Goal: Task Accomplishment & Management: Complete application form

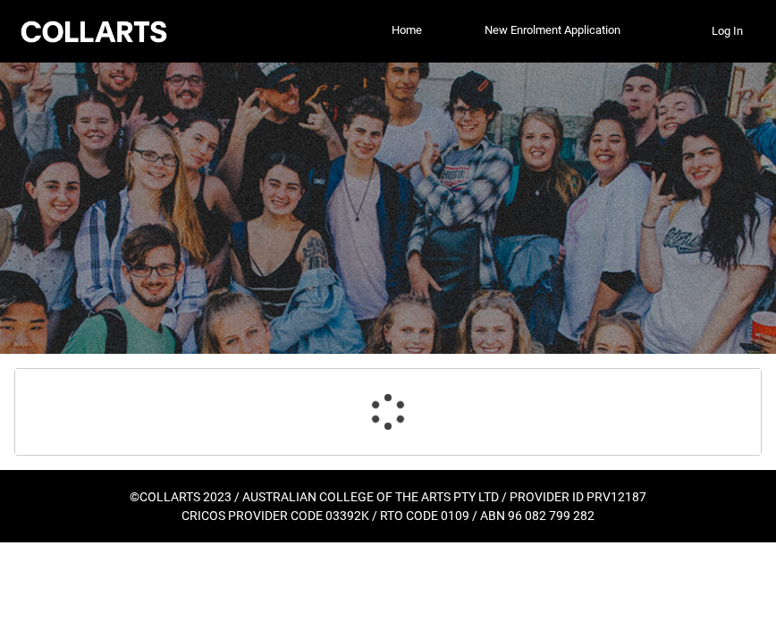
select select "GenderOptions.[DEMOGRAPHIC_DATA]"
select select "MailingCountry_Options.1101"
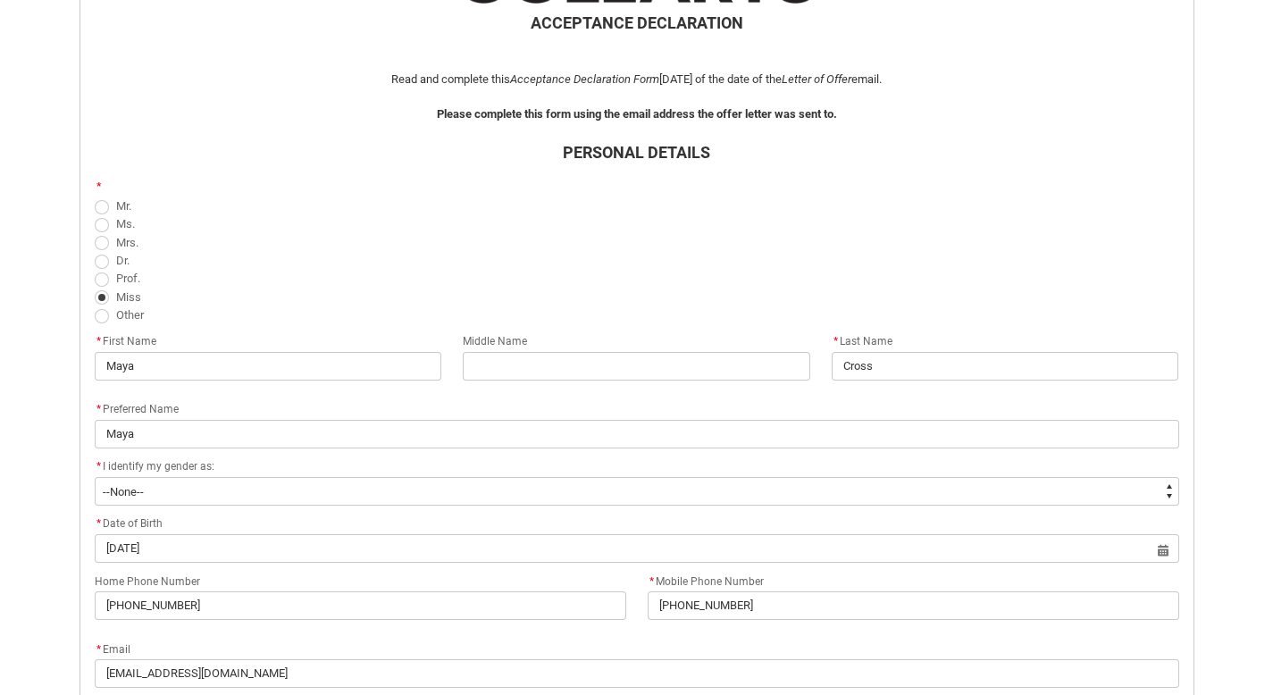
scroll to position [429, 0]
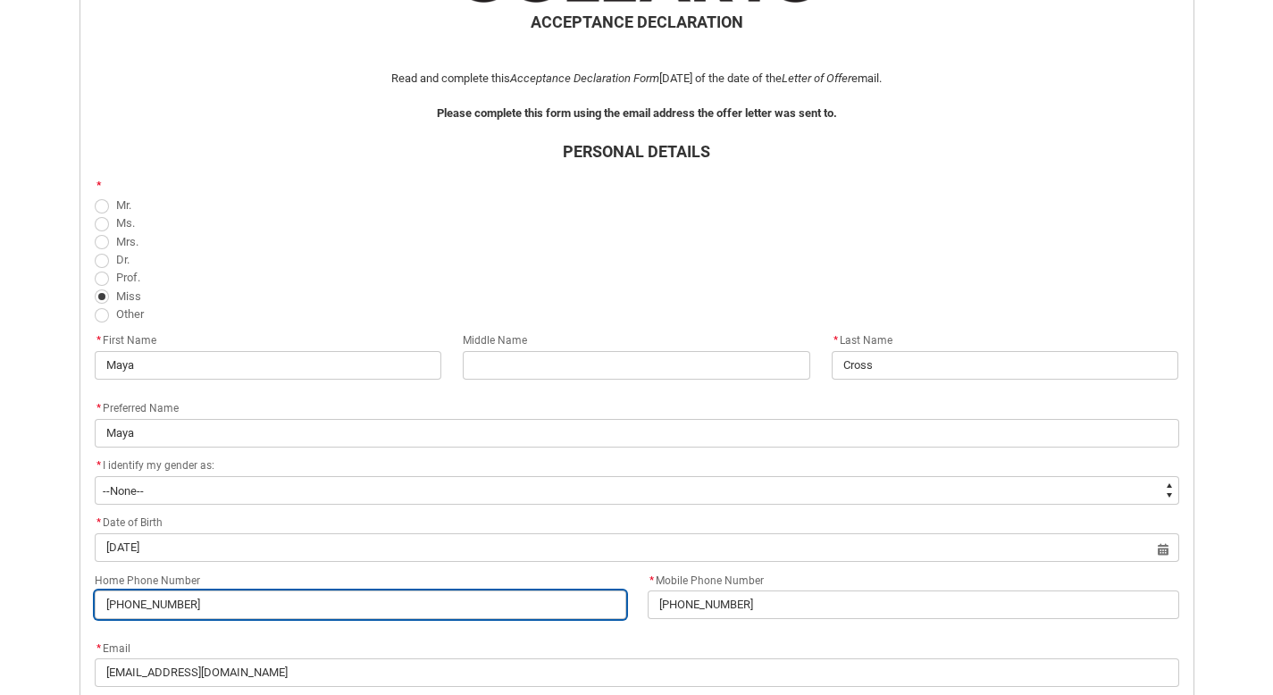
click at [288, 612] on input "[PHONE_NUMBER]" at bounding box center [361, 605] width 532 height 29
click at [328, 614] on input "Home Phone Number" at bounding box center [361, 605] width 532 height 29
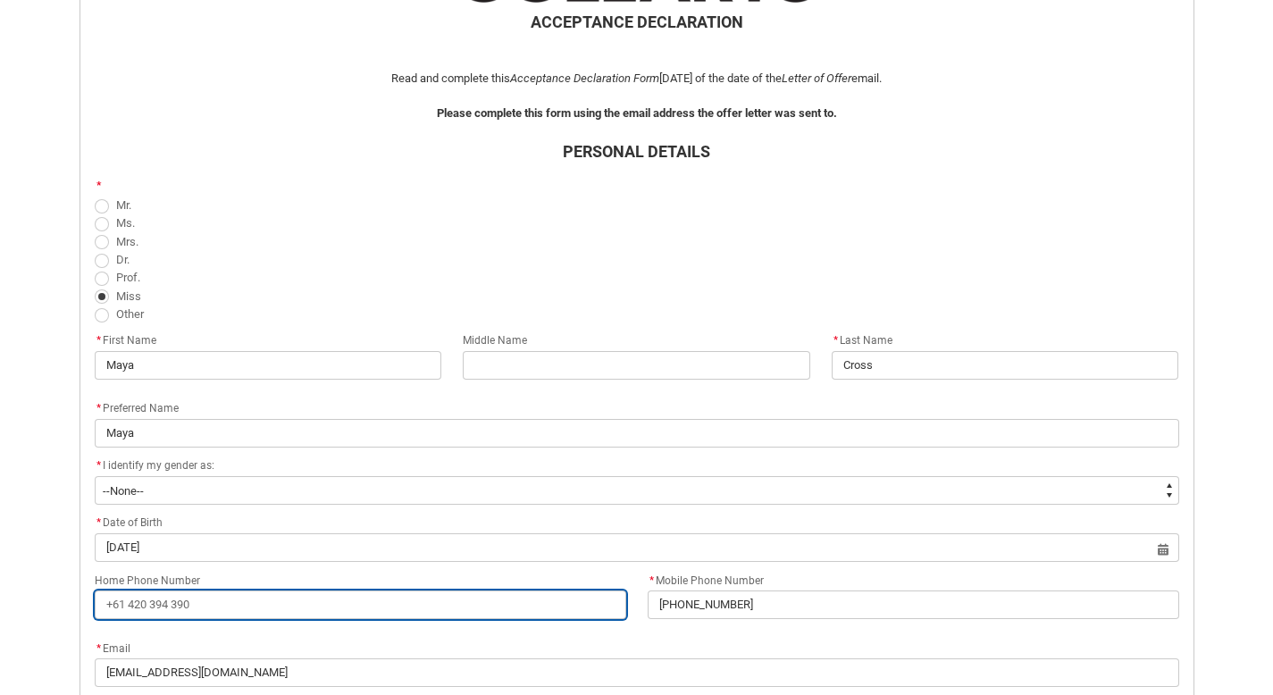
click at [328, 614] on input "Home Phone Number" at bounding box center [361, 605] width 532 height 29
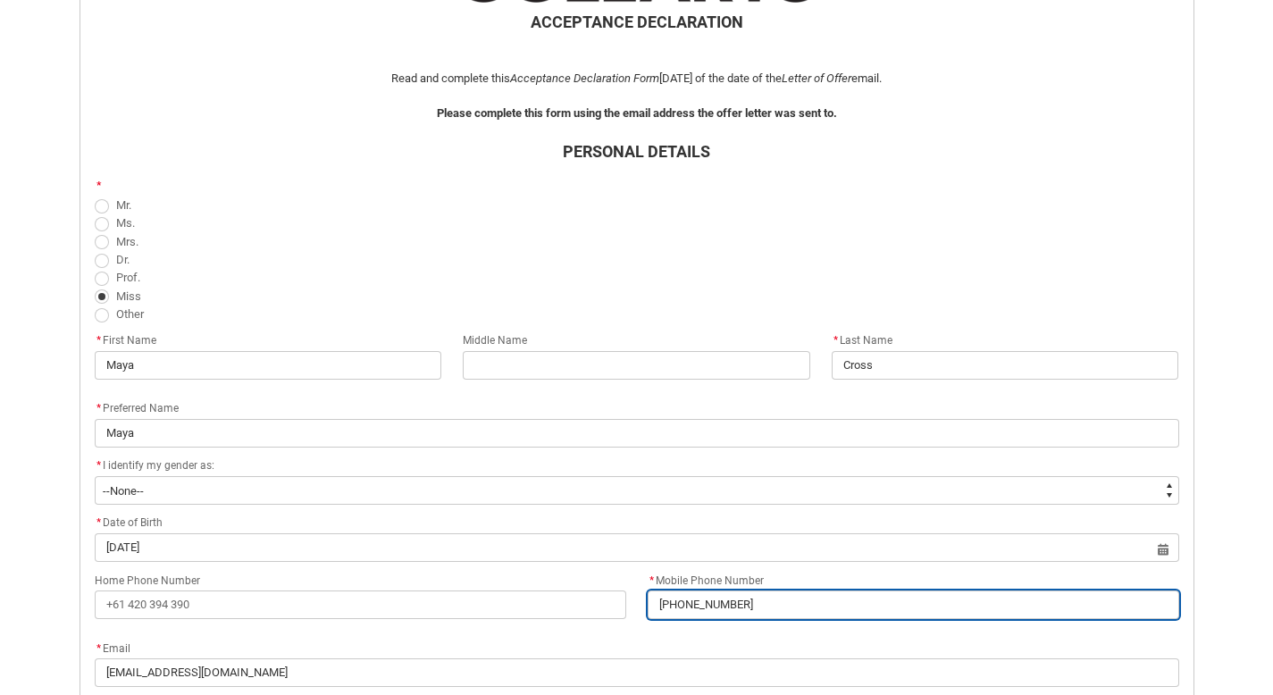
drag, startPoint x: 767, startPoint y: 605, endPoint x: 633, endPoint y: 599, distance: 134.2
click at [634, 600] on div "Home Phone Number * Mobile Phone Number [PHONE_NUMBER]" at bounding box center [637, 603] width 1106 height 68
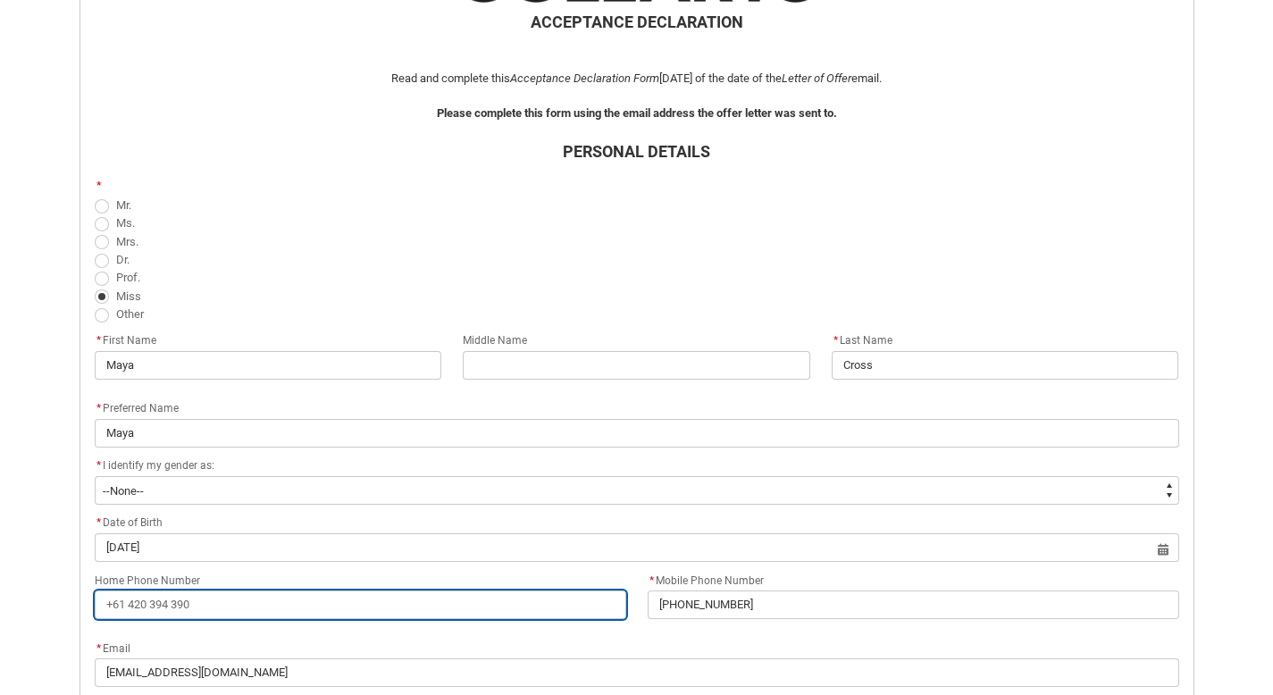
click at [195, 612] on input "Home Phone Number" at bounding box center [361, 605] width 532 height 29
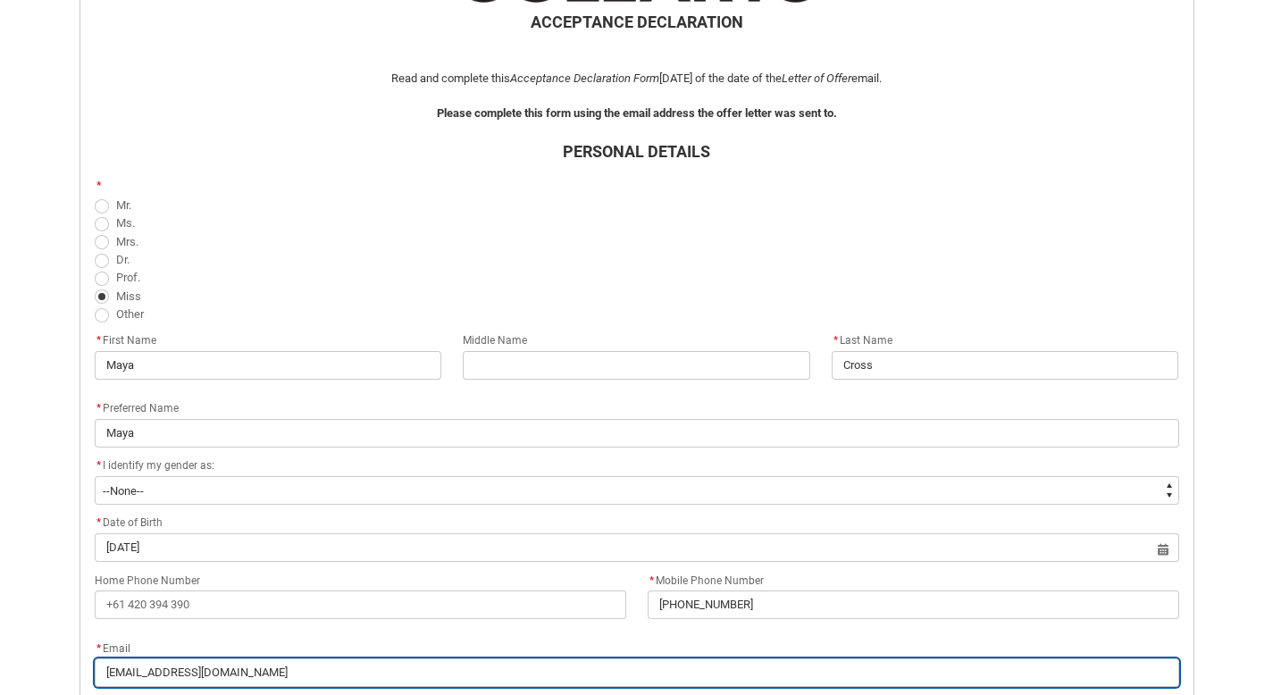
click at [332, 620] on input "[EMAIL_ADDRESS][DOMAIN_NAME]" at bounding box center [637, 673] width 1085 height 29
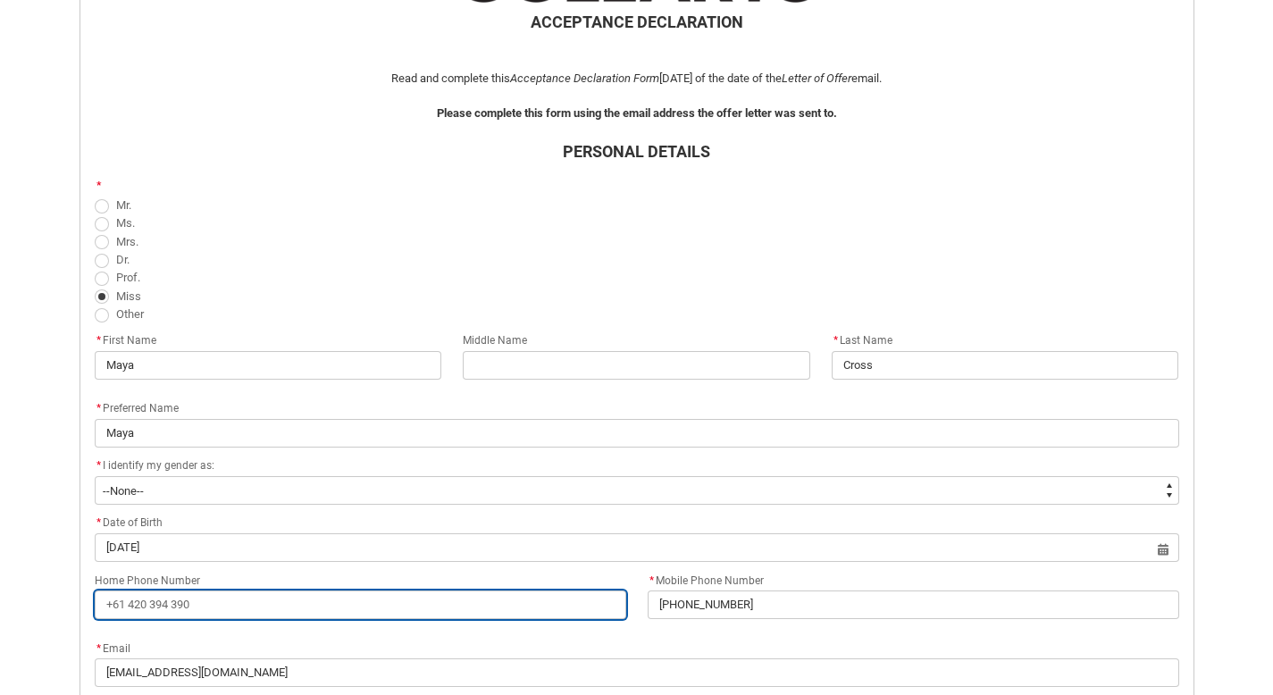
click at [264, 592] on input "Home Phone Number" at bounding box center [361, 605] width 532 height 29
click at [264, 607] on input "Home Phone Number" at bounding box center [361, 605] width 532 height 29
paste input "[PHONE_NUMBER]"
type lightning-primitive-input-simple "[PHONE_NUMBER]"
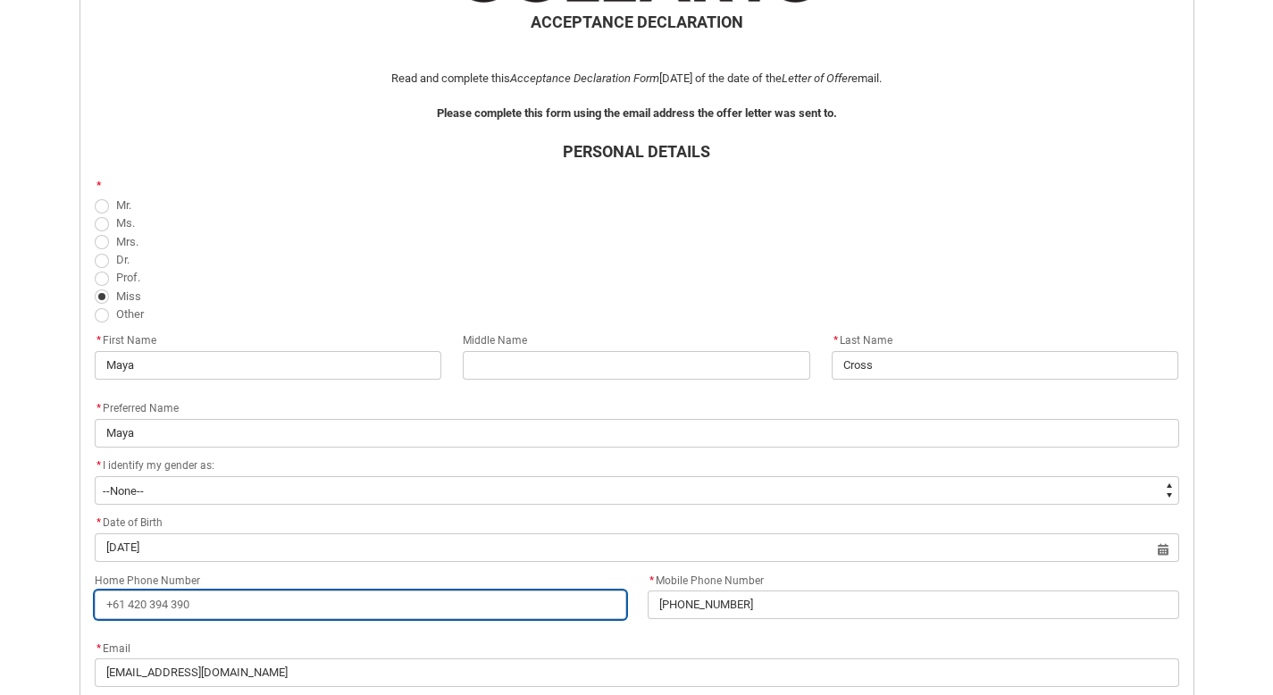
type input "[PHONE_NUMBER]"
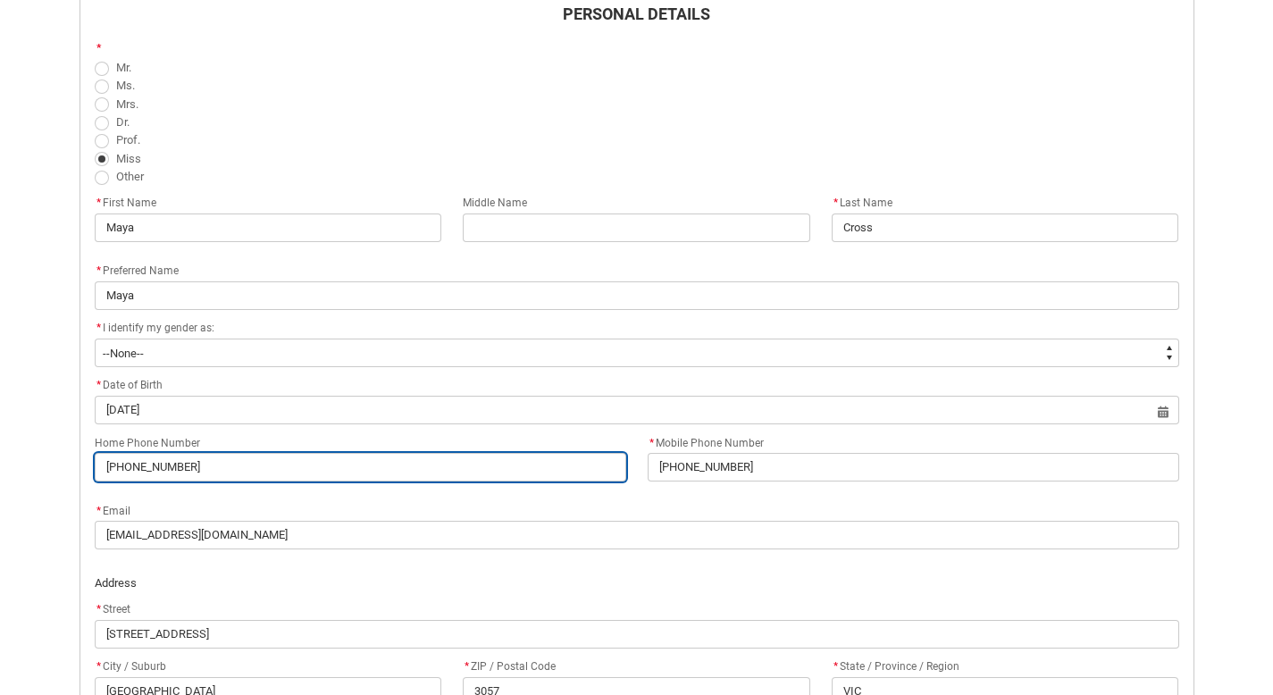
scroll to position [594, 0]
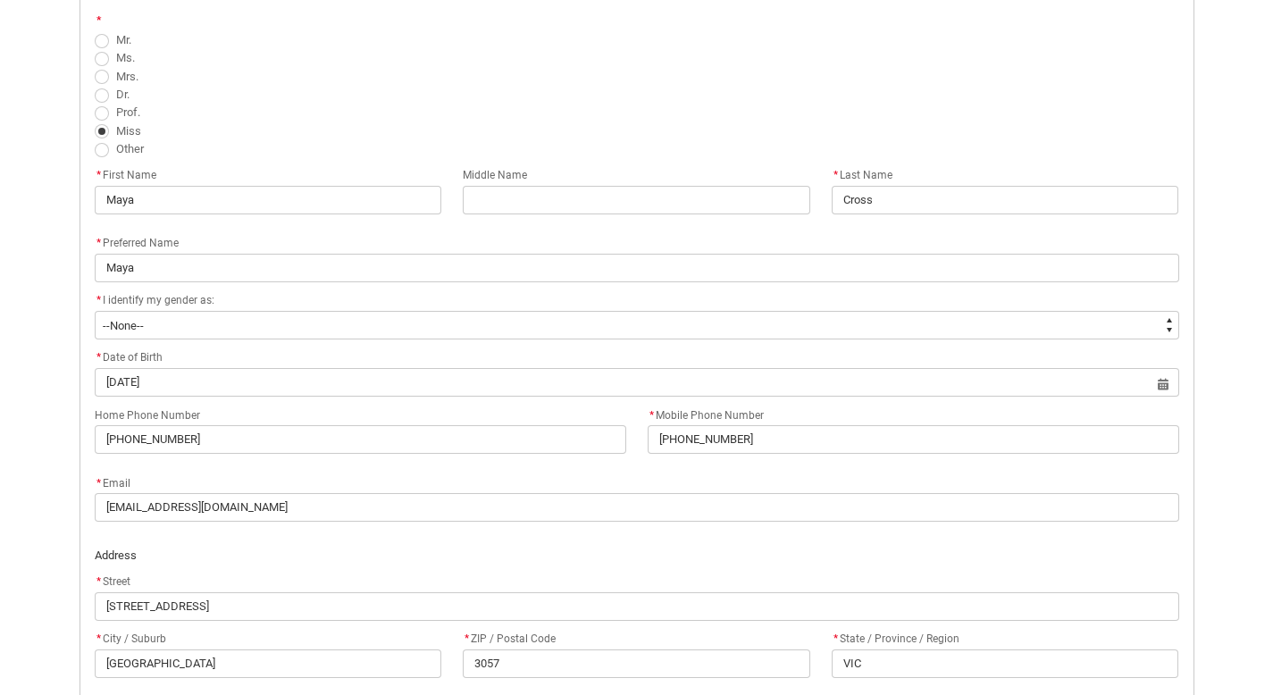
click at [273, 557] on p "Address" at bounding box center [637, 556] width 1085 height 18
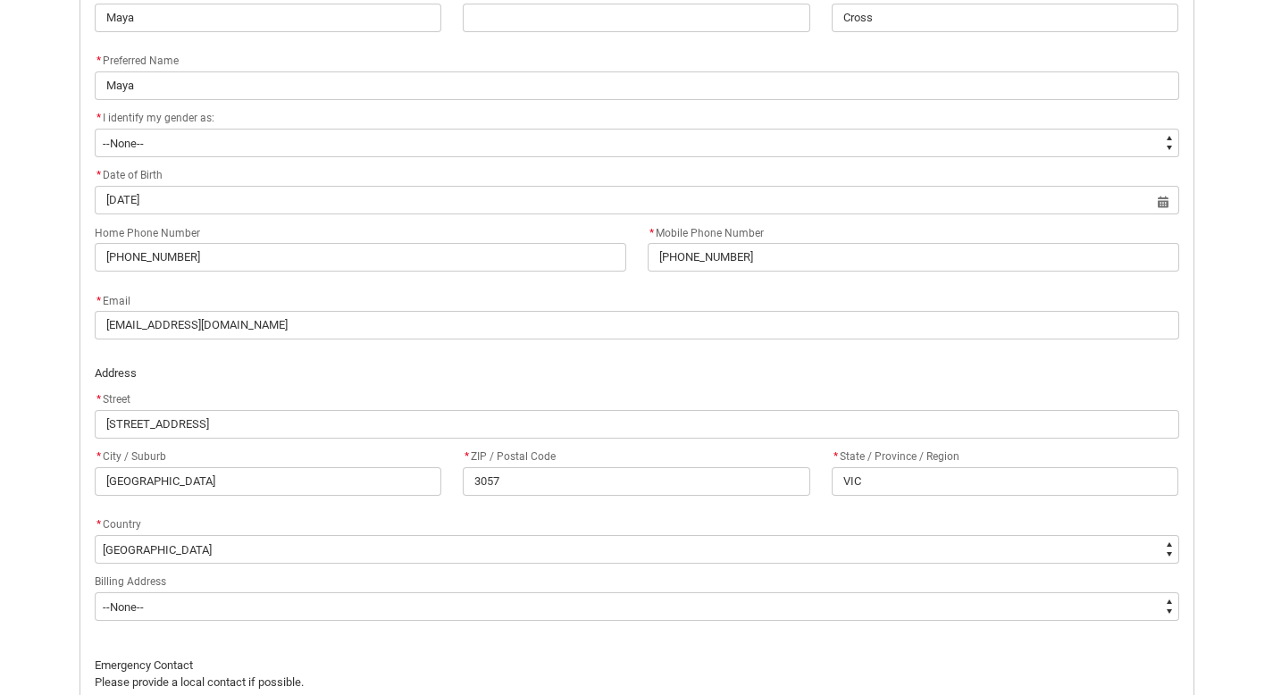
scroll to position [798, 0]
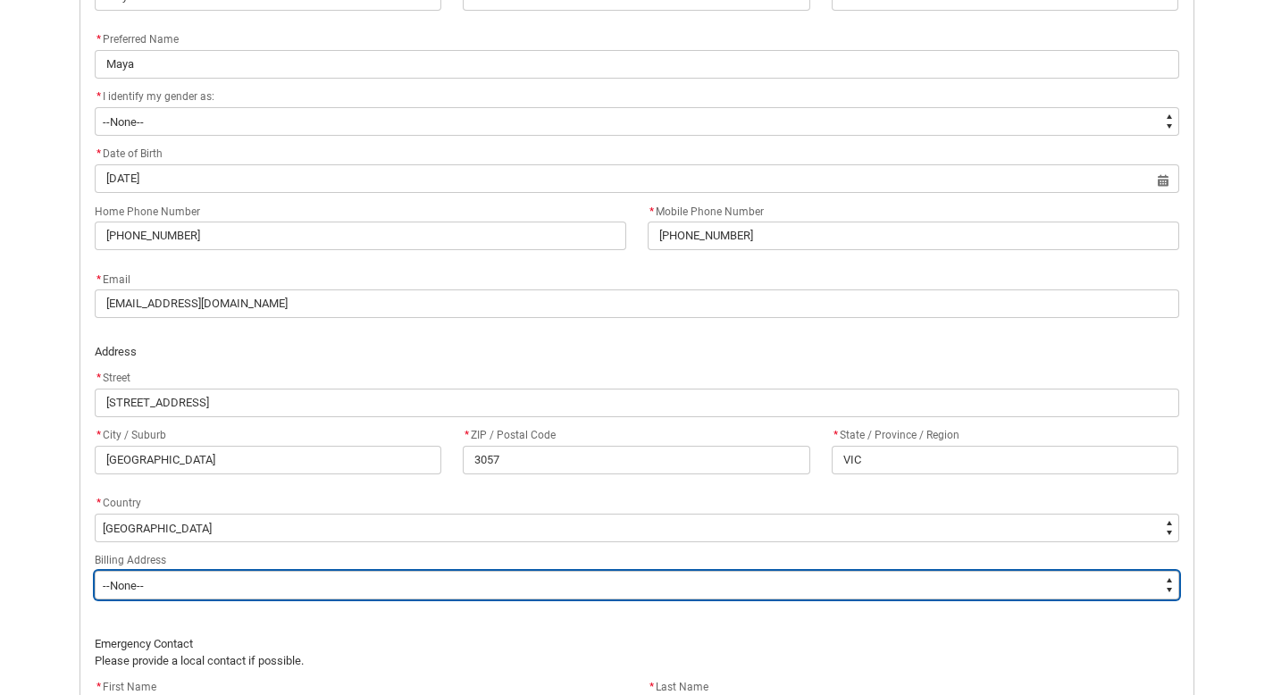
click at [278, 583] on select "--None-- Same as above Different to above - please complete below" at bounding box center [637, 585] width 1085 height 29
type lightning-select "BillingAddressOption_Same"
select select "BillingAddressOption_Same"
click at [278, 587] on select "--None-- Same as above Different to above - please complete below" at bounding box center [637, 585] width 1085 height 29
type lightning-select "FlowImplicit__DefaultTextChoiceName"
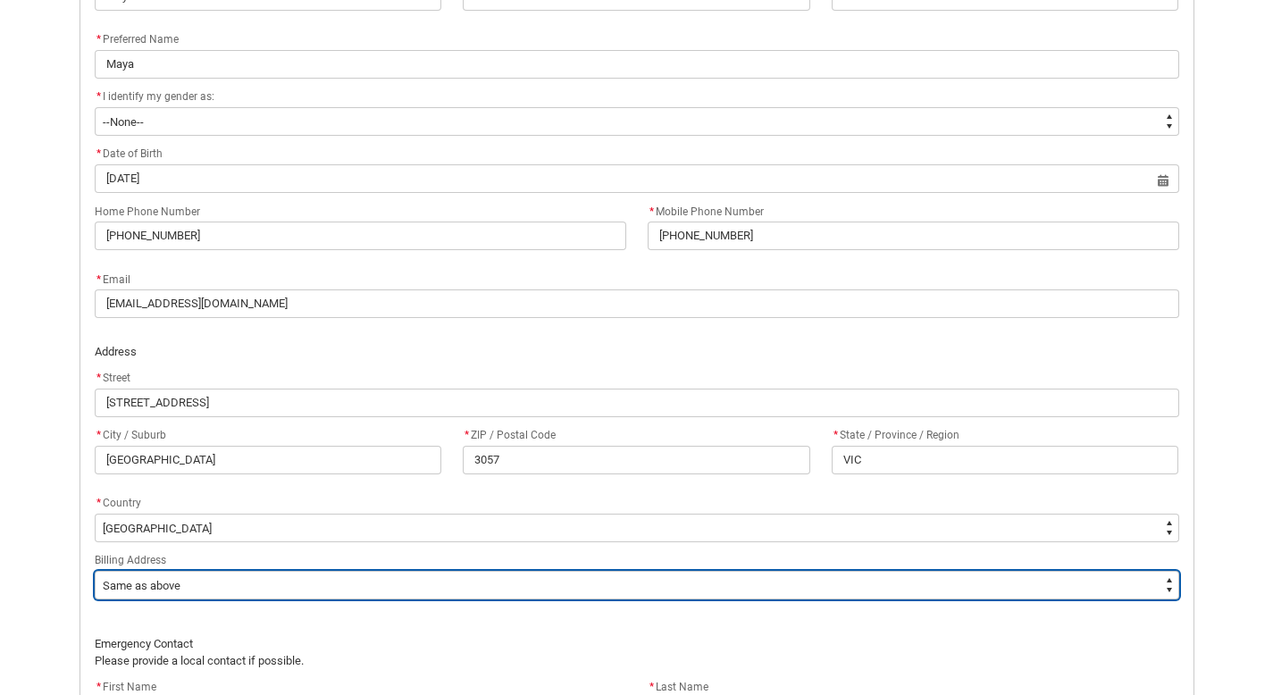
select select "FlowImplicit__DefaultTextChoiceName"
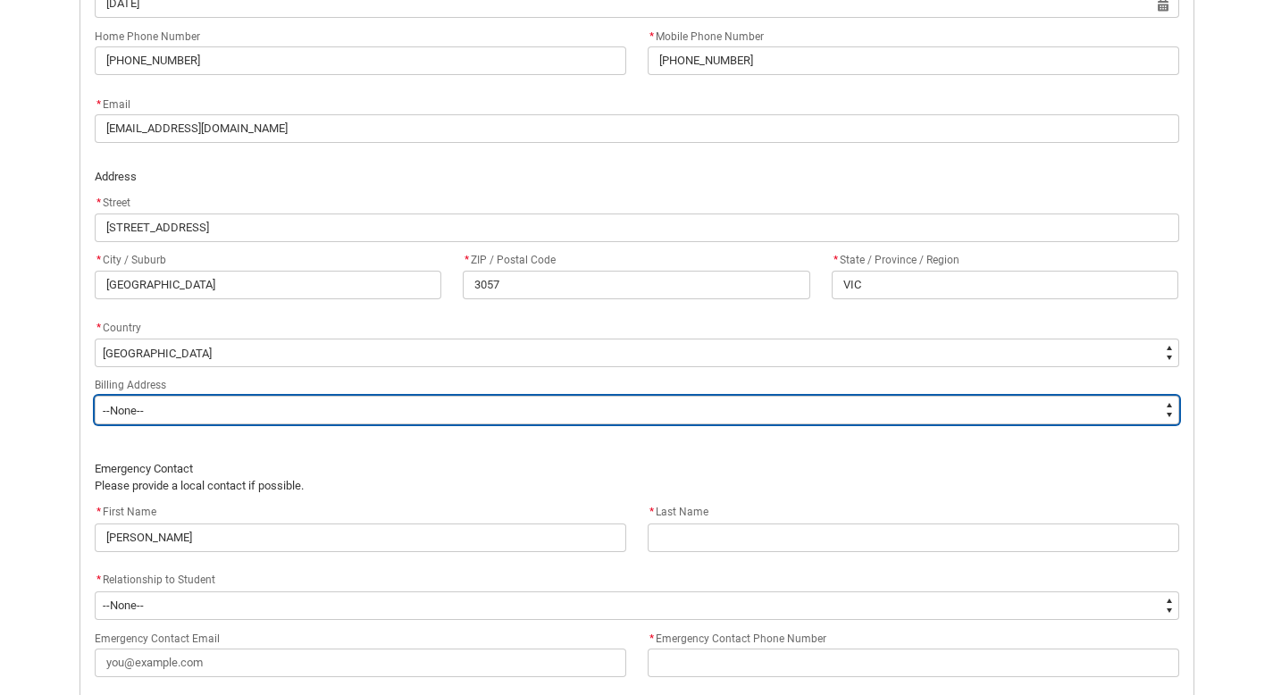
scroll to position [972, 0]
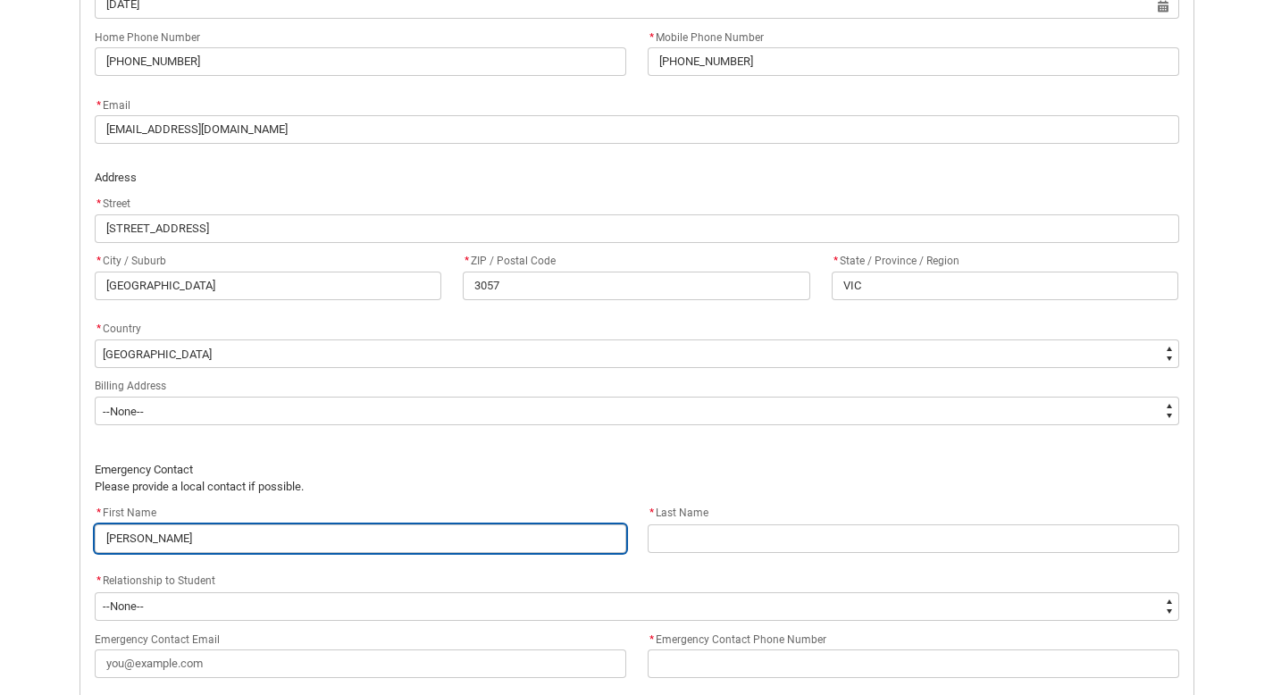
click at [231, 546] on input "[PERSON_NAME]" at bounding box center [361, 539] width 532 height 29
type lightning-primitive-input-simple "L"
type input "L"
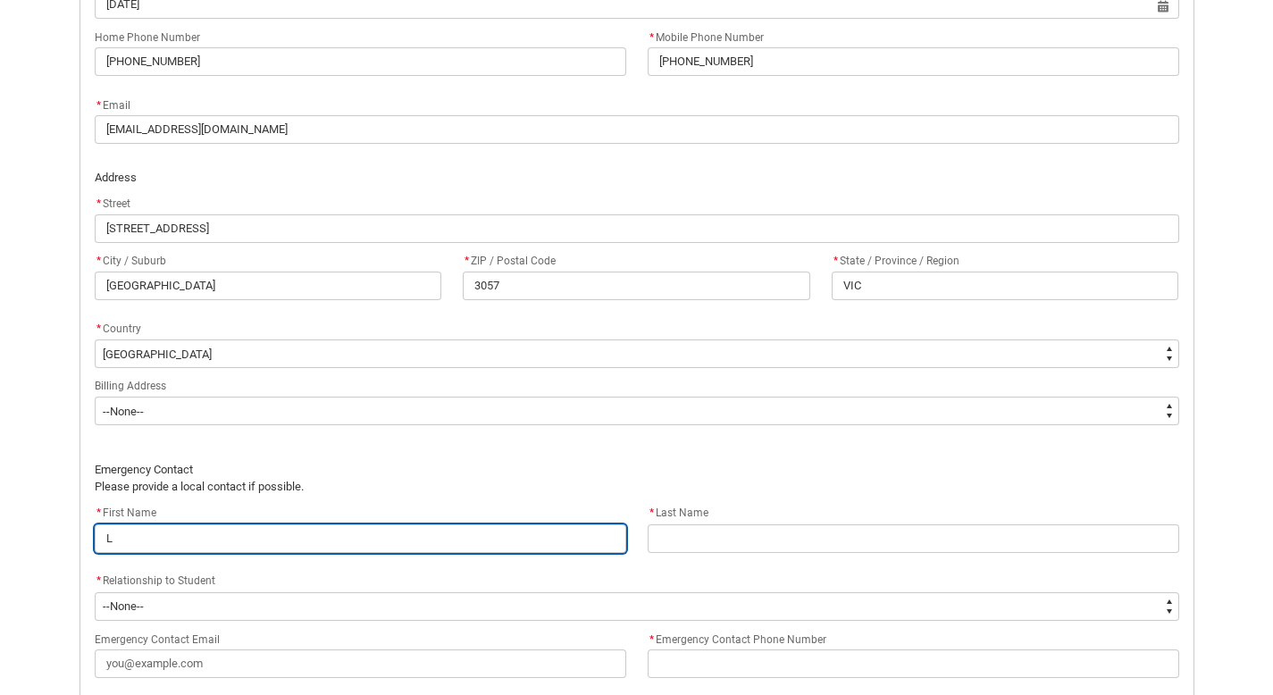
type lightning-primitive-input-simple "Li"
type input "Li"
type lightning-primitive-input-simple "Lil"
type input "Lil"
type lightning-primitive-input-simple "Lill"
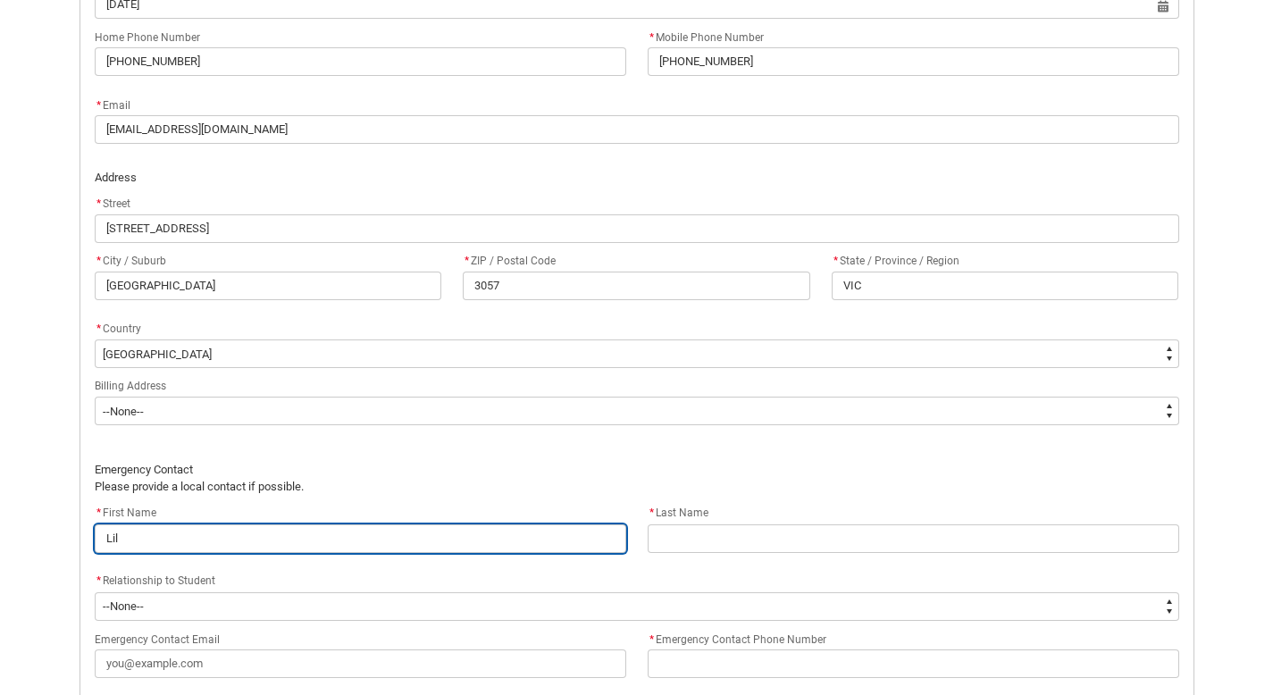
type input "Lill"
type lightning-primitive-input-simple "Lilli"
type input "Lilli"
type lightning-primitive-input-simple "Lilli"
type input "Lilli"
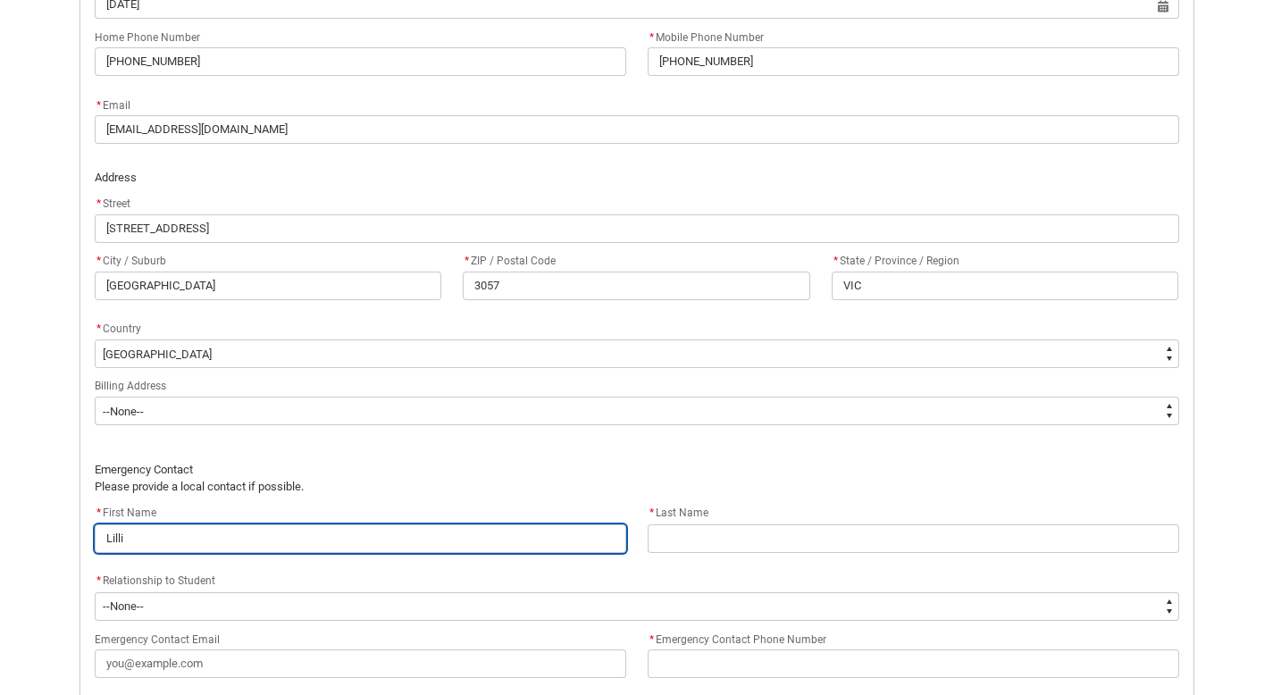
type lightning-primitive-input-simple "LOML"
type input "LOML"
type lightning-primitive-input-simple "LOML"
type input "LOML"
type lightning-primitive-input-simple "LOM"
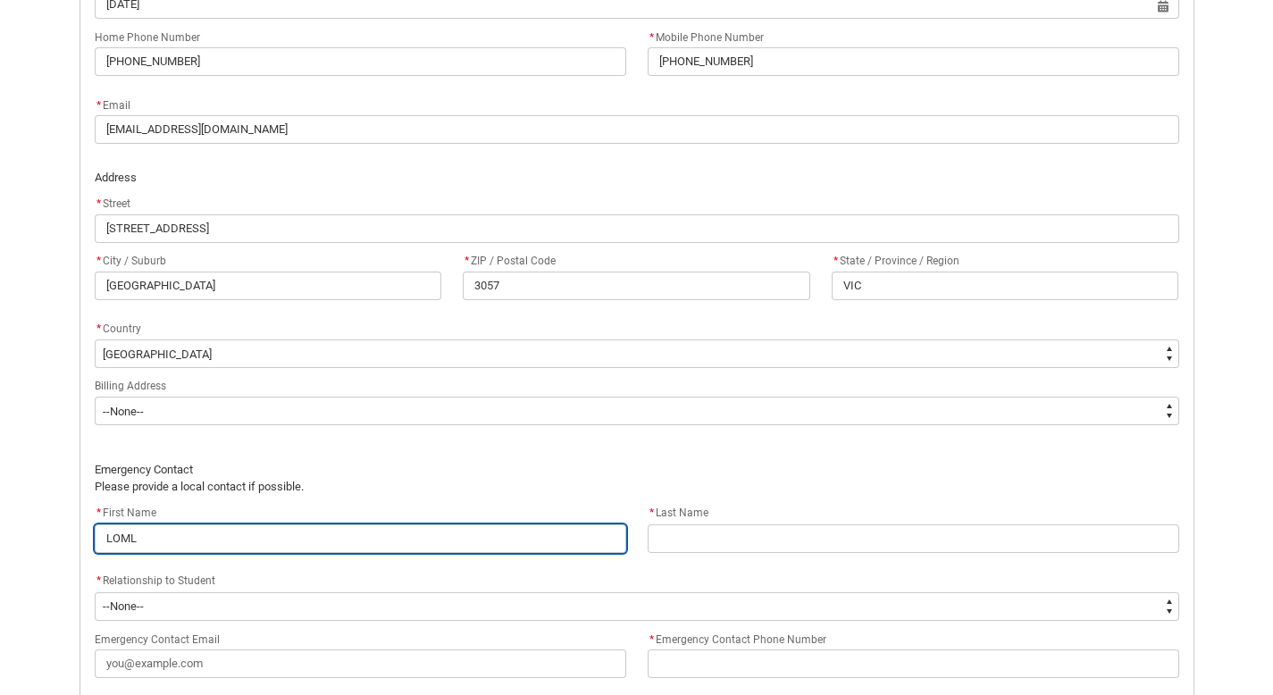
type input "LOM"
type lightning-primitive-input-simple "LO"
type input "LO"
type lightning-primitive-input-simple "L"
type input "L"
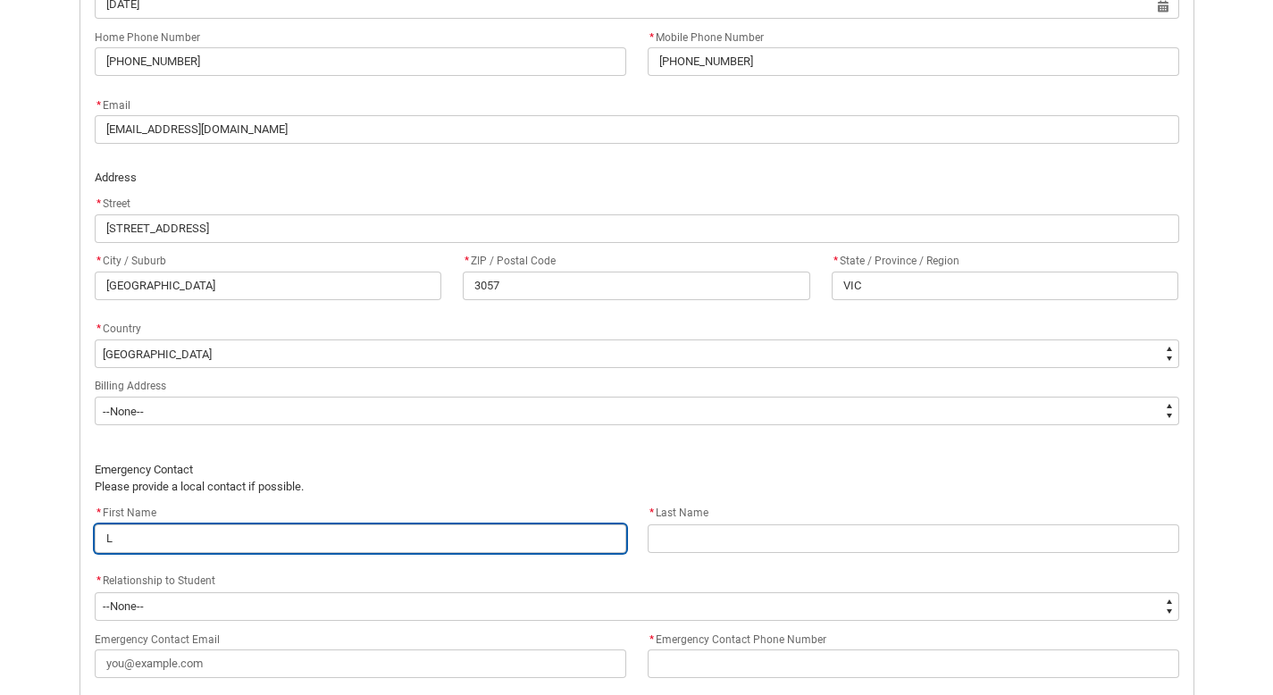
type lightning-primitive-input-simple "Li"
type input "Li"
type lightning-primitive-input-simple "Lil"
type input "Lil"
type lightning-primitive-input-simple "Lill"
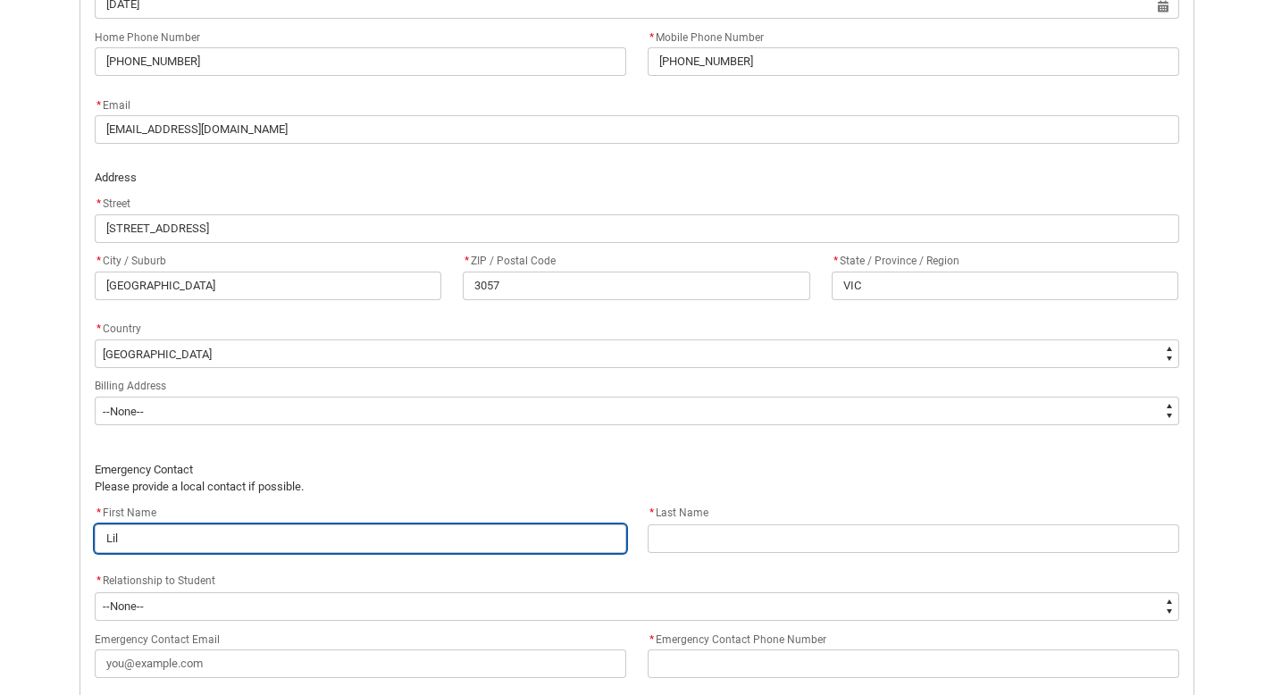
type input "Lill"
type lightning-primitive-input-simple "Lilli"
type input "Lilli"
click at [164, 542] on input "Lilli" at bounding box center [361, 539] width 532 height 29
type lightning-primitive-input-simple "Lilli"
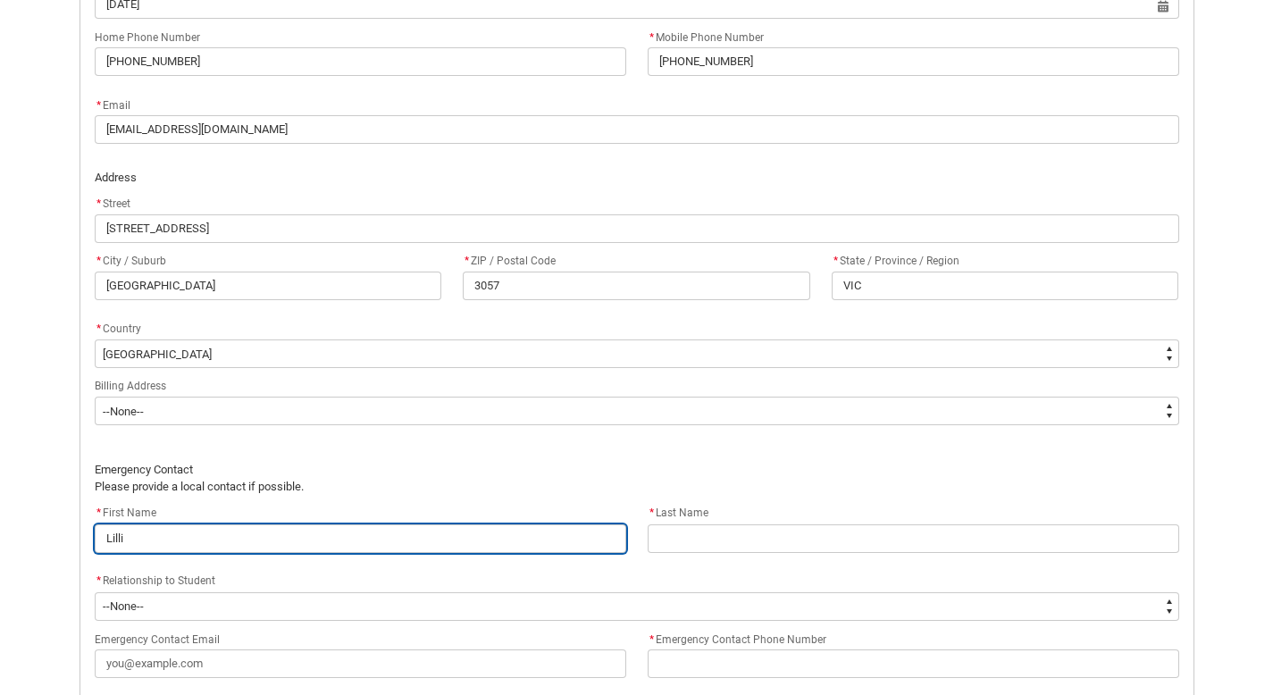
type input "Lilli"
type lightning-primitive-input-simple "[PERSON_NAME]"
type input "[PERSON_NAME]"
type lightning-primitive-input-simple "[PERSON_NAME]"
type input "[PERSON_NAME]"
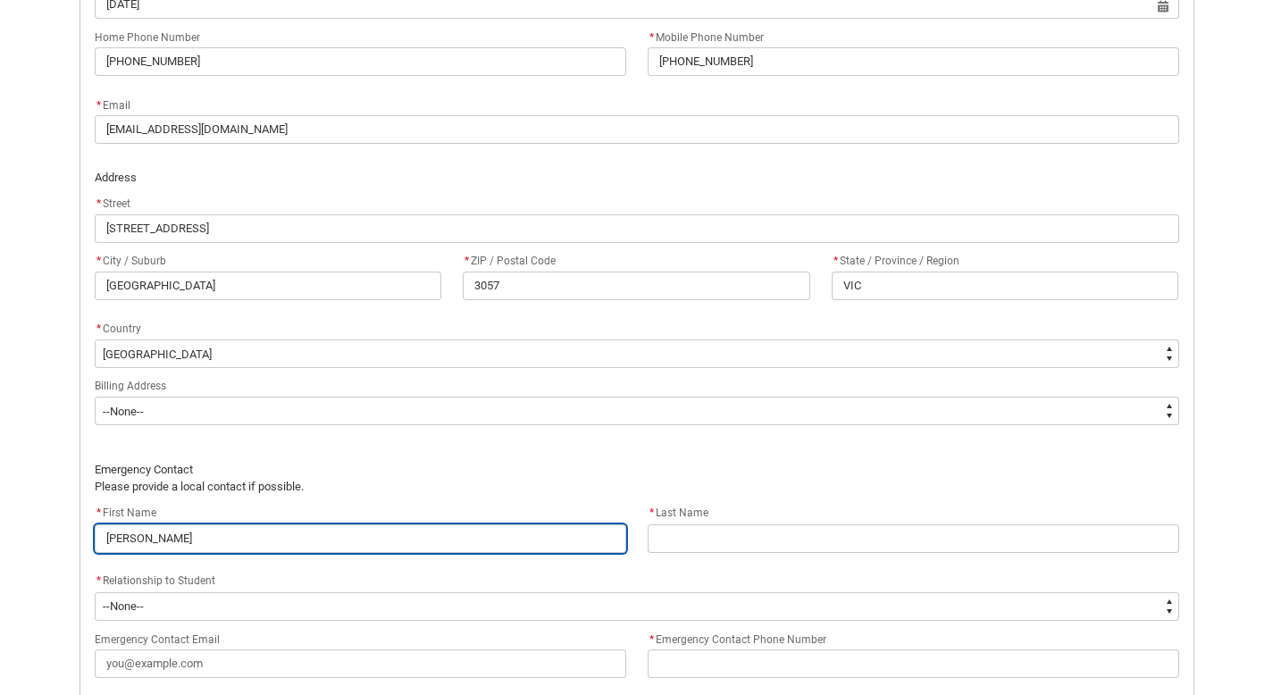
type lightning-primitive-input-simple "[PERSON_NAME]"
type input "[PERSON_NAME]"
type lightning-primitive-input-simple "[PERSON_NAME]"
type input "[PERSON_NAME]"
type lightning-primitive-input-simple "[PERSON_NAME]"
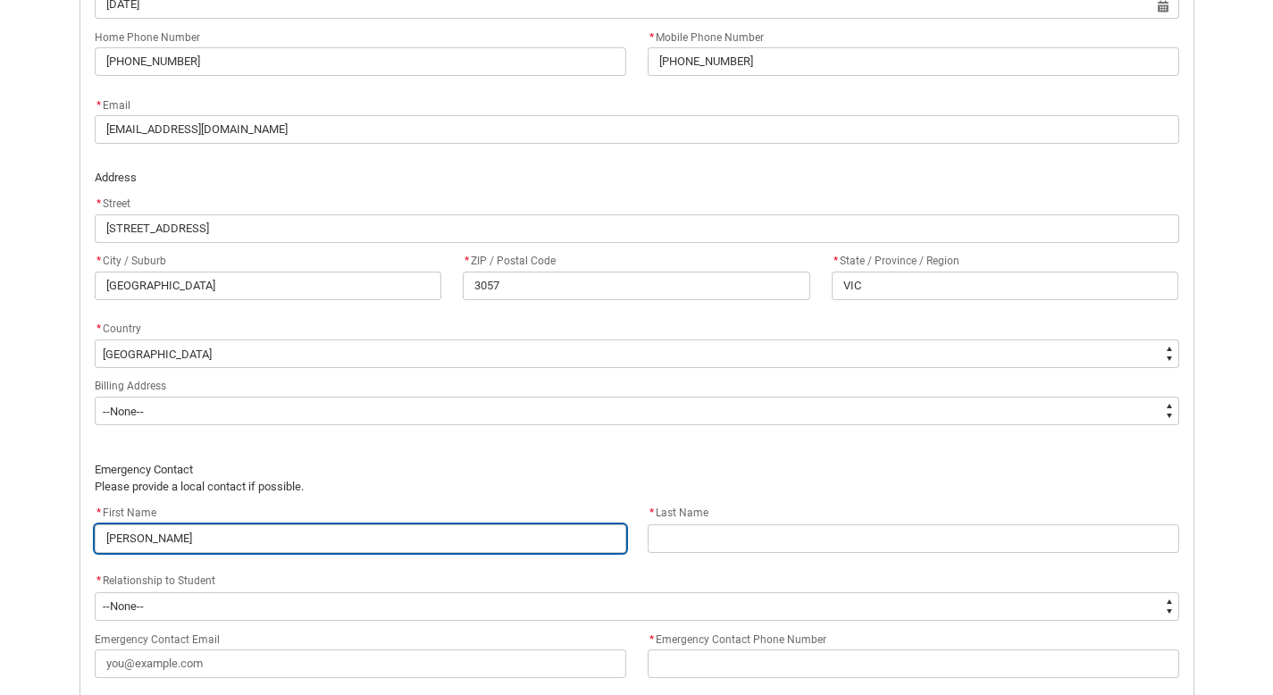
type input "[PERSON_NAME]"
type lightning-primitive-input-simple "[PERSON_NAME]"
type input "[PERSON_NAME]"
type lightning-primitive-input-simple "[PERSON_NAME]"
type input "[PERSON_NAME]"
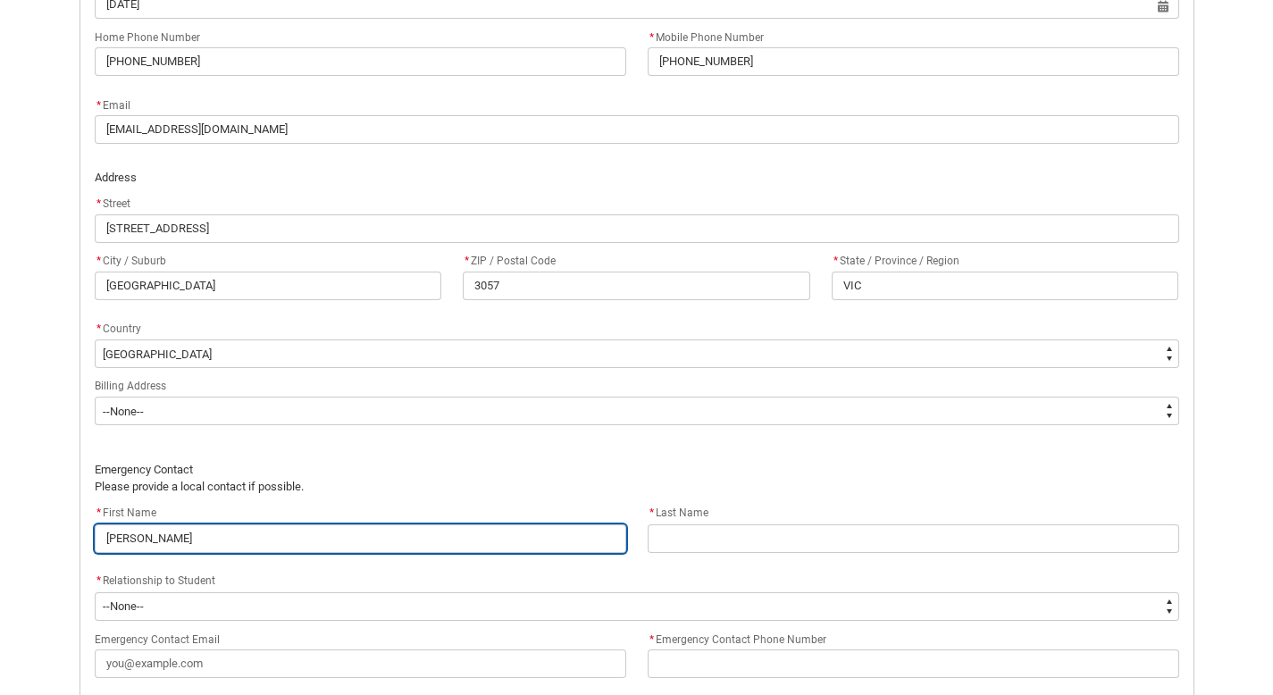
type lightning-primitive-input-simple "[PERSON_NAME]"
type input "[PERSON_NAME]"
drag, startPoint x: 199, startPoint y: 526, endPoint x: 130, endPoint y: 525, distance: 69.7
click at [130, 525] on input "[PERSON_NAME]" at bounding box center [361, 539] width 532 height 29
type lightning-primitive-input-simple "Lilli"
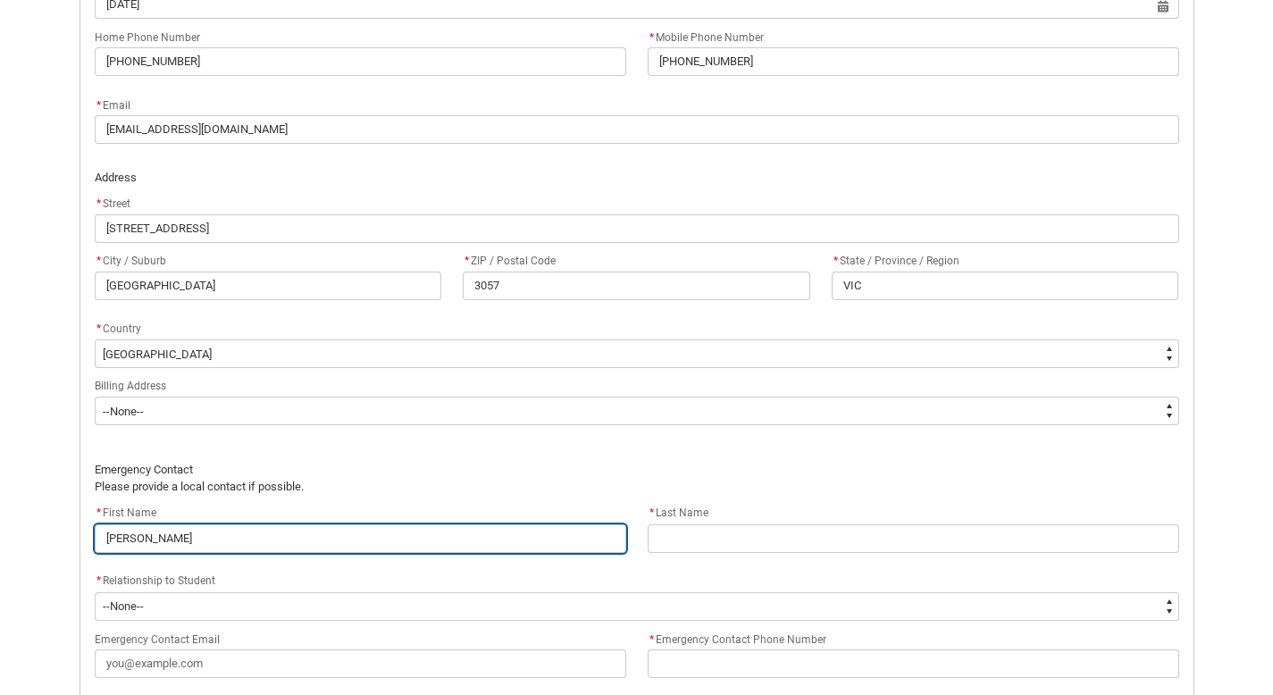
type input "Lilli"
type lightning-primitive-input-simple "Lilli"
type input "Lilli"
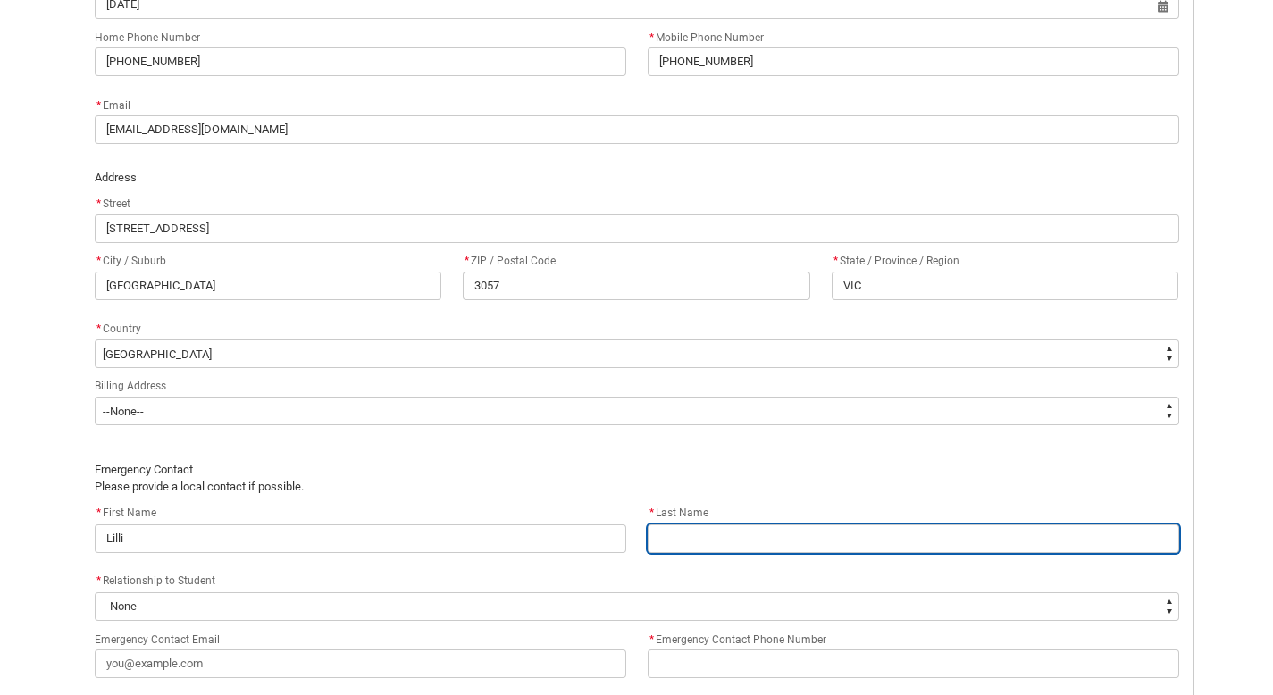
click at [706, 537] on input "REDU_Acceptance_Declaration flow" at bounding box center [914, 539] width 532 height 29
paste input "[PERSON_NAME]"
type lightning-primitive-input-simple "[PERSON_NAME]"
type input "[PERSON_NAME]"
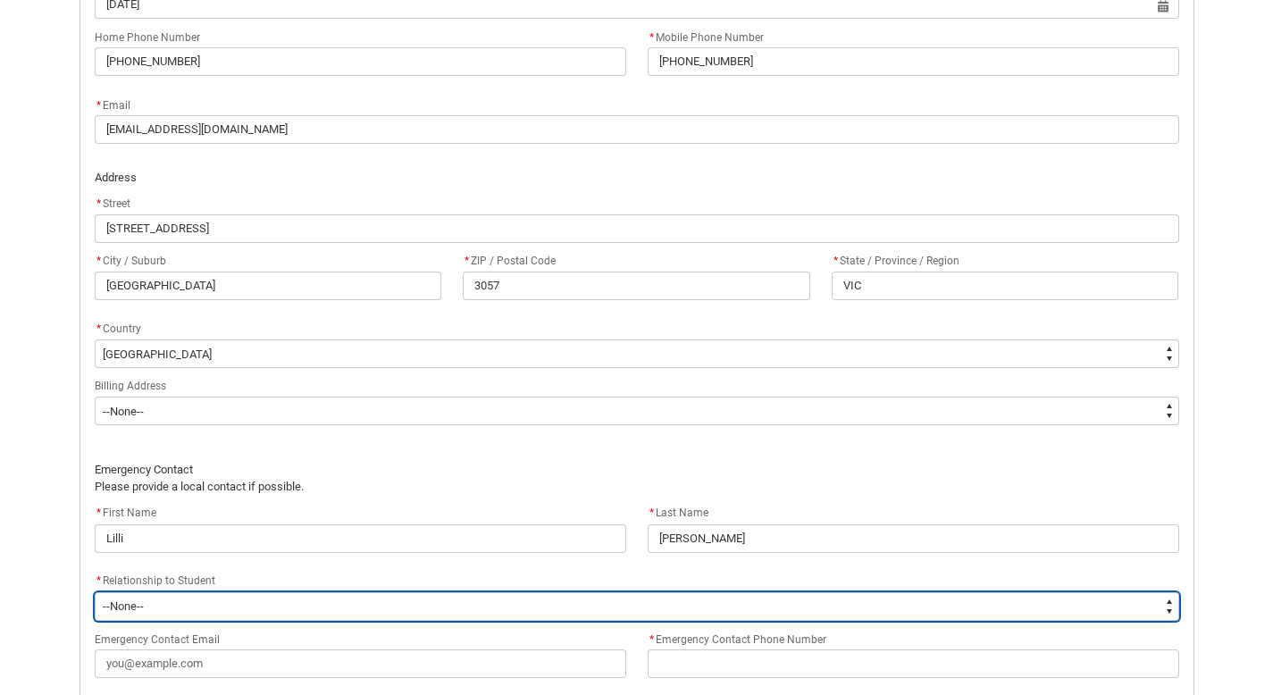
click at [224, 618] on select "--None-- Mother Father Sibling Child Partner Relation Friend" at bounding box center [637, 606] width 1085 height 29
type lightning-select "EmergencyContact_RelationshipOptions.Friend"
select select "EmergencyContact_RelationshipOptions.Friend"
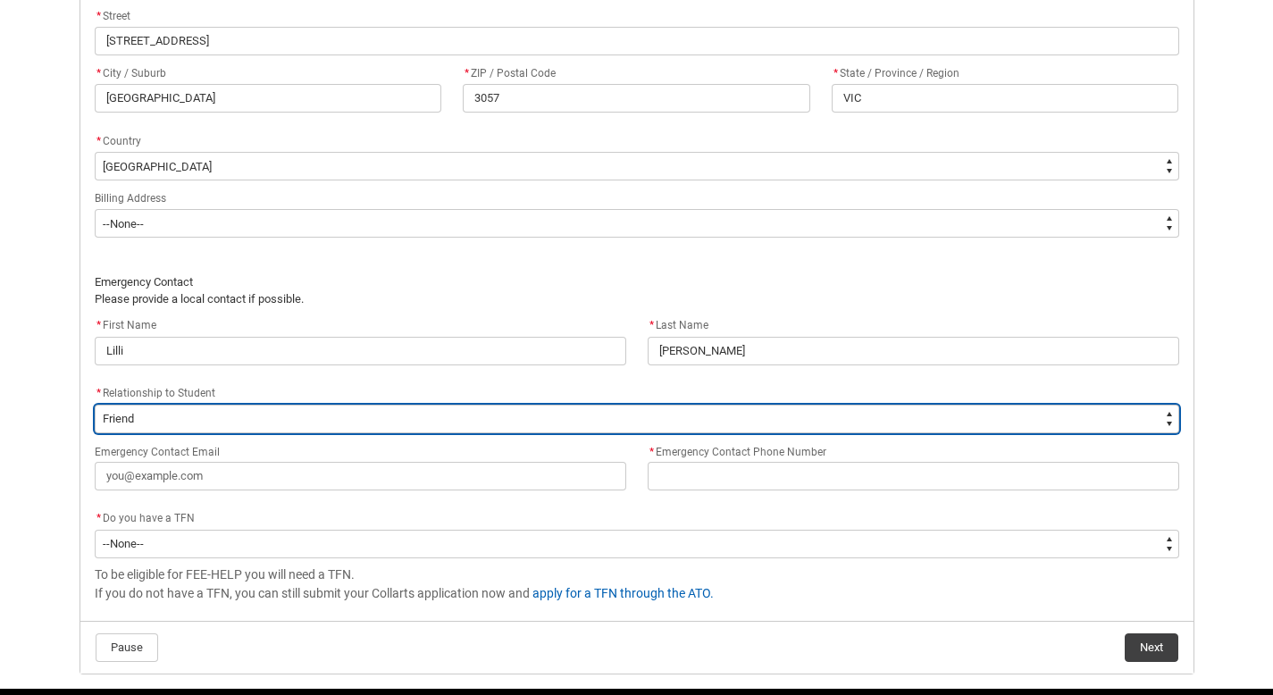
scroll to position [1162, 0]
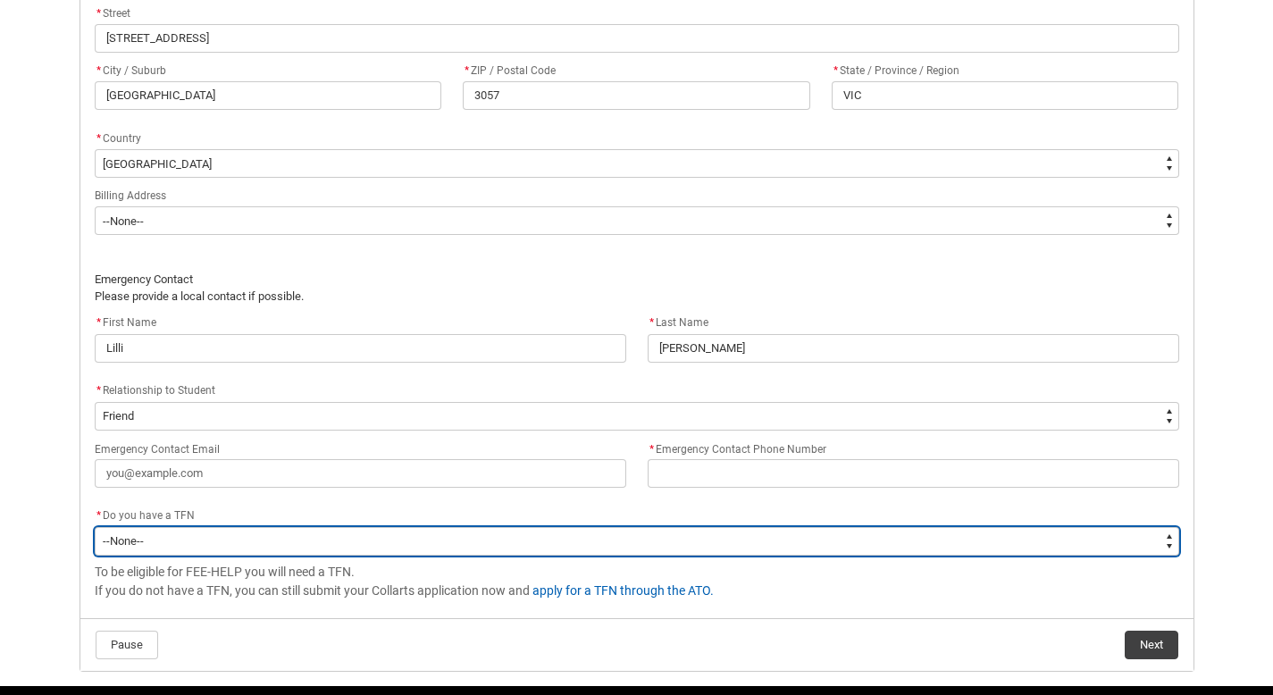
click at [254, 541] on select "--None-- Yes No" at bounding box center [637, 541] width 1085 height 29
type lightning-select "Choice_Yes"
select select "Choice_Yes"
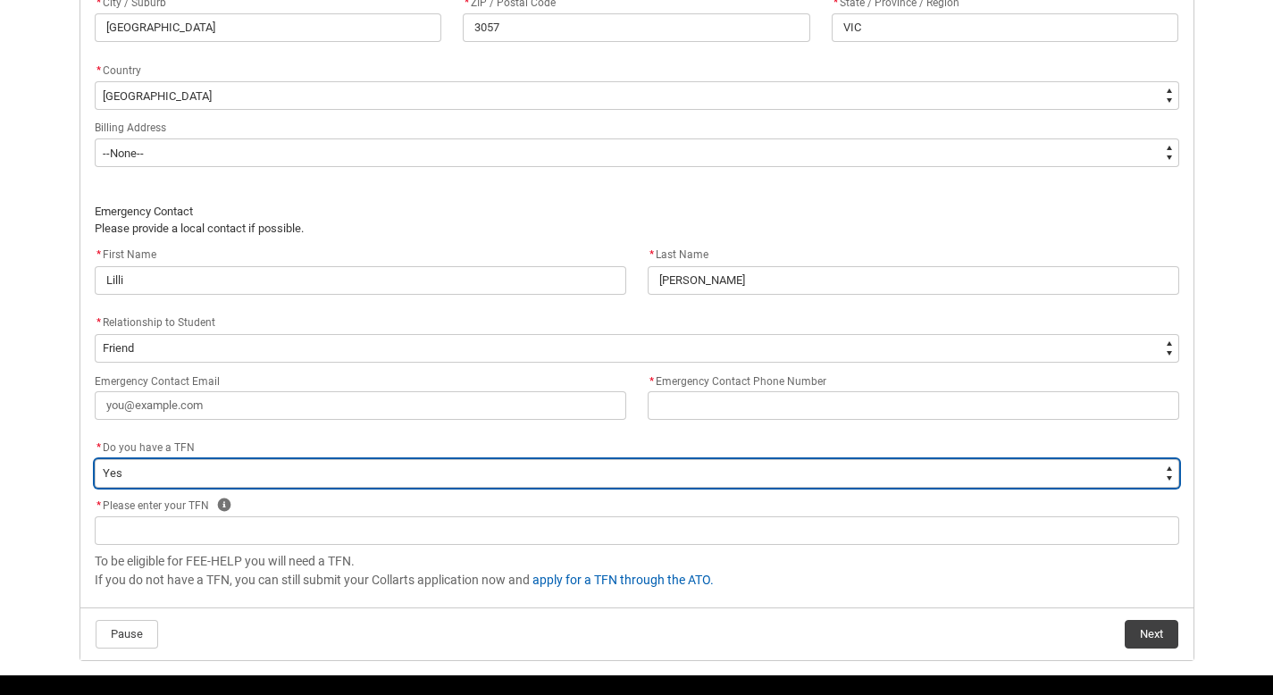
scroll to position [1229, 0]
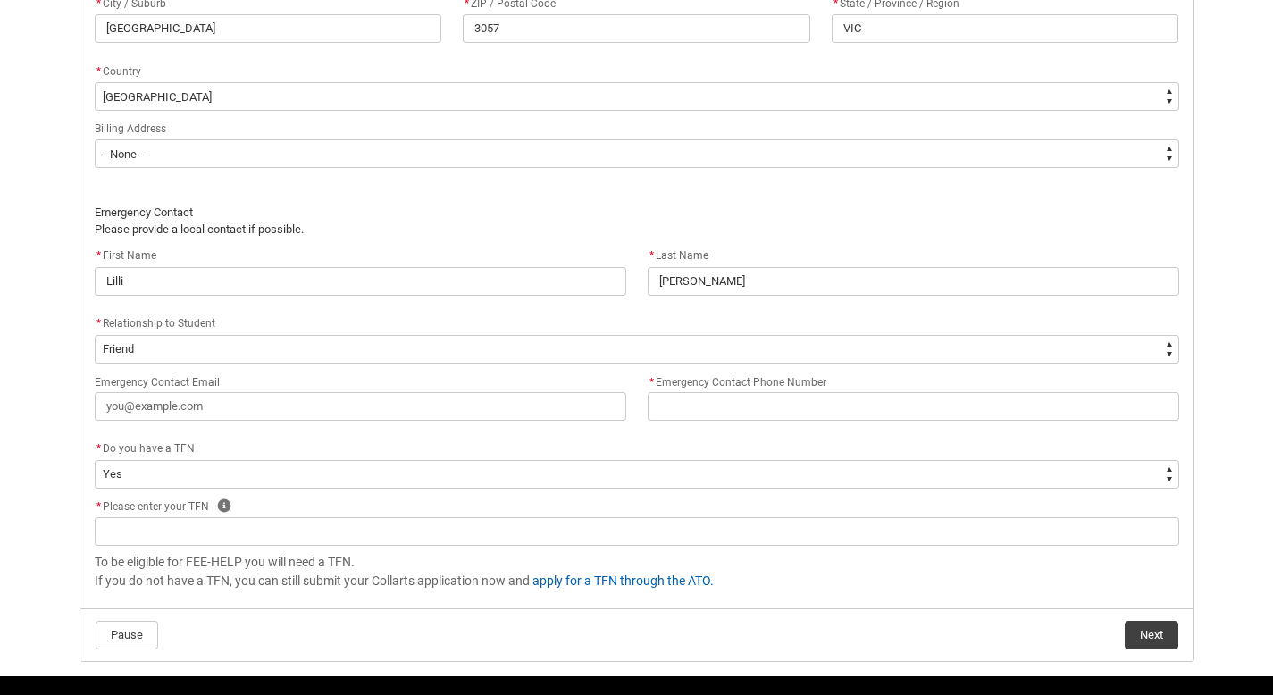
click at [768, 388] on label "* Emergency Contact Phone Number" at bounding box center [741, 381] width 186 height 20
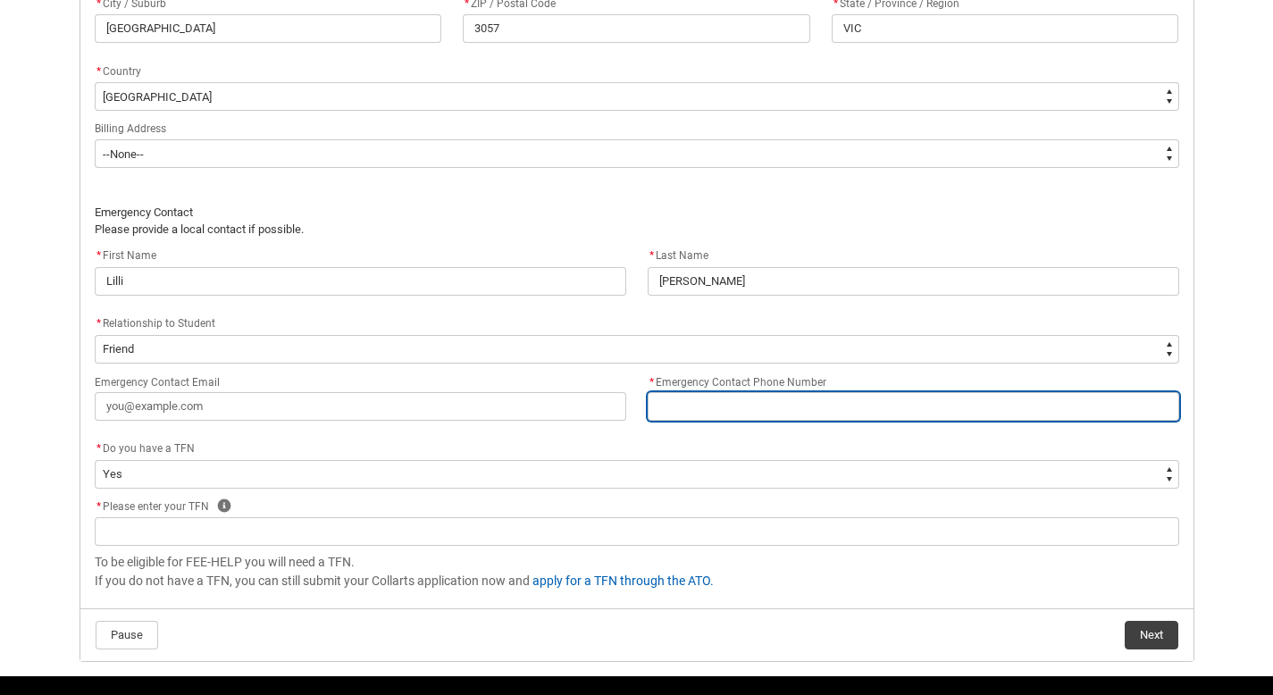
click at [768, 392] on input "* Emergency Contact Phone Number" at bounding box center [914, 406] width 532 height 29
click at [768, 406] on input "* Emergency Contact Phone Number" at bounding box center [914, 406] width 532 height 29
paste input "[PHONE_NUMBER]"
type lightning-primitive-input-simple "[PHONE_NUMBER]"
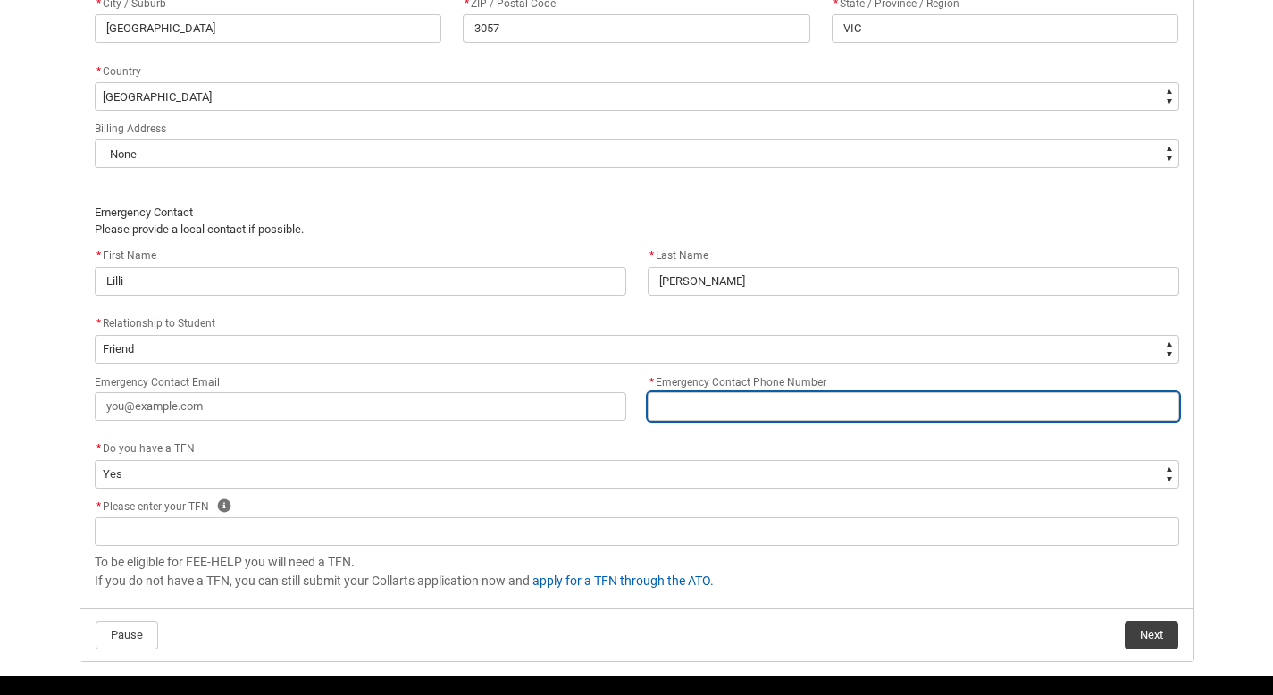
type input "[PHONE_NUMBER]"
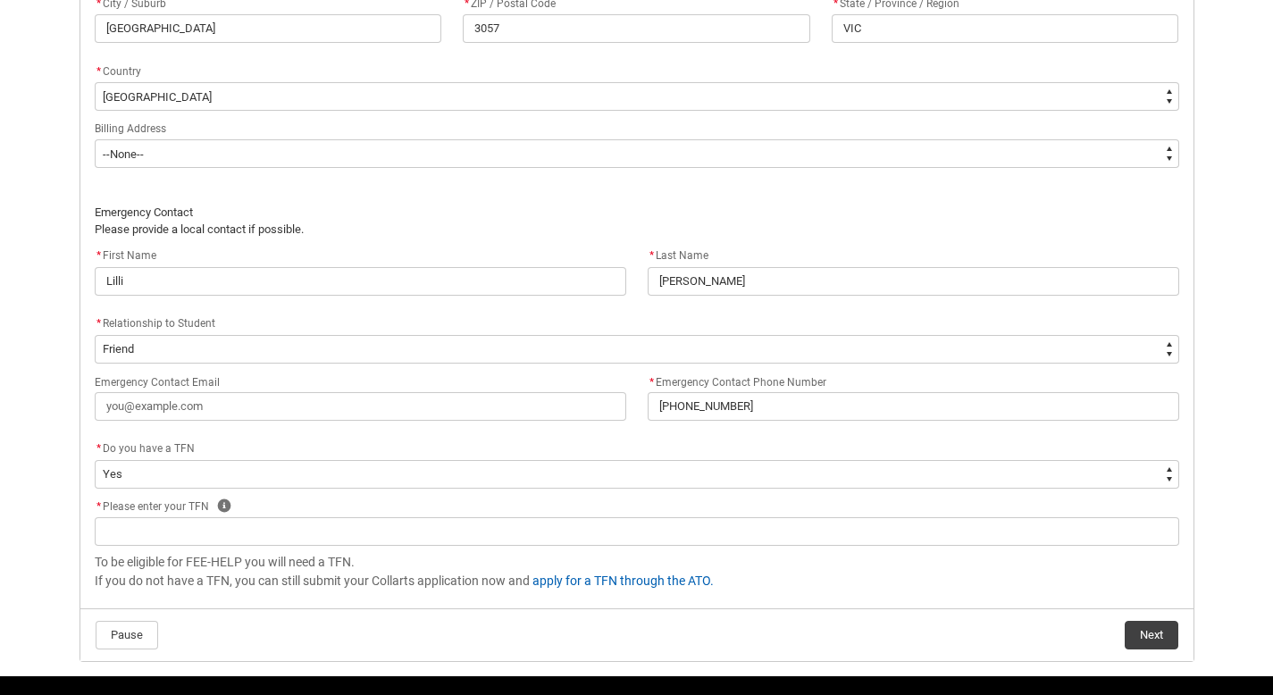
click at [775, 364] on flowruntime-screen-field "* Relationship to Student * --None-- Mother Father Sibling Child Partner Relati…" at bounding box center [637, 342] width 1106 height 57
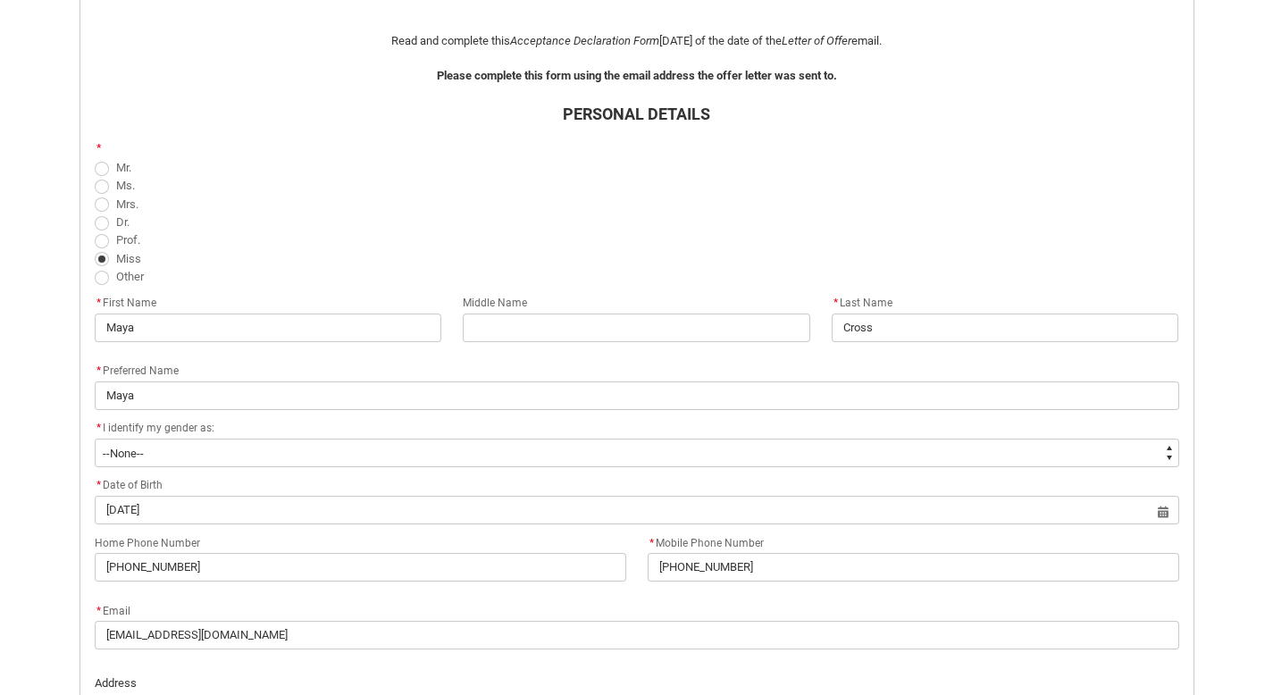
scroll to position [460, 0]
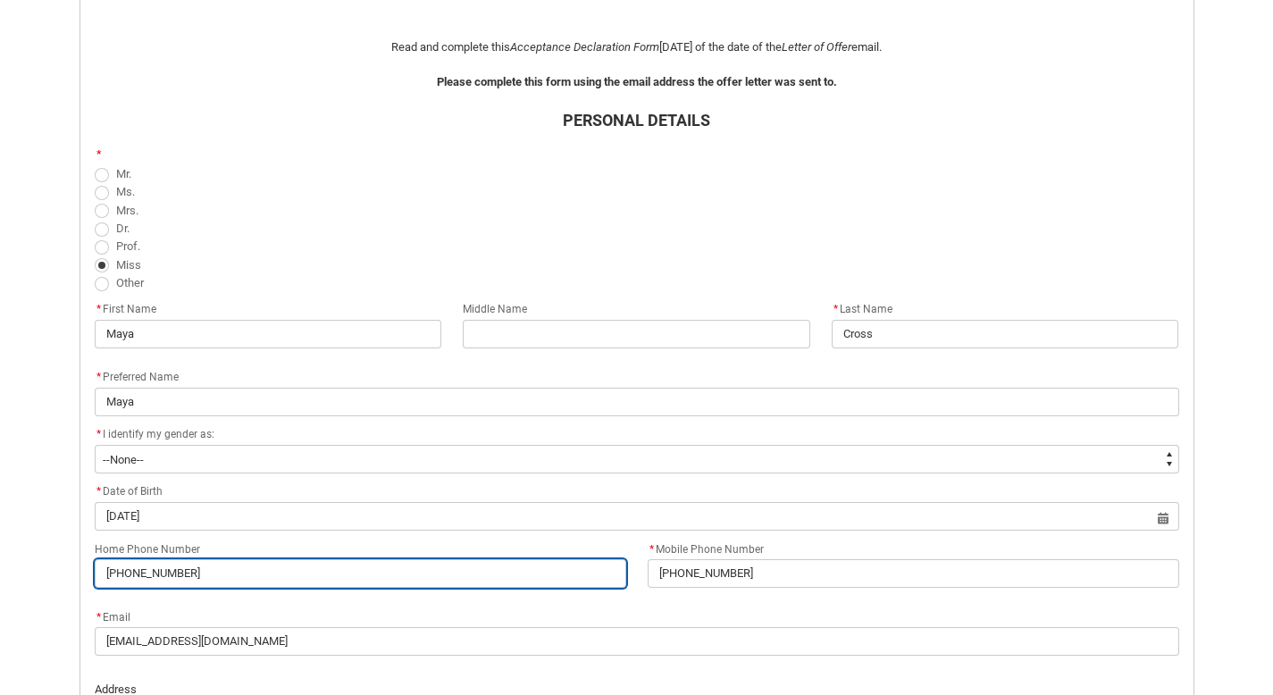
drag, startPoint x: 206, startPoint y: 581, endPoint x: 102, endPoint y: 575, distance: 103.8
click at [102, 575] on input "[PHONE_NUMBER]" at bounding box center [361, 573] width 532 height 29
click at [150, 576] on input "Home Phone Number" at bounding box center [361, 573] width 532 height 29
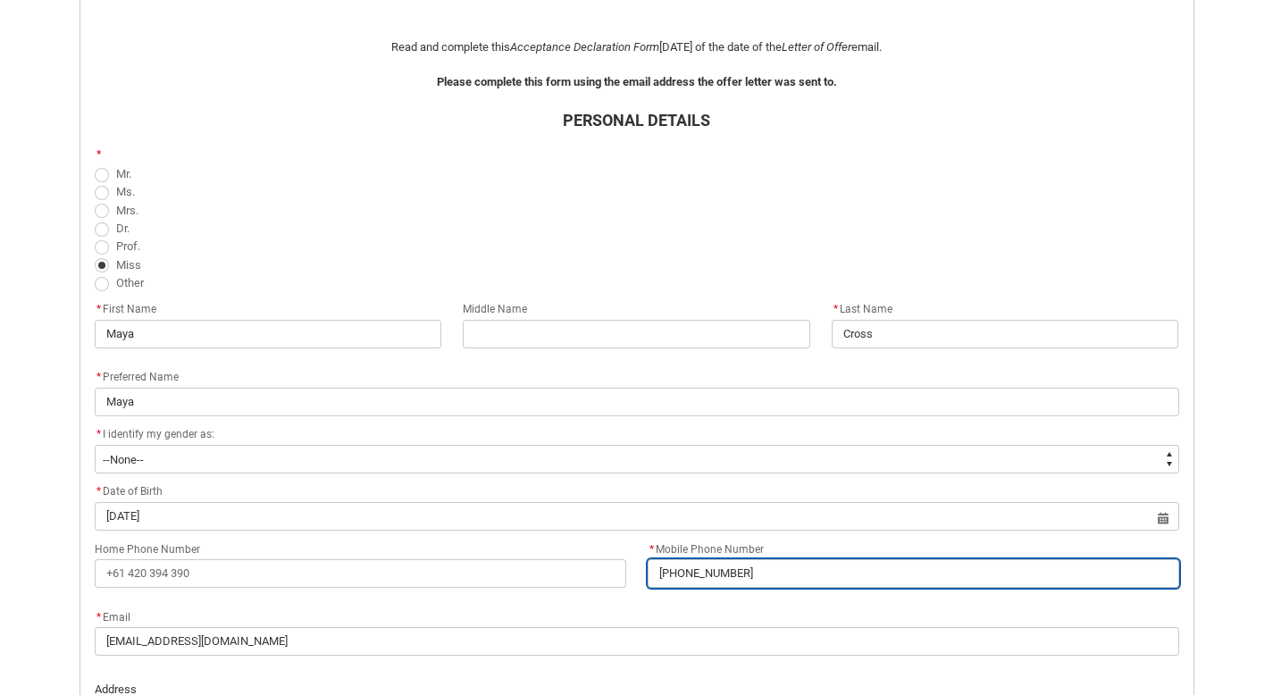
drag, startPoint x: 785, startPoint y: 581, endPoint x: 545, endPoint y: 577, distance: 240.4
click at [545, 577] on div "Home Phone Number * Mobile Phone Number [PHONE_NUMBER]" at bounding box center [637, 572] width 1106 height 68
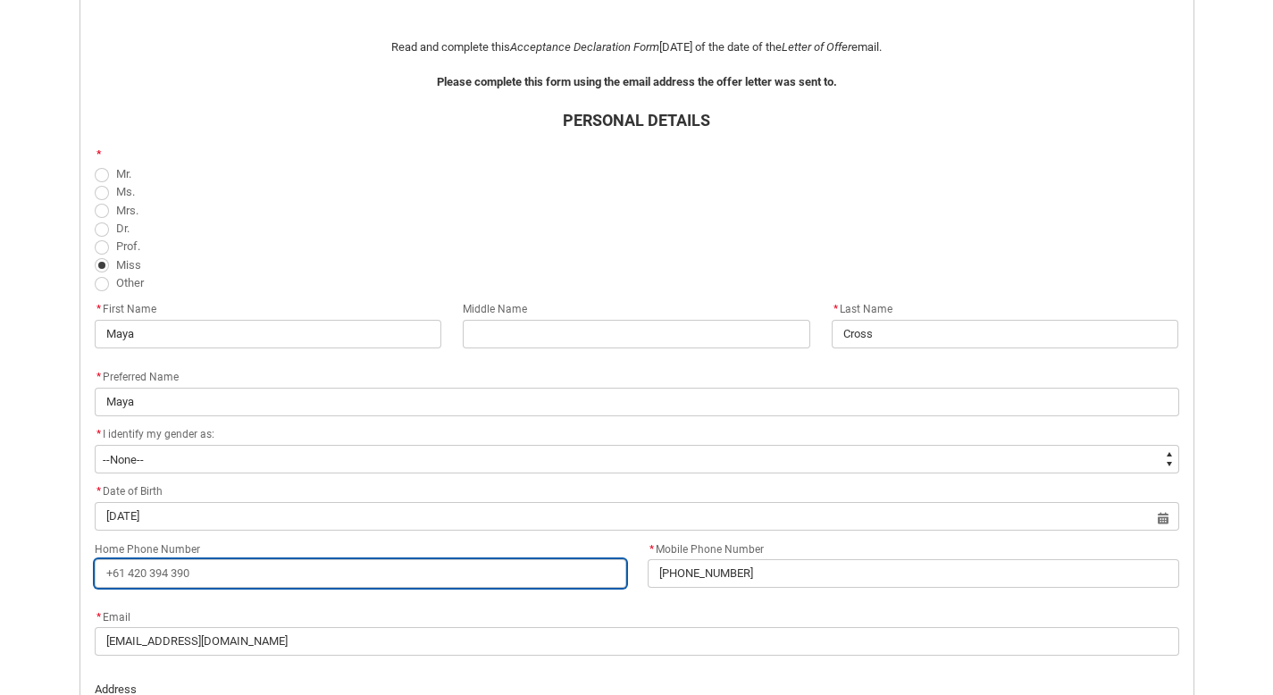
click at [431, 572] on input "Home Phone Number" at bounding box center [361, 573] width 532 height 29
paste input "[PHONE_NUMBER]"
type lightning-primitive-input-simple "[PHONE_NUMBER]"
type input "[PHONE_NUMBER]"
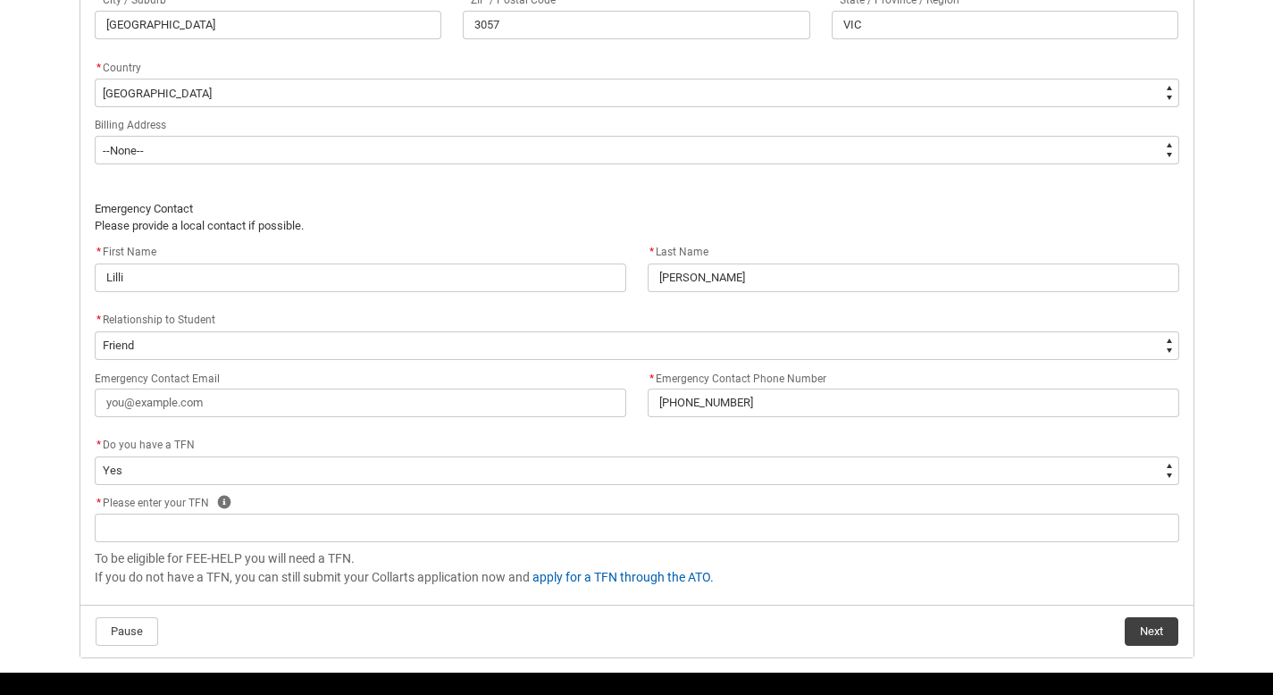
scroll to position [1234, 0]
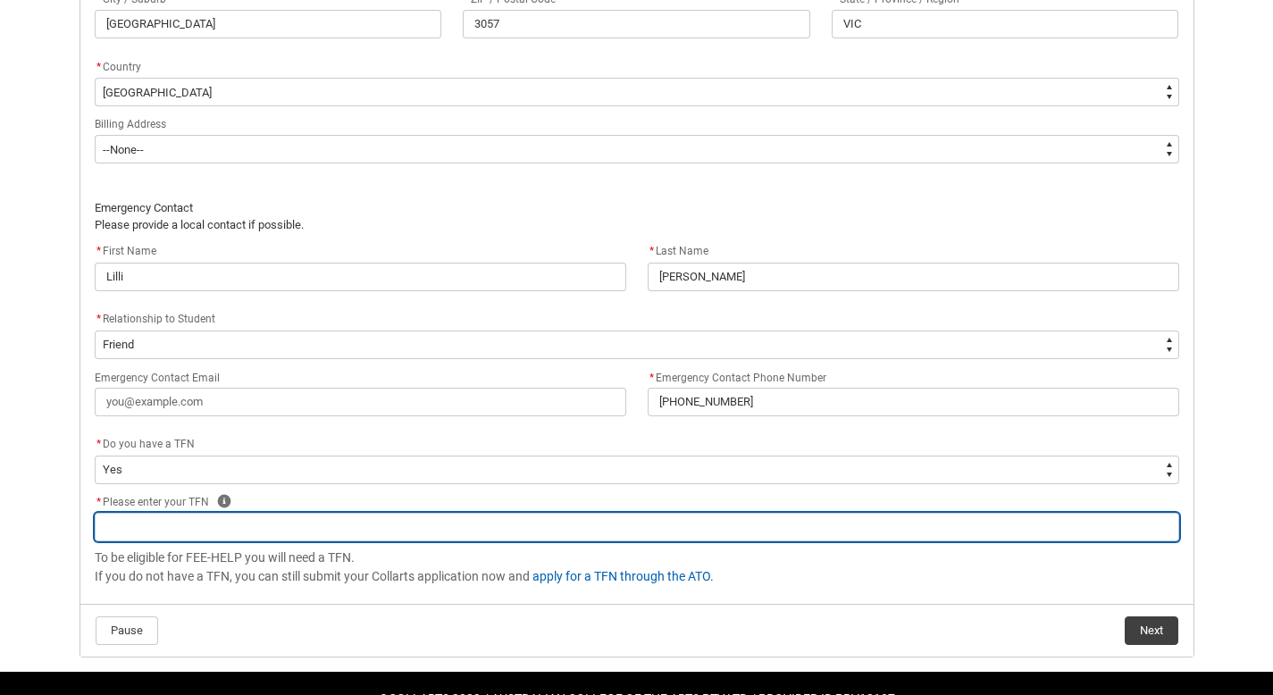
click at [345, 526] on input "REDU_Acceptance_Declaration flow" at bounding box center [637, 527] width 1085 height 29
paste input "641936556"
type lightning-primitive-input-simple "641936556"
type input "641936556"
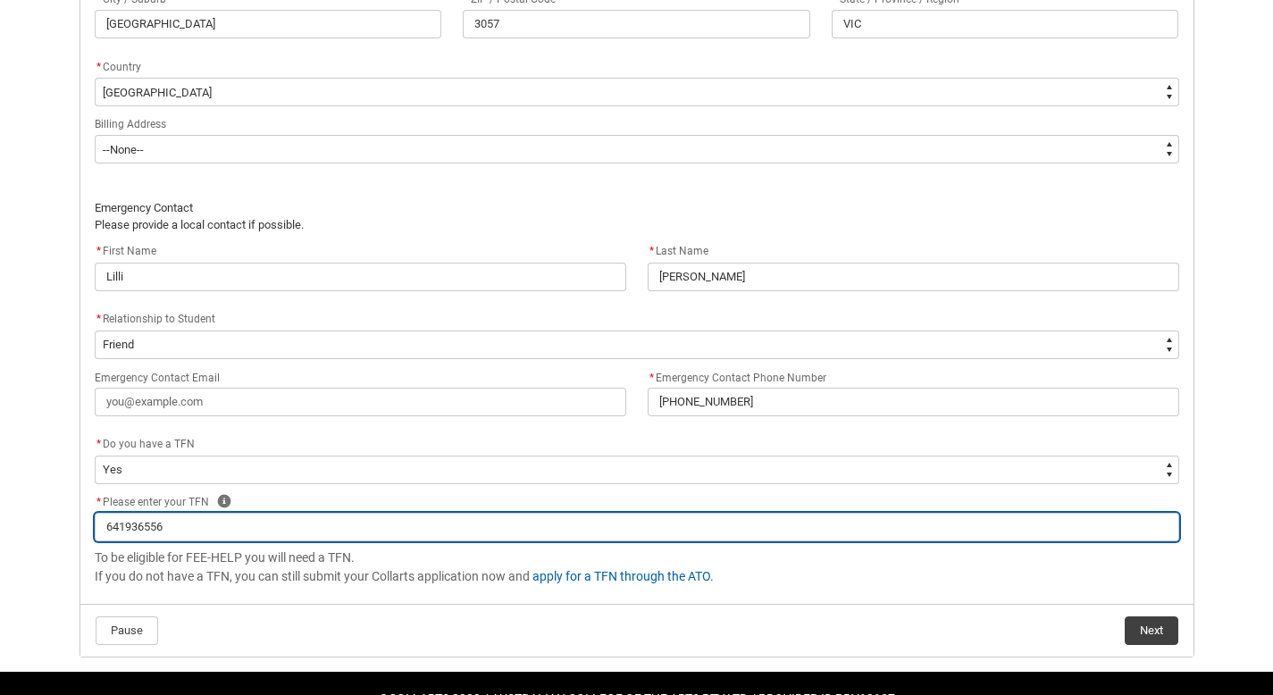
type lightning-primitive-input-simple "641936556"
type input "641936556"
paste input "Tax file number (TFN) 641 936 556 read only 641 936 556"
type lightning-primitive-input-simple "641936556 Tax file number (TFN) 641 936 556 read only 641 936 556"
type input "641936556 Tax file number (TFN) 641 936 556 read only 641 936 556"
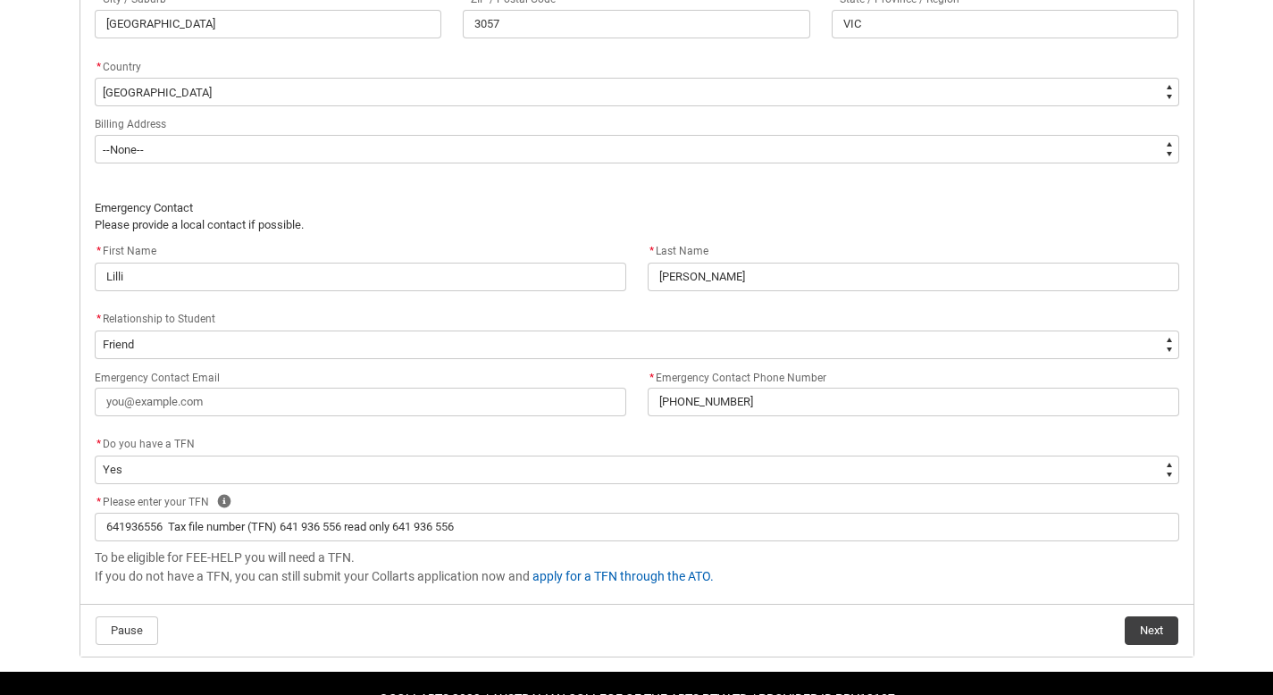
drag, startPoint x: 403, startPoint y: 525, endPoint x: 167, endPoint y: 521, distance: 235.9
click at [167, 521] on input "641936556 Tax file number (TFN) 641 936 556 read only 641 936 556" at bounding box center [637, 527] width 1085 height 29
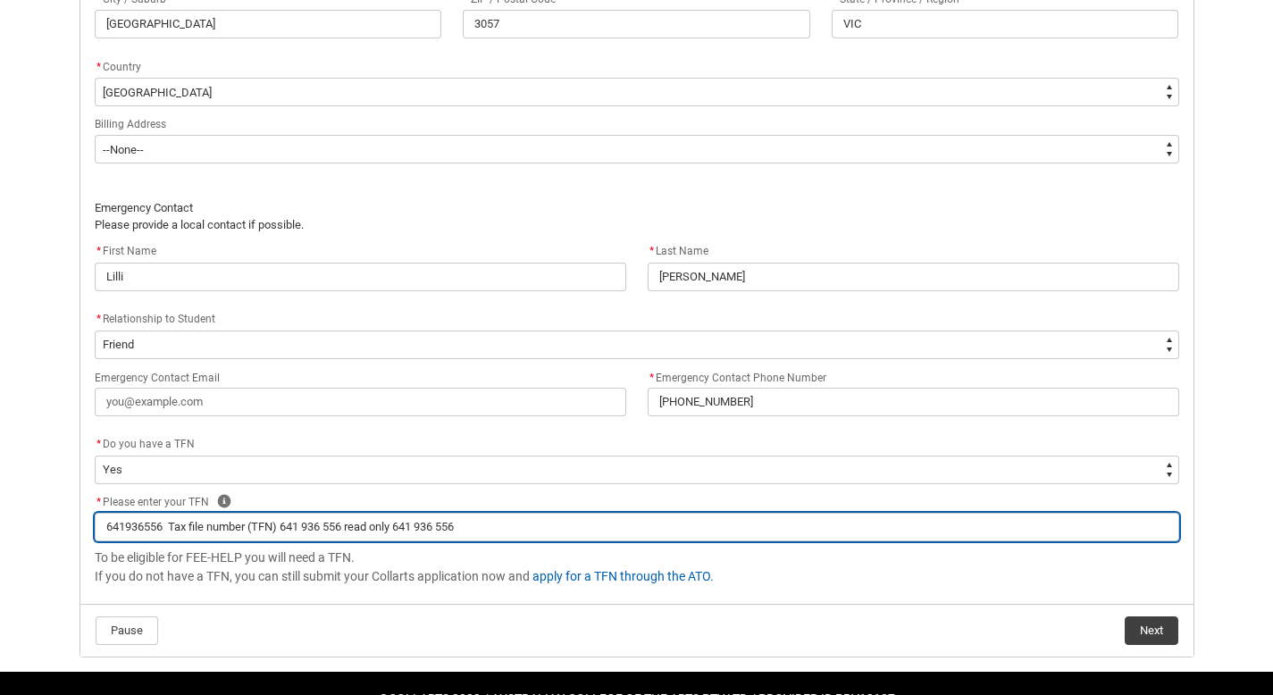
drag, startPoint x: 499, startPoint y: 533, endPoint x: 164, endPoint y: 533, distance: 334.2
click at [164, 533] on input "641936556 Tax file number (TFN) 641 936 556 read only 641 936 556" at bounding box center [637, 527] width 1085 height 29
type lightning-primitive-input-simple "641936556"
type input "641936556"
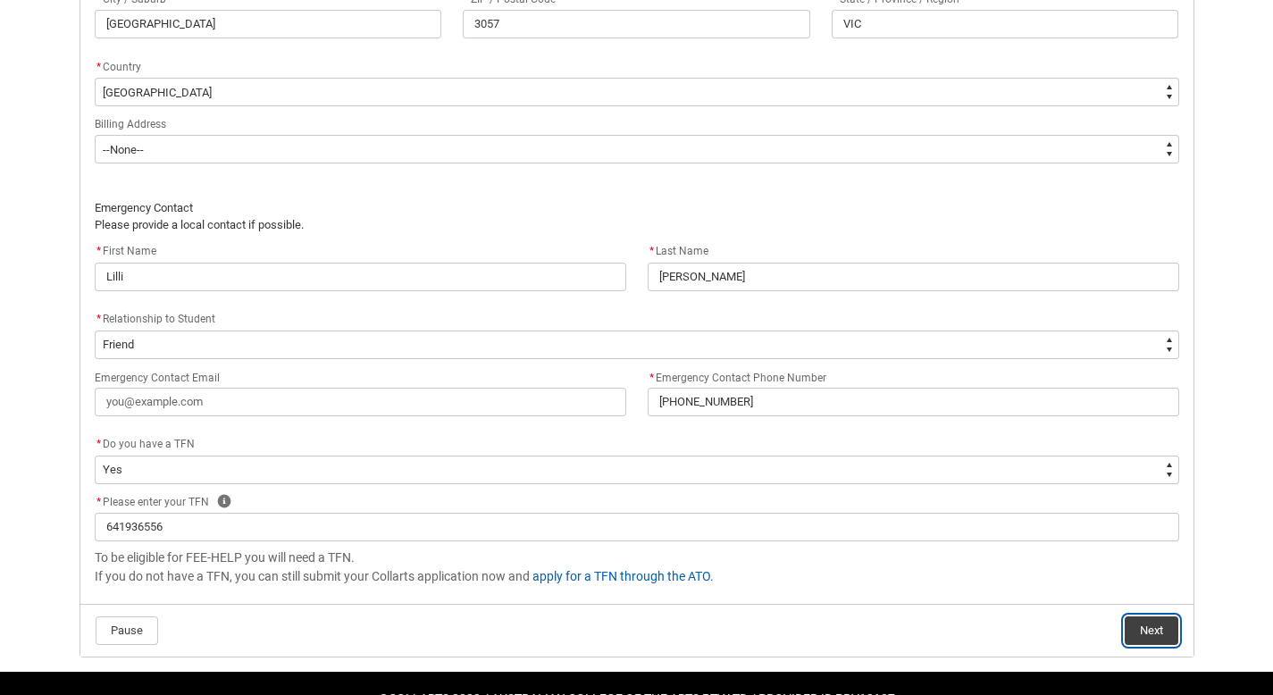
click at [775, 620] on button "Next" at bounding box center [1152, 631] width 54 height 29
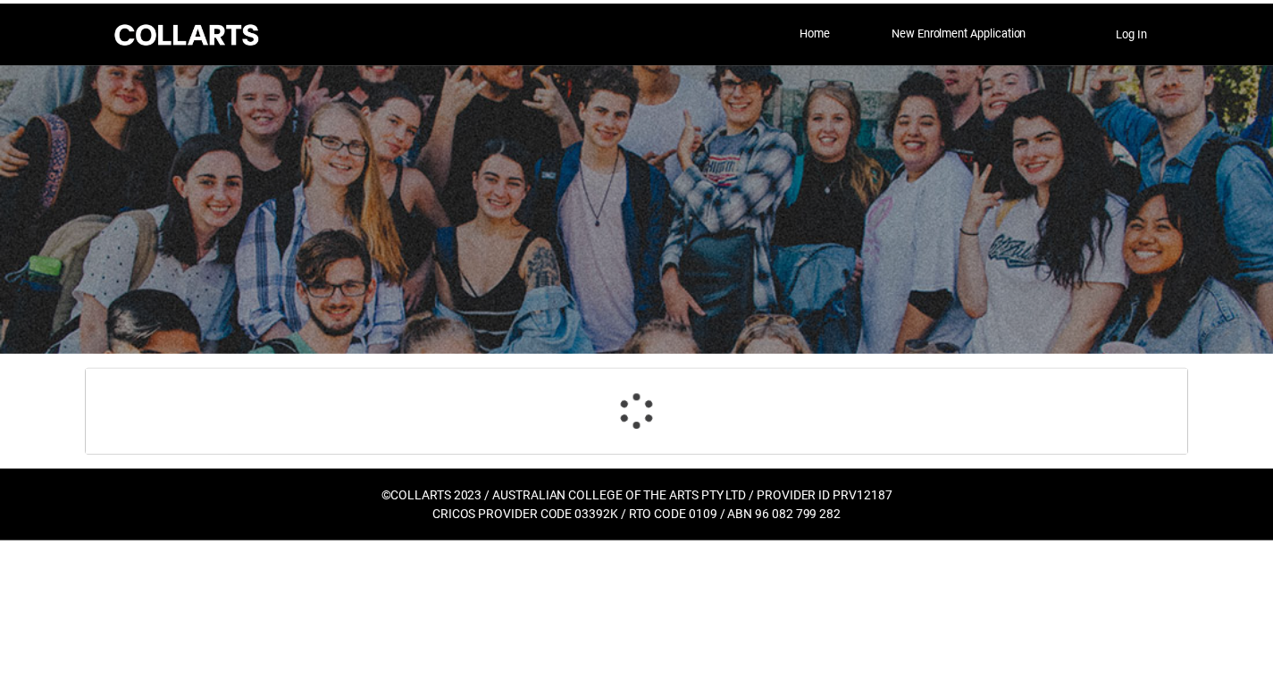
scroll to position [190, 0]
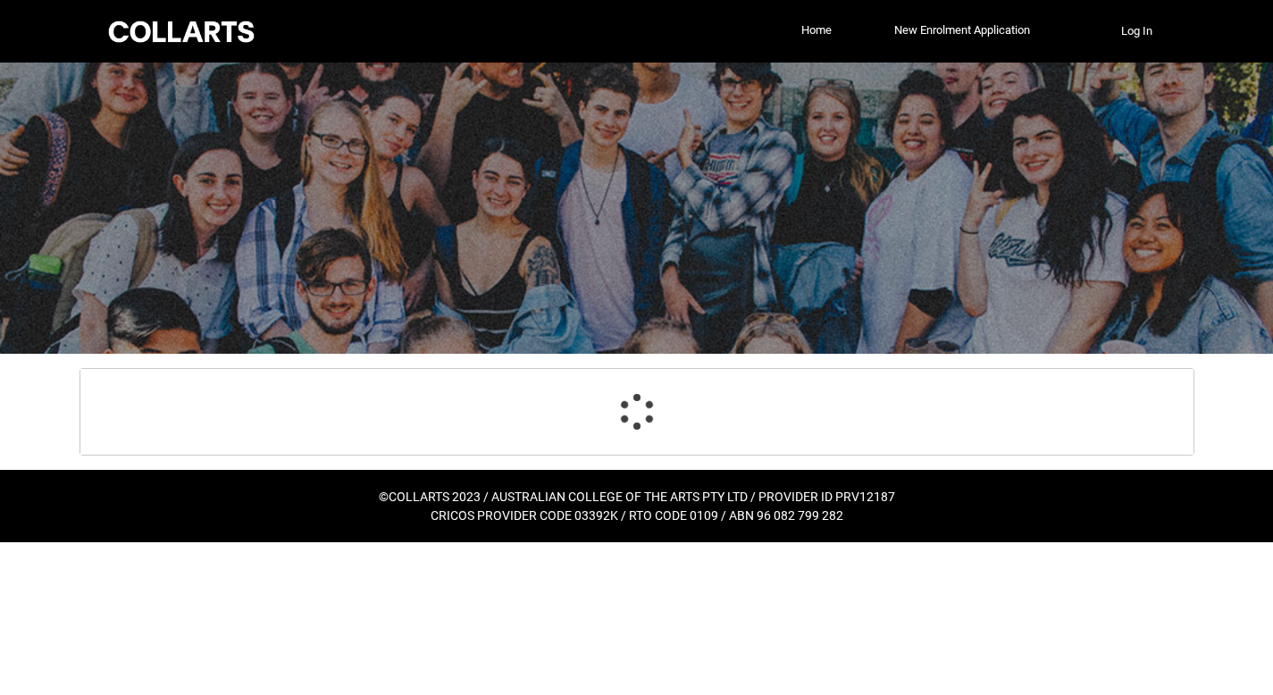
select select "Payment_Type_FEE_HELP"
select select "Study_Mode_FullTime"
select select "StudyMethod_Online"
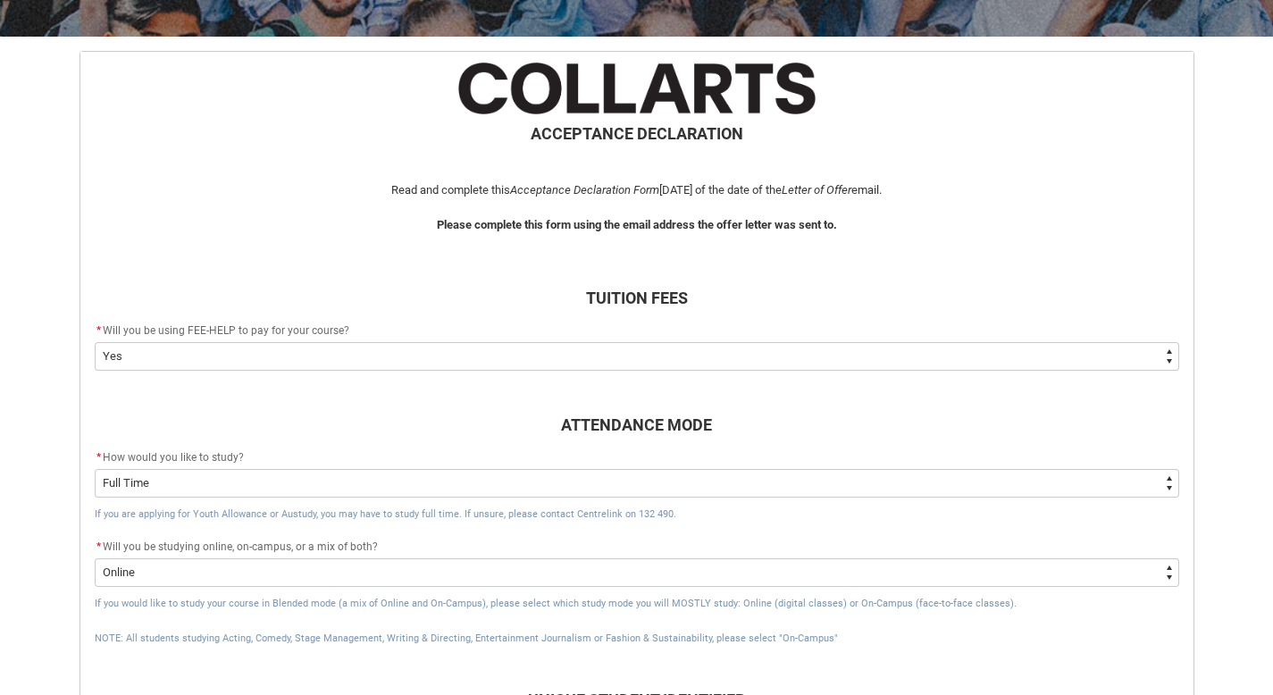
scroll to position [319, 0]
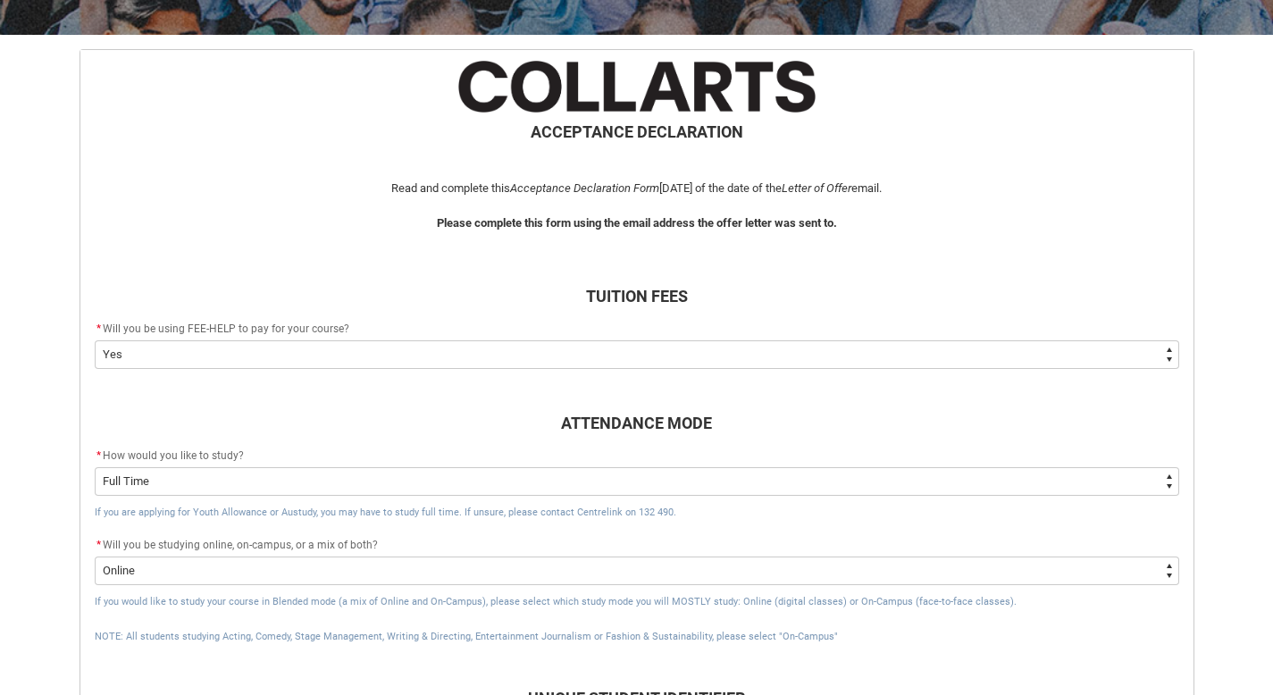
click at [775, 499] on flowruntime-screen-field "* How would you like to study? * --None-- Full Time Part Time" at bounding box center [637, 474] width 1106 height 57
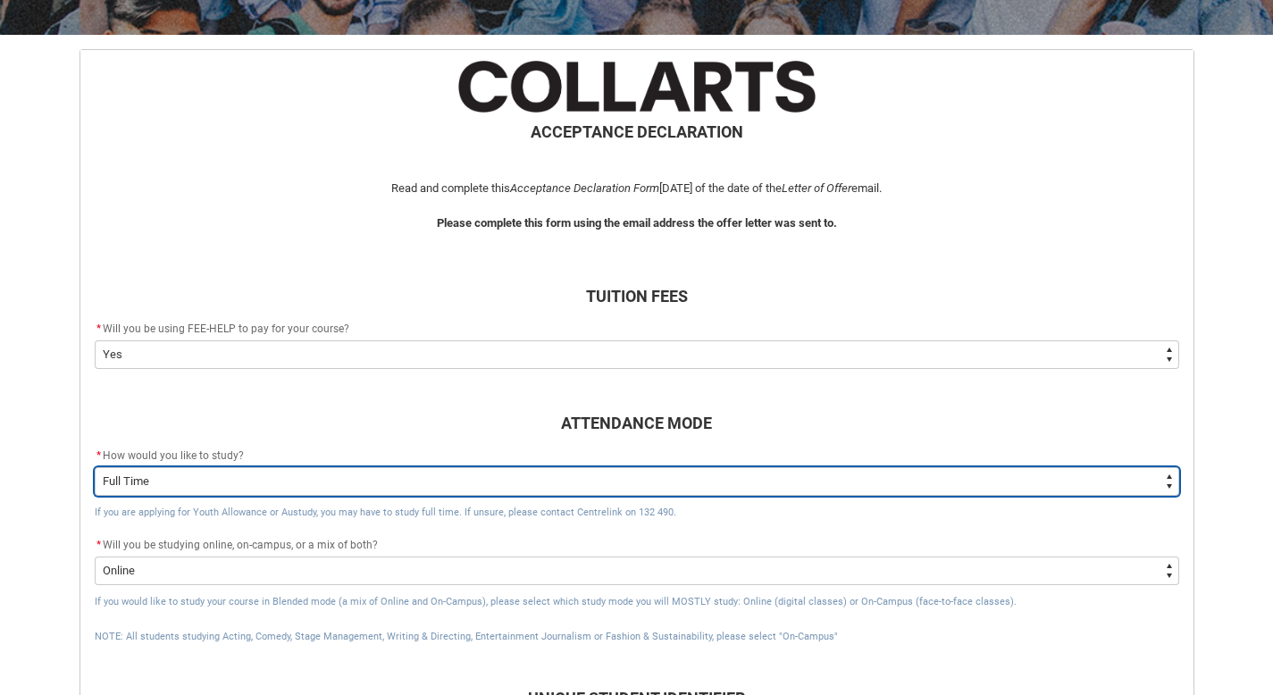
click at [775, 477] on select "--None-- Full Time Part Time" at bounding box center [637, 481] width 1085 height 29
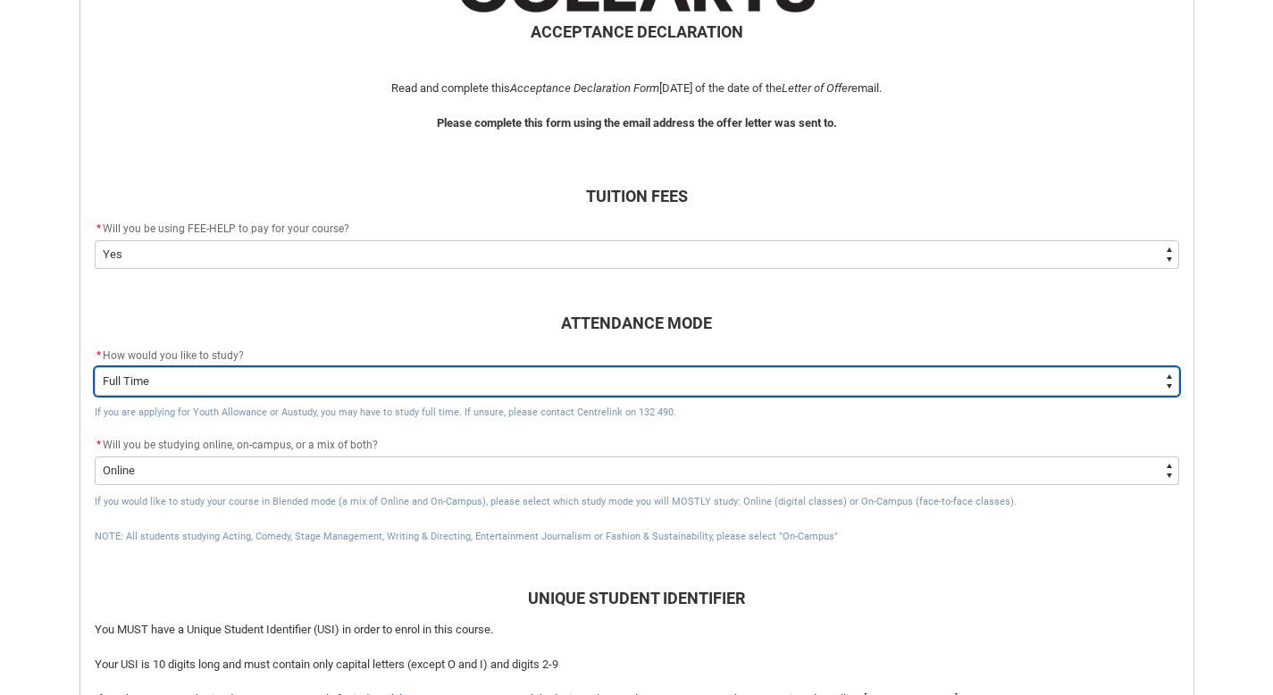
scroll to position [418, 0]
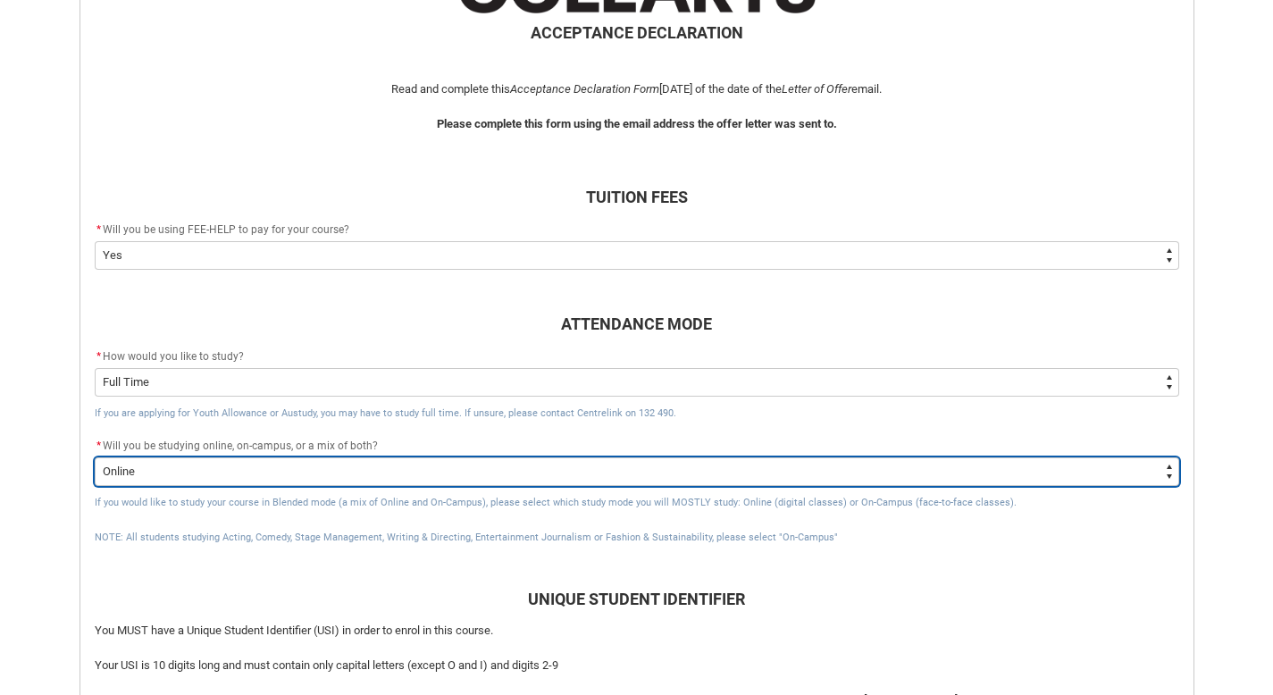
click at [775, 478] on select "--None-- Online On-Campus" at bounding box center [637, 471] width 1085 height 29
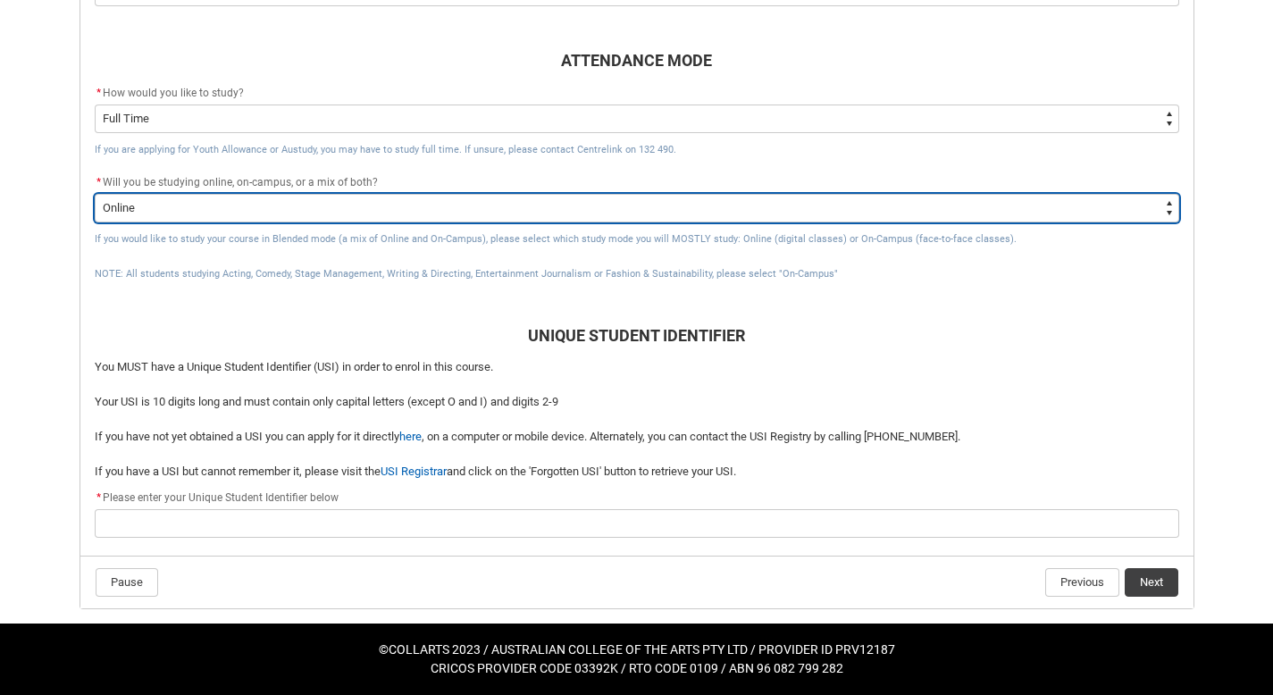
scroll to position [682, 0]
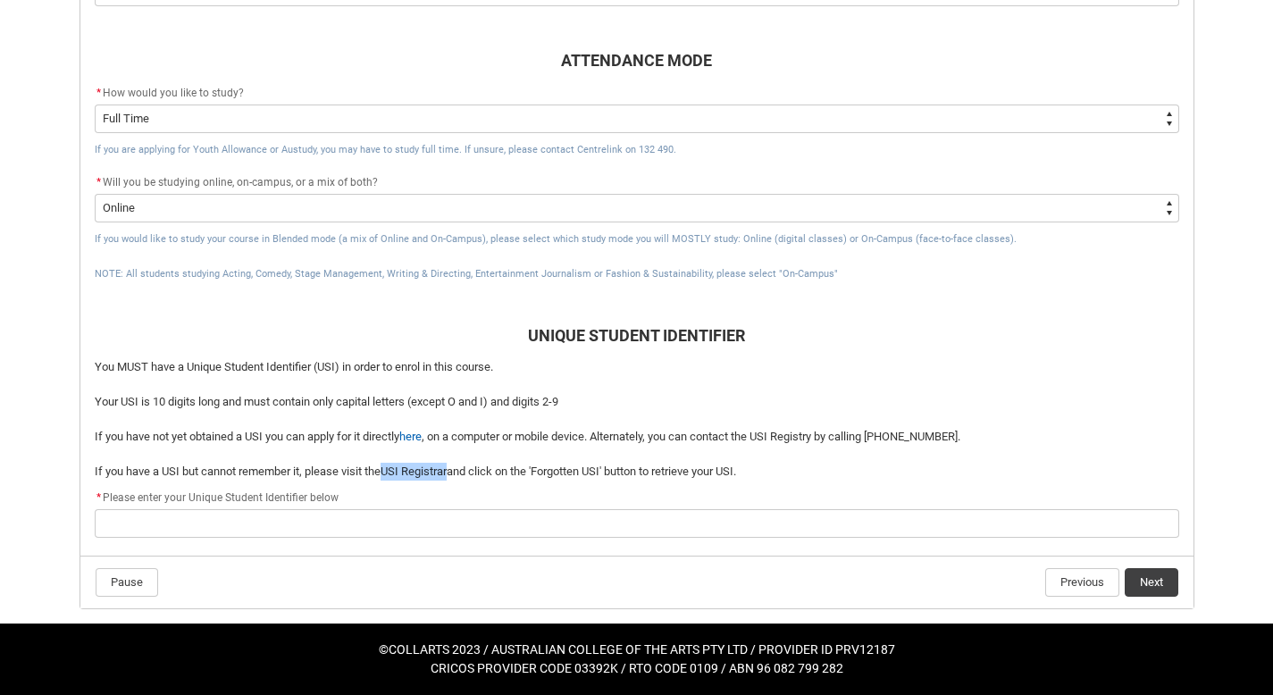
drag, startPoint x: 418, startPoint y: 468, endPoint x: 446, endPoint y: 21, distance: 447.6
click at [0, 0] on div "Skip to Main Content Collarts Education Community Home New Enrolment Applicatio…" at bounding box center [636, 7] width 1273 height 1378
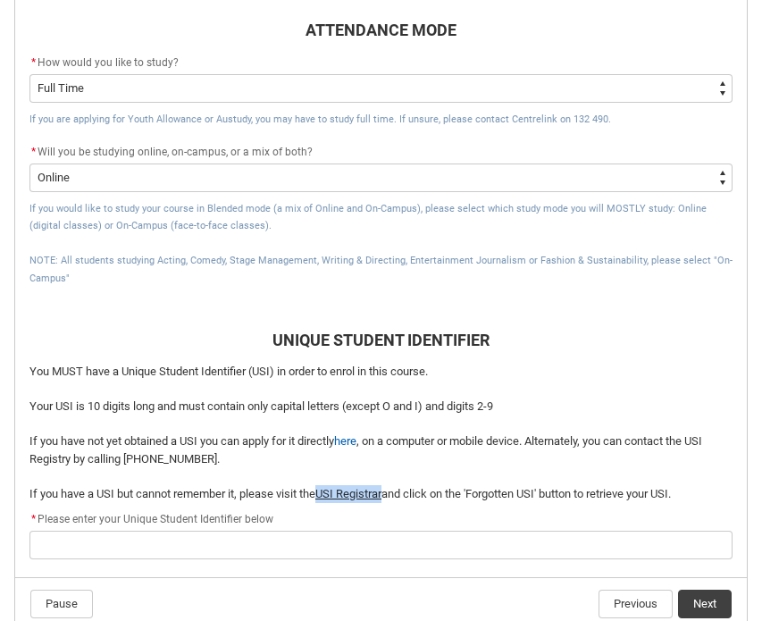
scroll to position [724, 0]
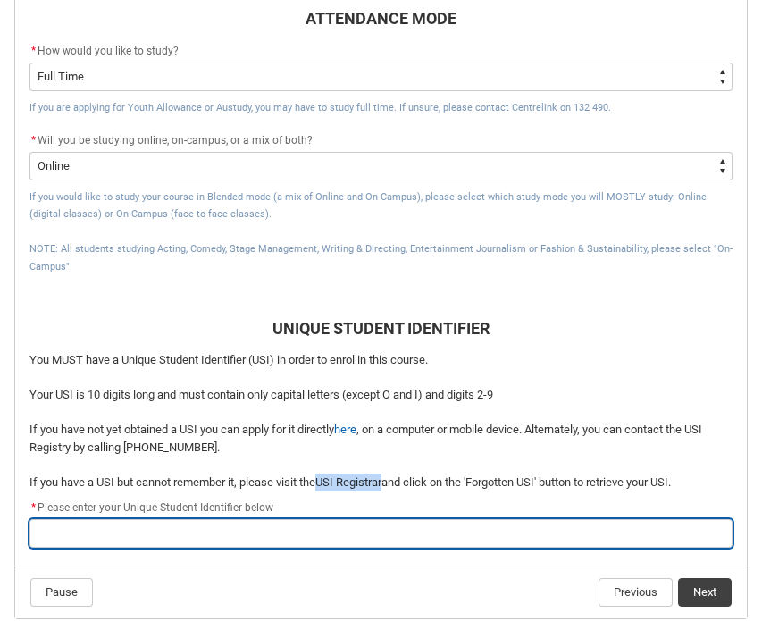
click at [169, 538] on input "REDU_Acceptance_Declaration flow" at bounding box center [380, 533] width 703 height 29
paste input "4J2YNM2ZNC"
type lightning-primitive-input-simple "4J2YNM2ZNC"
type input "4J2YNM2ZNC"
type lightning-primitive-input-simple "4J2YNM2ZNC"
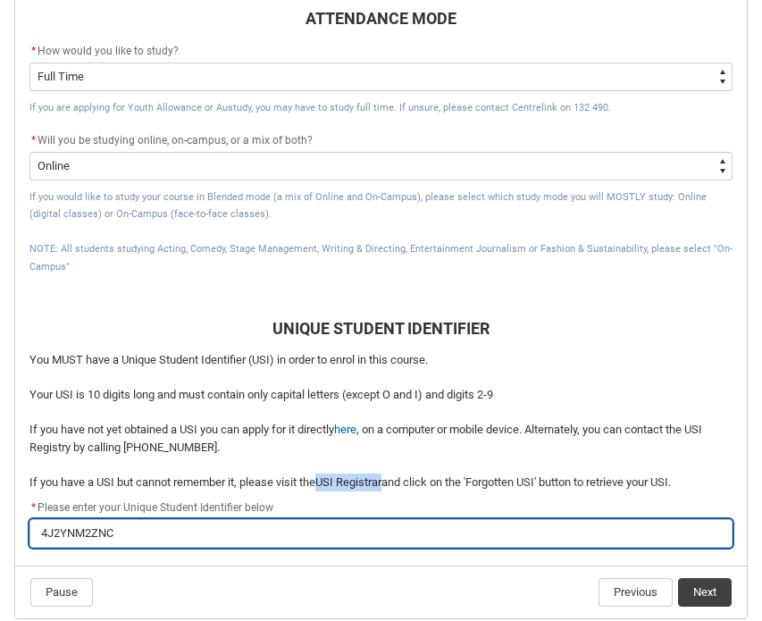
type input "4J2YNM2ZNC"
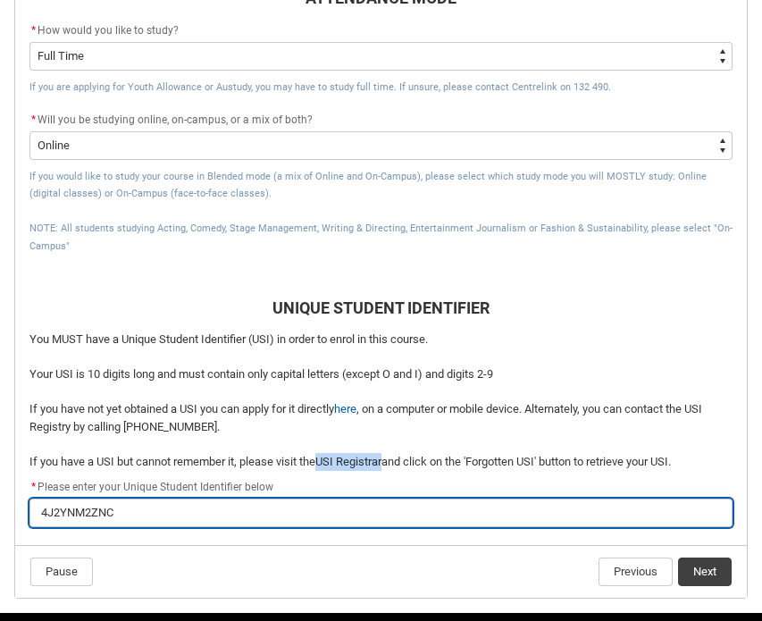
scroll to position [743, 0]
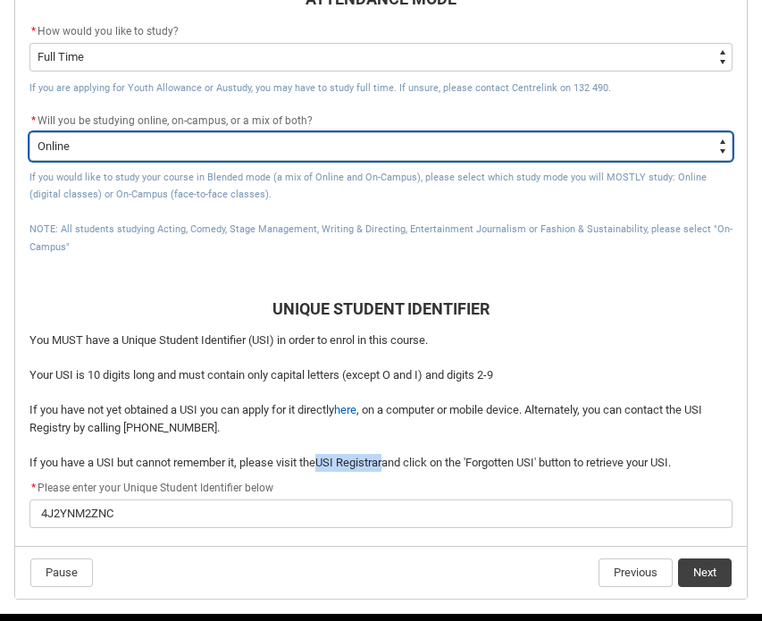
click at [222, 141] on select "--None-- Online On-Campus" at bounding box center [380, 146] width 703 height 29
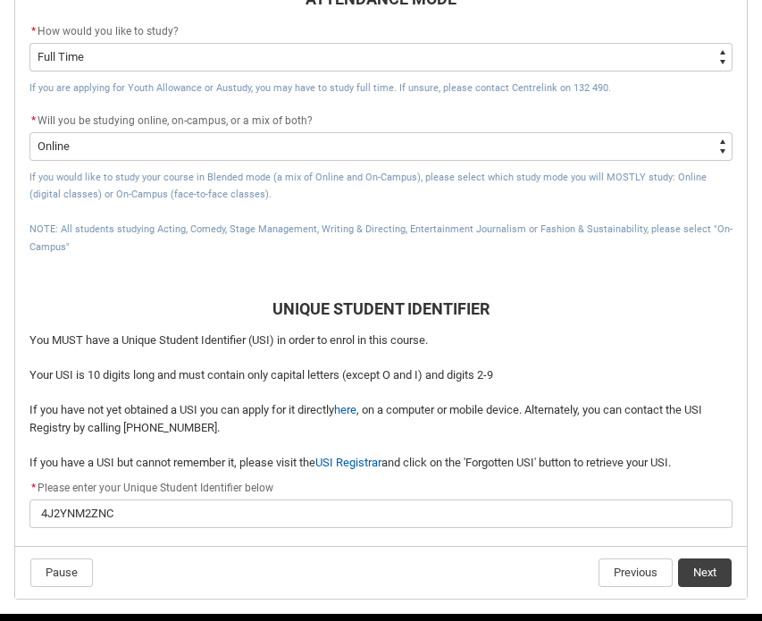
click at [625, 131] on div "* Will you be studying online, on-campus, or a mix of both? * --None-- Online O…" at bounding box center [380, 136] width 703 height 50
click at [706, 572] on button "Next" at bounding box center [705, 572] width 54 height 29
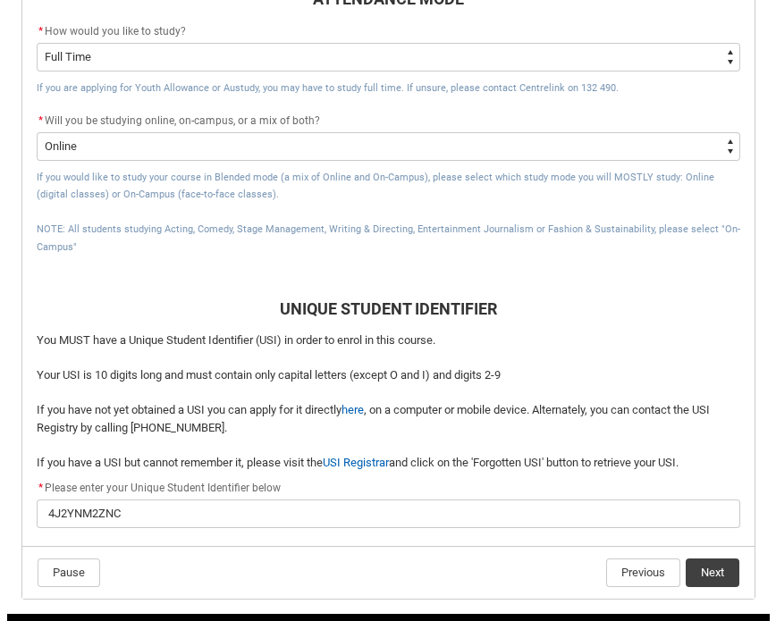
scroll to position [0, 0]
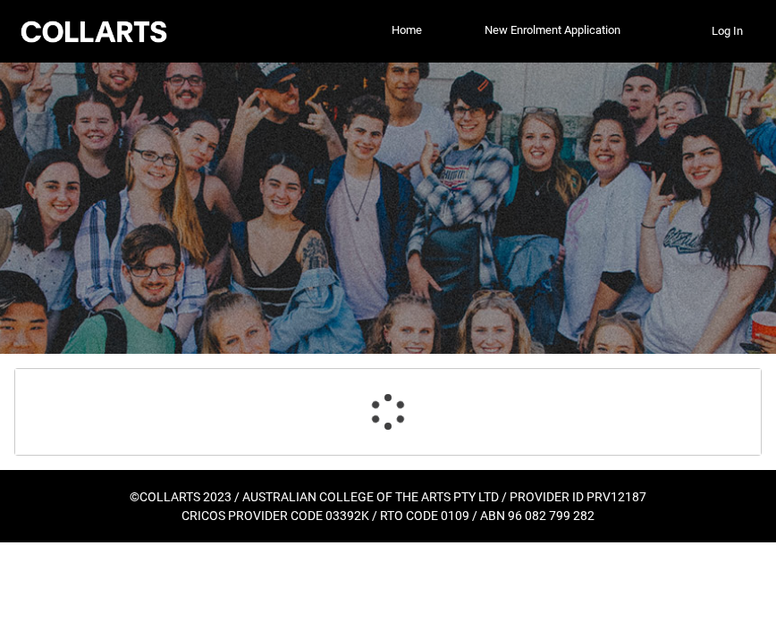
select select "Country_of_Birth_L1.1100"
select select "CitizenshipStatus_Options.1"
select select "aboriginalTorresStraitIslander_Options.2"
select select "ContactLanguageSpokenAtHome.9998"
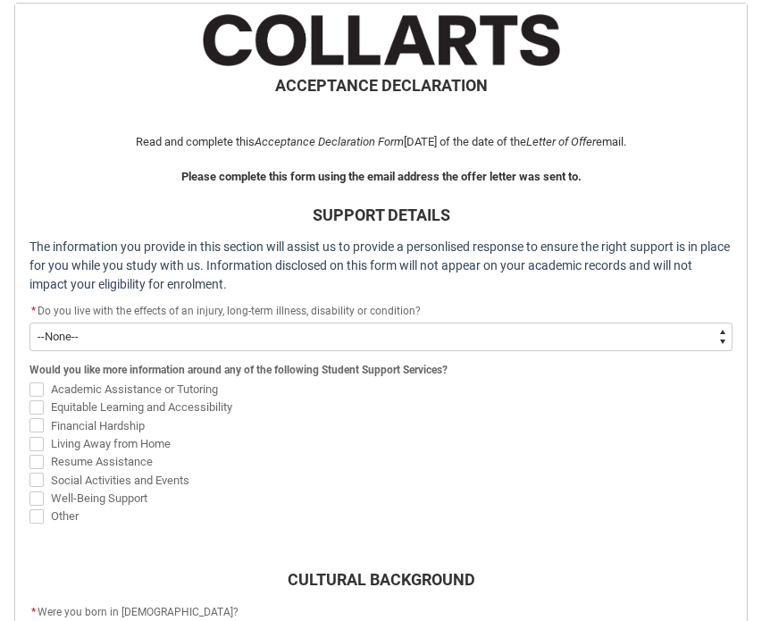
scroll to position [365, 0]
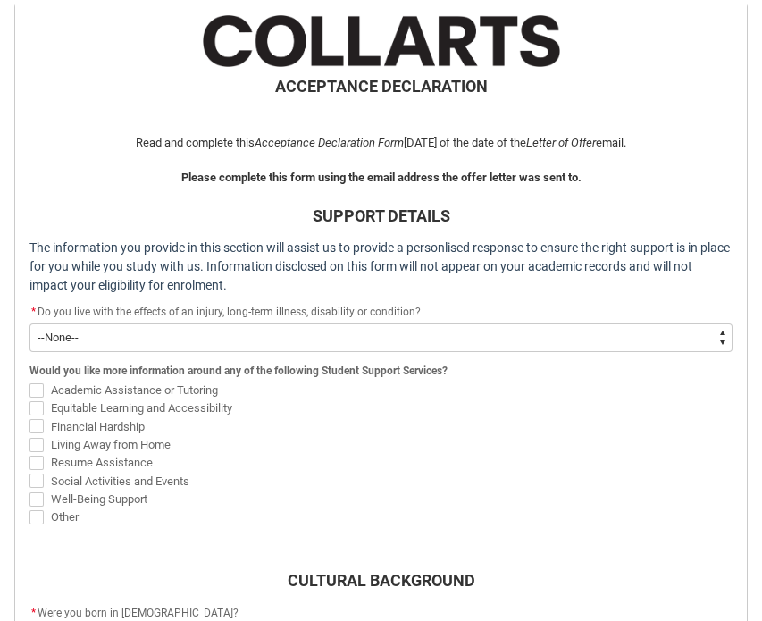
click at [284, 344] on select "--None-- Yes No" at bounding box center [380, 337] width 703 height 29
type lightning-select "Choice_Yes"
select select "Choice_Yes"
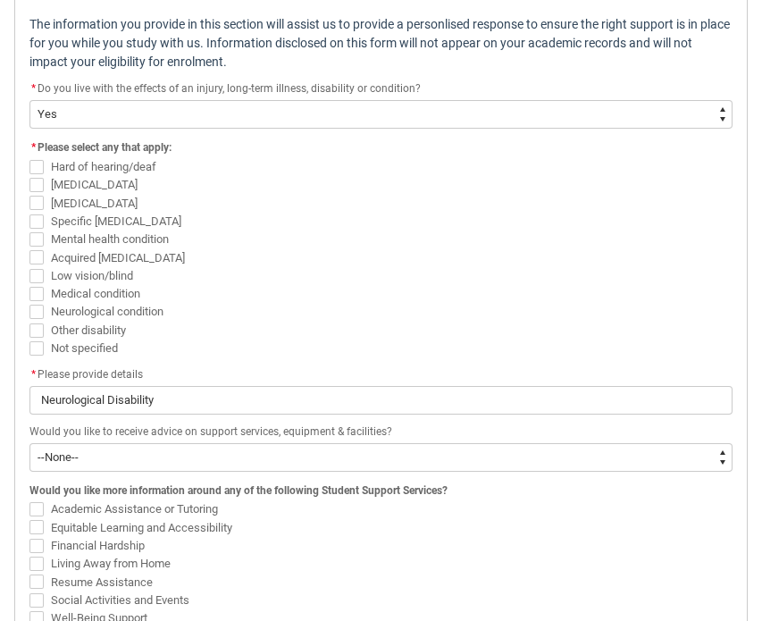
scroll to position [591, 0]
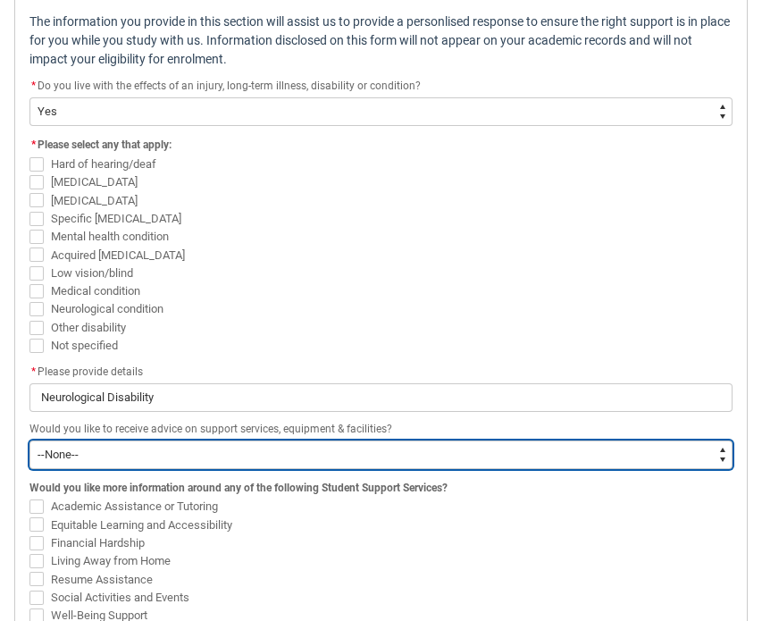
click at [141, 454] on select "--None-- Yes No" at bounding box center [380, 455] width 703 height 29
type lightning-select "Choice_Yes"
select select "Choice_Yes"
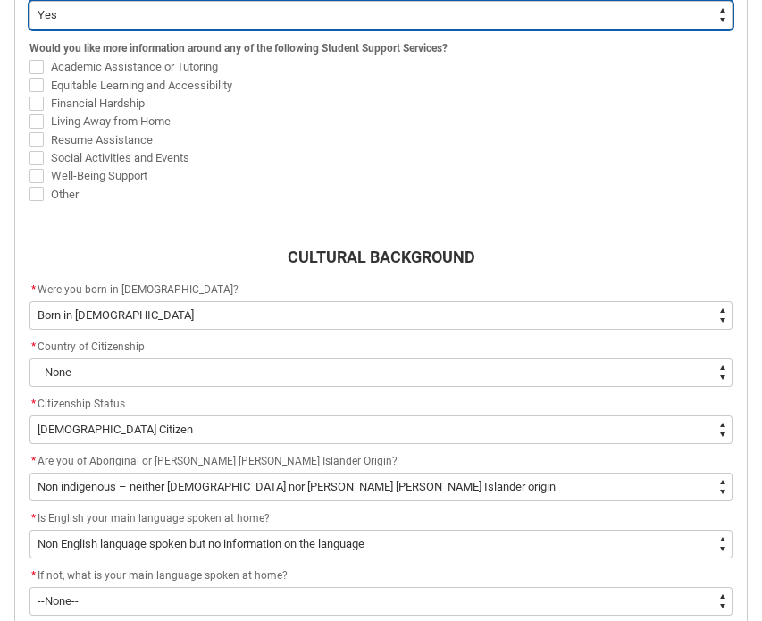
scroll to position [1038, 0]
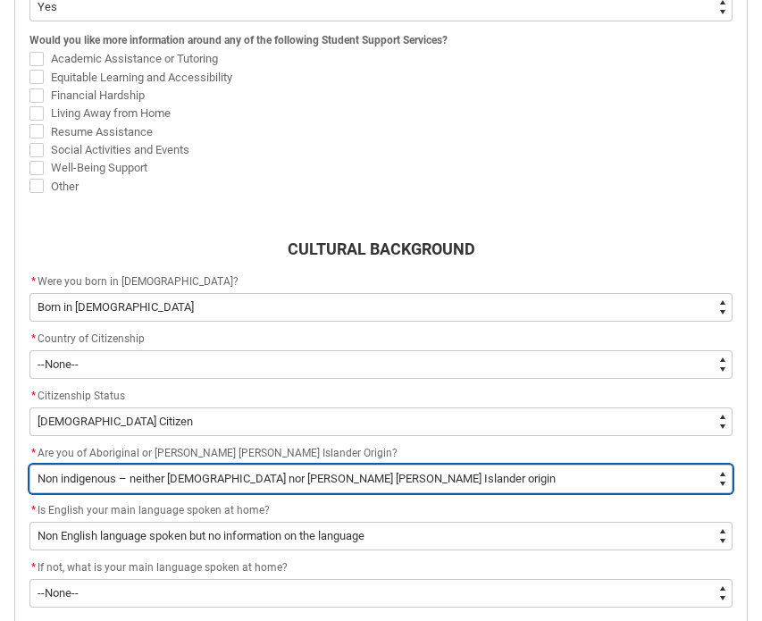
click at [140, 474] on select "--None-- Non indigenous – neither [DEMOGRAPHIC_DATA] nor [PERSON_NAME] [PERSON_…" at bounding box center [380, 479] width 703 height 29
type lightning-select "aboriginalTorresStraitIslander_Options.3"
select select "aboriginalTorresStraitIslander_Options.3"
click at [155, 471] on select "--None-- Non indigenous – neither [DEMOGRAPHIC_DATA] nor [PERSON_NAME] [PERSON_…" at bounding box center [380, 479] width 703 height 29
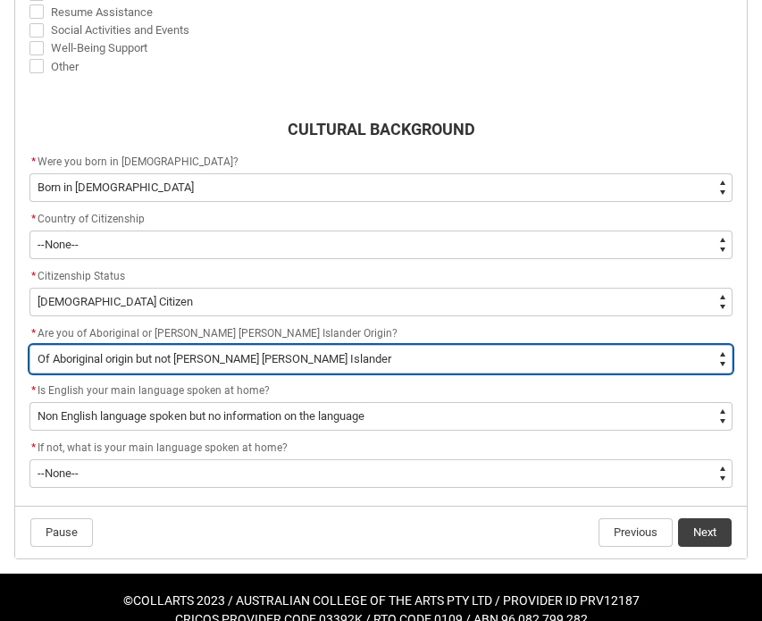
scroll to position [1161, 0]
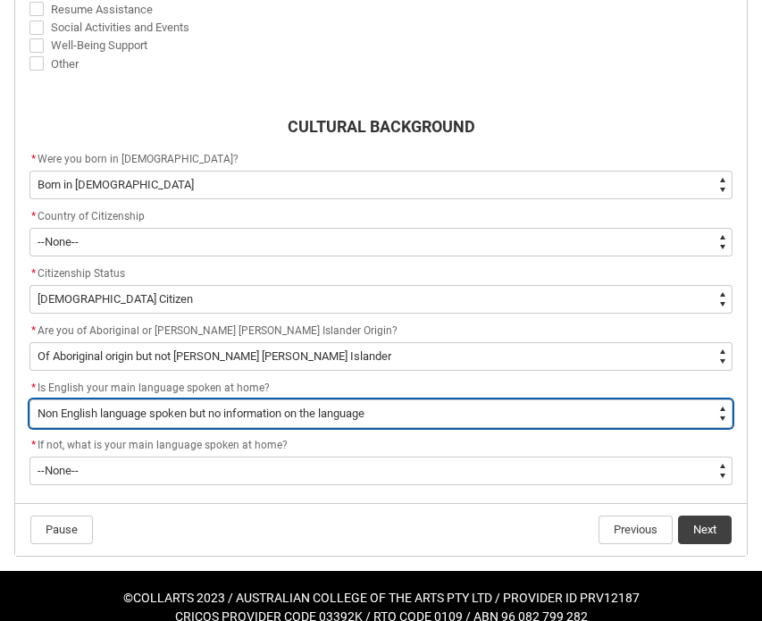
click at [340, 418] on select "--None-- Student/Applicant/Staff speaks only English at permanent home residenc…" at bounding box center [380, 413] width 703 height 29
click at [229, 420] on select "--None-- Student/Applicant/Staff speaks only English at permanent home residenc…" at bounding box center [380, 413] width 703 height 29
type lightning-select "ContactLanguageSpokenAtHome.0001"
select select "ContactLanguageSpokenAtHome.0001"
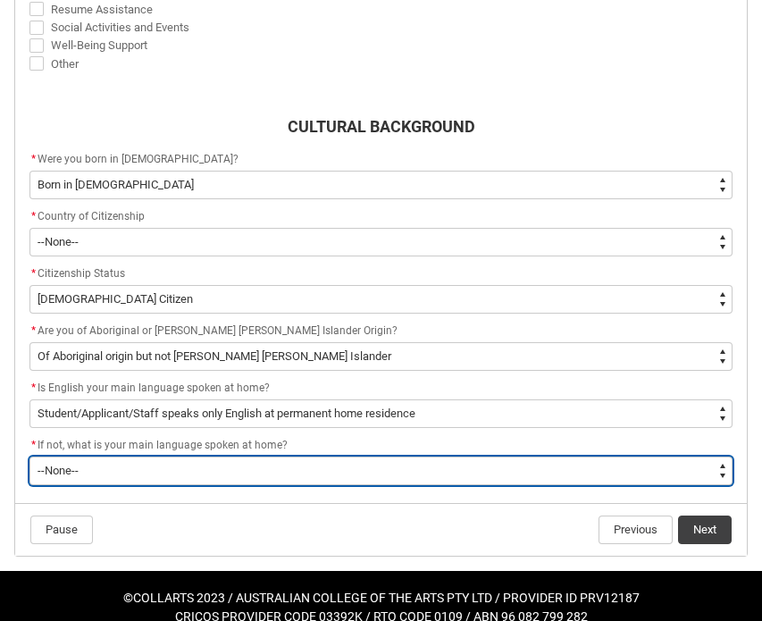
click at [226, 471] on select "--None-- 1101 Gaelic ([GEOGRAPHIC_DATA]) 1102 Irish 1103 Welsh 1199 Celtic, nec…" at bounding box center [380, 471] width 703 height 29
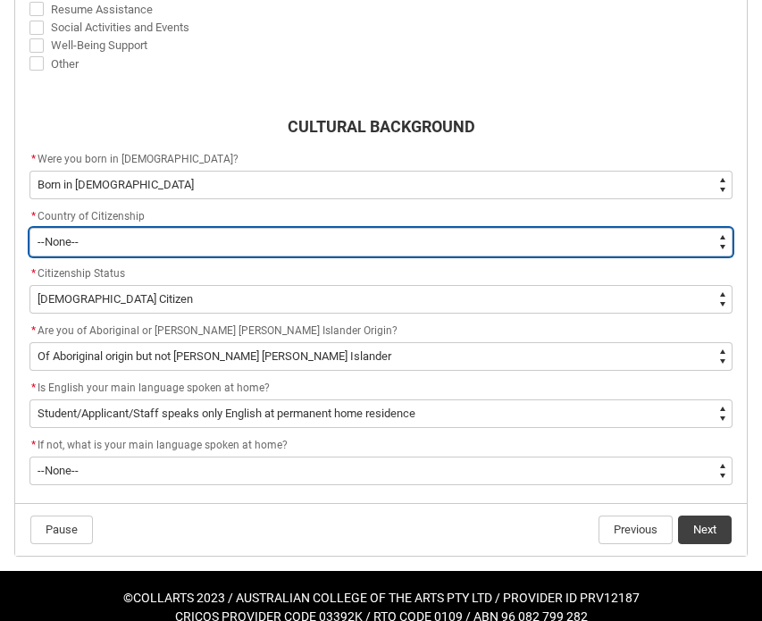
click at [262, 241] on select "--[GEOGRAPHIC_DATA]-- [GEOGRAPHIC_DATA] [GEOGRAPHIC_DATA] [GEOGRAPHIC_DATA] [GE…" at bounding box center [380, 242] width 703 height 29
type lightning-select "Citizenship_Options.[DEMOGRAPHIC_DATA]"
select select "Citizenship_Options.[DEMOGRAPHIC_DATA]"
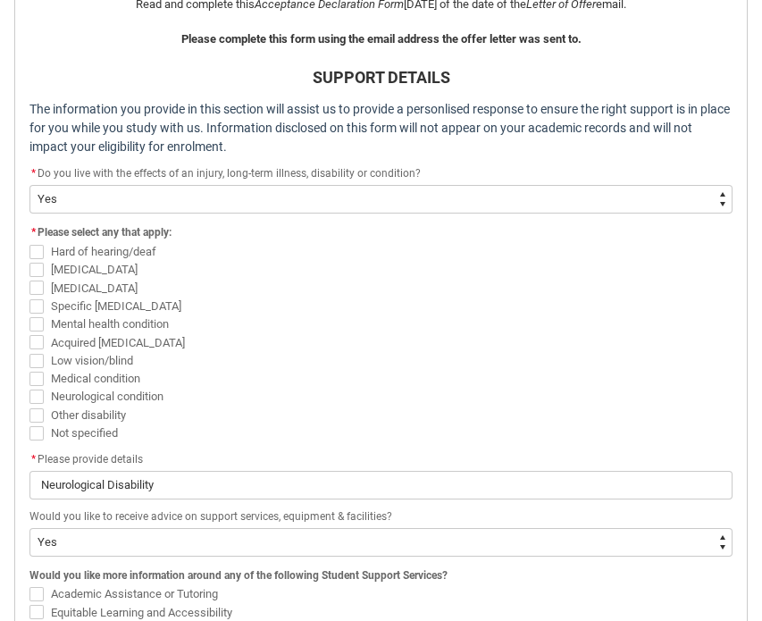
scroll to position [500, 0]
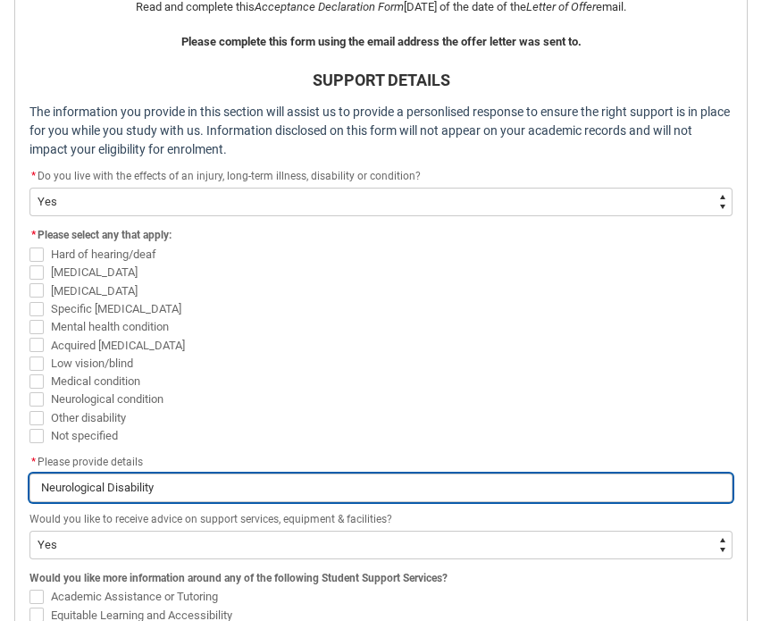
click at [191, 478] on input "Neurological Disability" at bounding box center [380, 488] width 703 height 29
click at [190, 475] on input "Neurological Disability" at bounding box center [380, 488] width 703 height 29
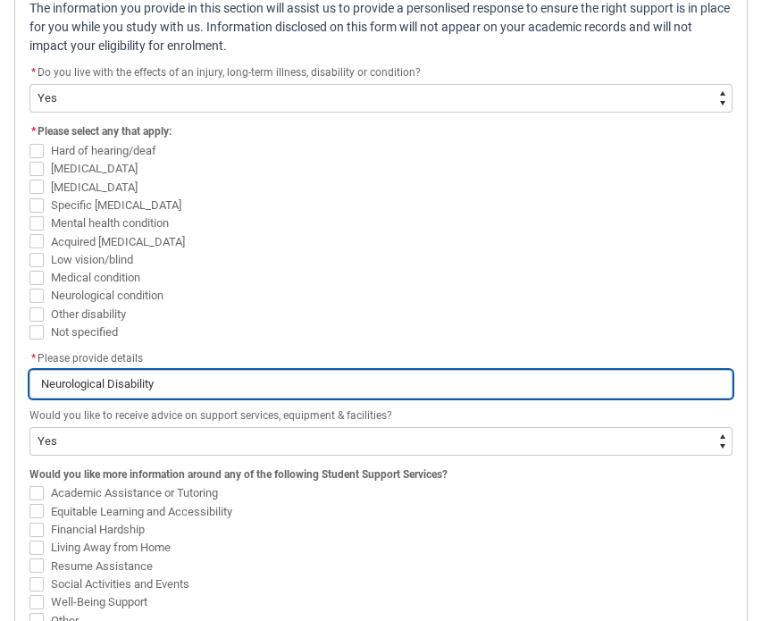
scroll to position [606, 0]
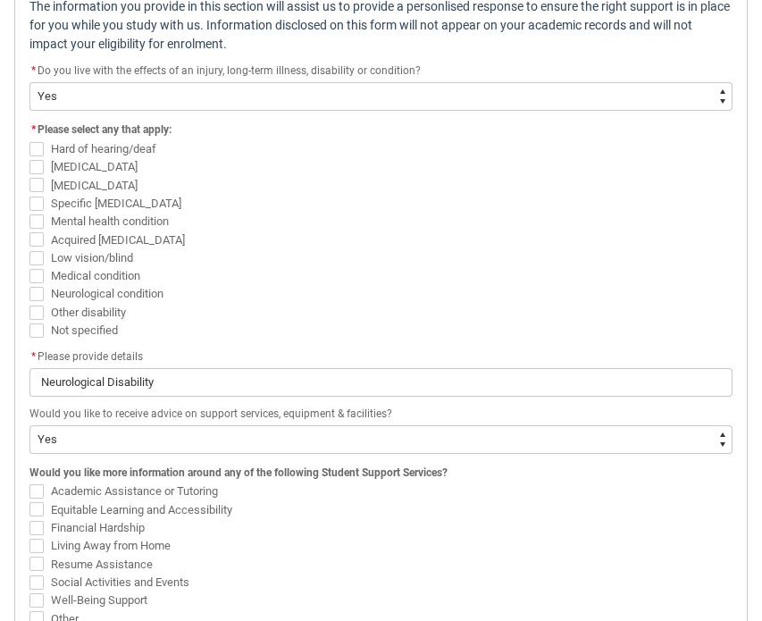
click at [181, 491] on span "Academic Assistance or Tutoring" at bounding box center [134, 490] width 167 height 13
click at [29, 483] on input "Academic Assistance or Tutoring" at bounding box center [29, 482] width 1 height 1
checkbox input "true"
click at [192, 512] on span "Equitable Learning and Accessibility" at bounding box center [141, 509] width 181 height 13
click at [29, 500] on input "Equitable Learning and Accessibility" at bounding box center [29, 499] width 1 height 1
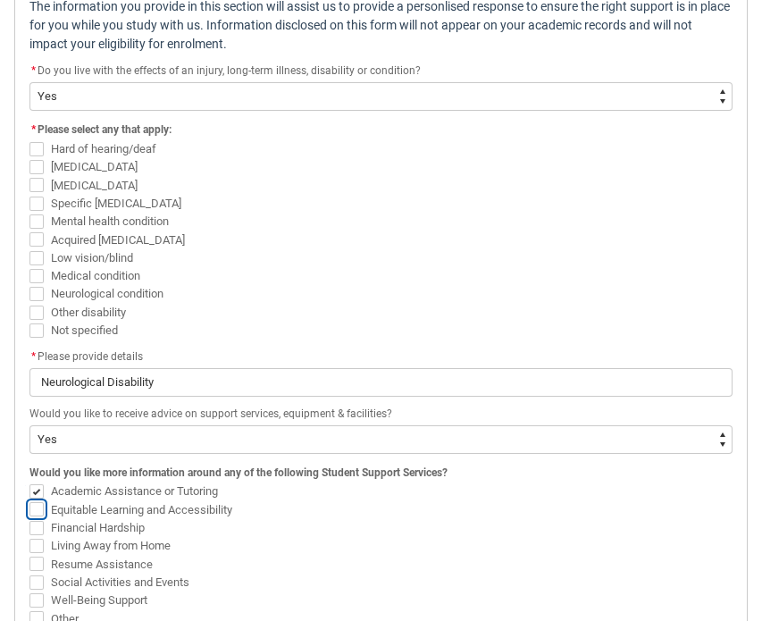
checkbox input "true"
click at [136, 525] on span "Financial Hardship" at bounding box center [98, 527] width 94 height 13
click at [29, 518] on input "Financial Hardship" at bounding box center [29, 517] width 1 height 1
checkbox input "true"
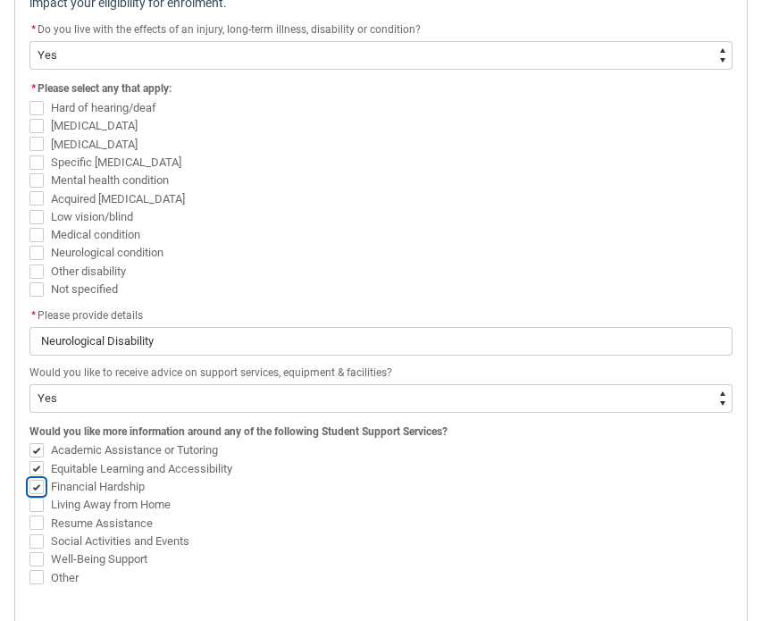
scroll to position [657, 0]
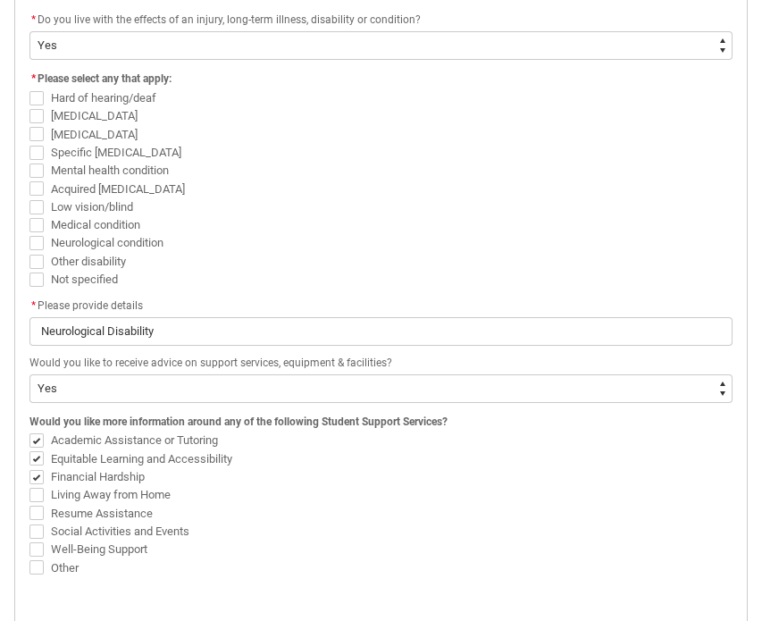
click at [111, 153] on span "Specific [MEDICAL_DATA]" at bounding box center [116, 152] width 130 height 13
click at [29, 143] on input "Specific [MEDICAL_DATA]" at bounding box center [29, 142] width 1 height 1
checkbox input "true"
click at [112, 170] on span "Mental health condition" at bounding box center [110, 170] width 118 height 13
click at [29, 161] on input "Mental health condition" at bounding box center [29, 160] width 1 height 1
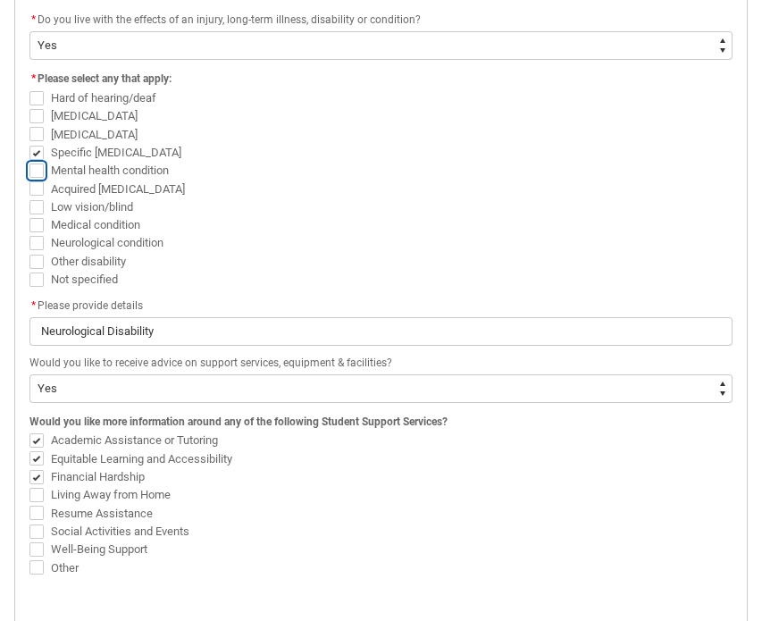
checkbox input "true"
click at [304, 185] on span "Acquired [MEDICAL_DATA]" at bounding box center [380, 189] width 703 height 18
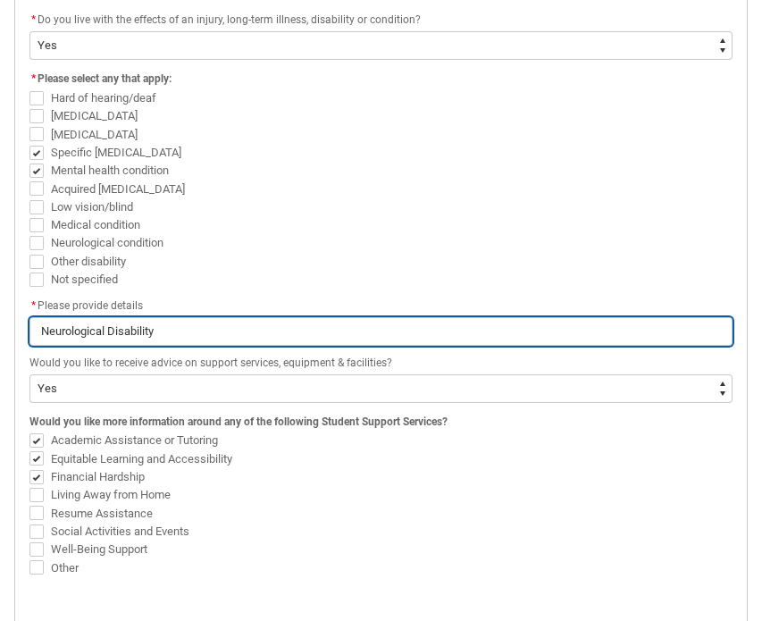
click at [182, 341] on input "Neurological Disability" at bounding box center [380, 331] width 703 height 29
type lightning-primitive-input-simple "A"
type input "A"
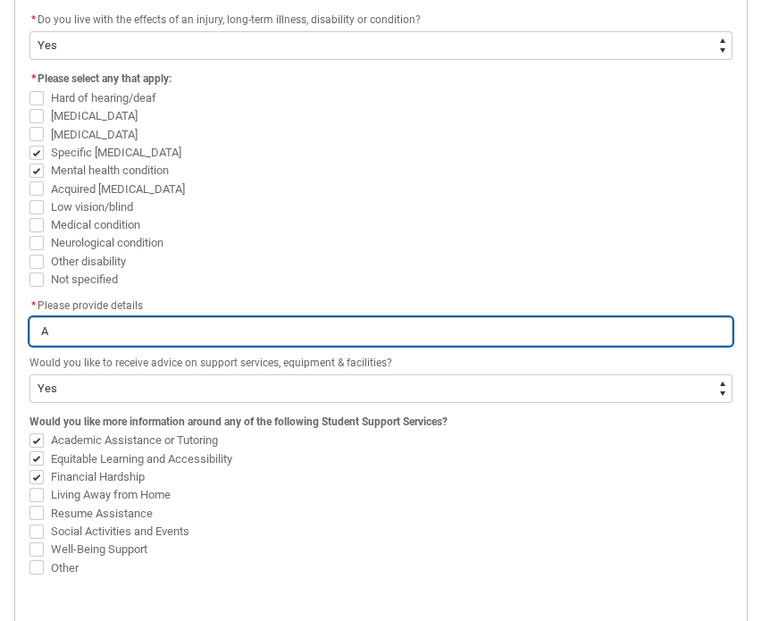
type lightning-primitive-input-simple "AD"
type input "AD"
type lightning-primitive-input-simple "ADH"
type input "ADH"
type lightning-primitive-input-simple "[MEDICAL_DATA]"
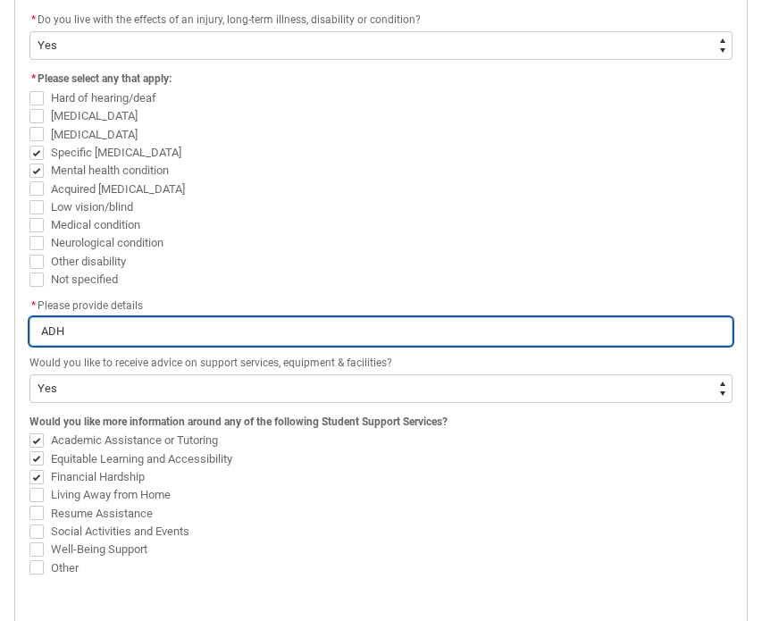
type input "[MEDICAL_DATA]"
type lightning-primitive-input-simple "[MEDICAL_DATA],"
type input "[MEDICAL_DATA],"
type lightning-primitive-input-simple "[MEDICAL_DATA],"
type input "[MEDICAL_DATA],"
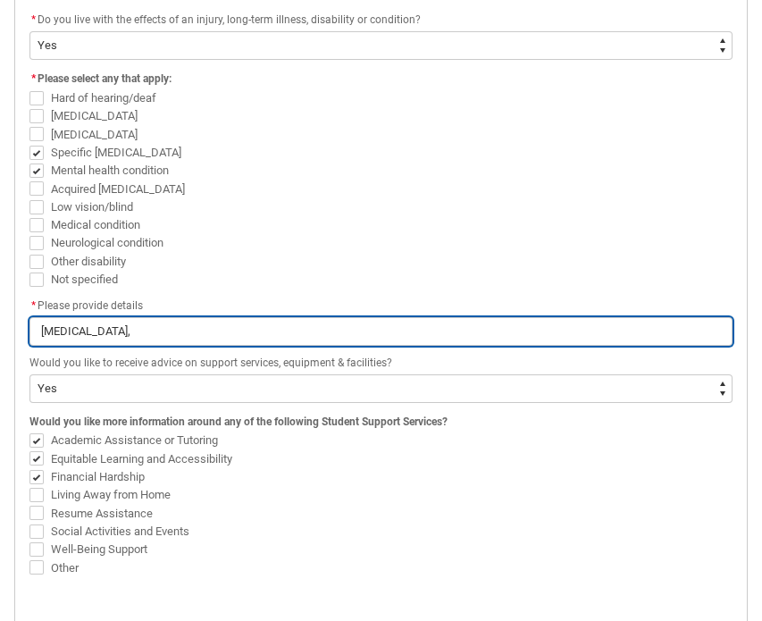
type lightning-primitive-input-simple "[MEDICAL_DATA], a"
type input "[MEDICAL_DATA], a"
type lightning-primitive-input-simple "[MEDICAL_DATA],"
type input "[MEDICAL_DATA],"
type lightning-primitive-input-simple "[MEDICAL_DATA], A"
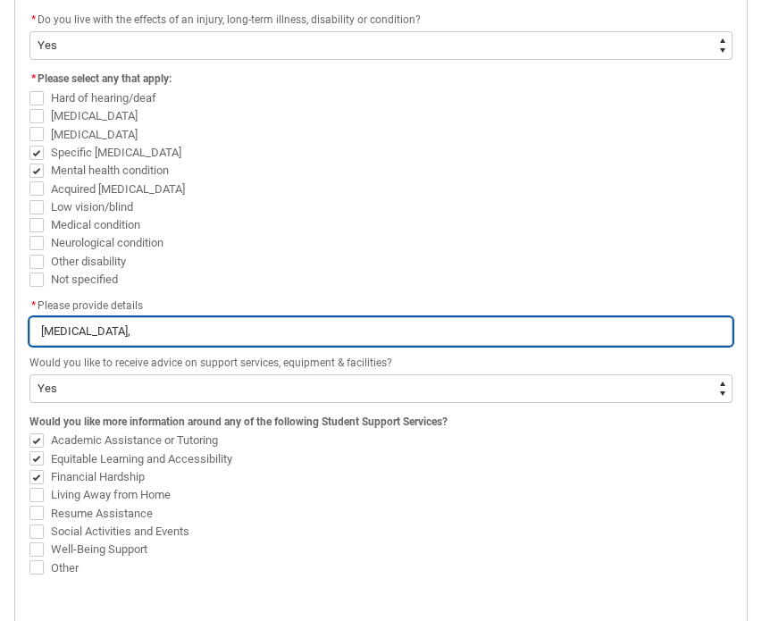
type input "[MEDICAL_DATA], A"
type lightning-primitive-input-simple "[MEDICAL_DATA], Au"
type input "[MEDICAL_DATA], Au"
type lightning-primitive-input-simple "[MEDICAL_DATA], Aut"
type input "[MEDICAL_DATA], Aut"
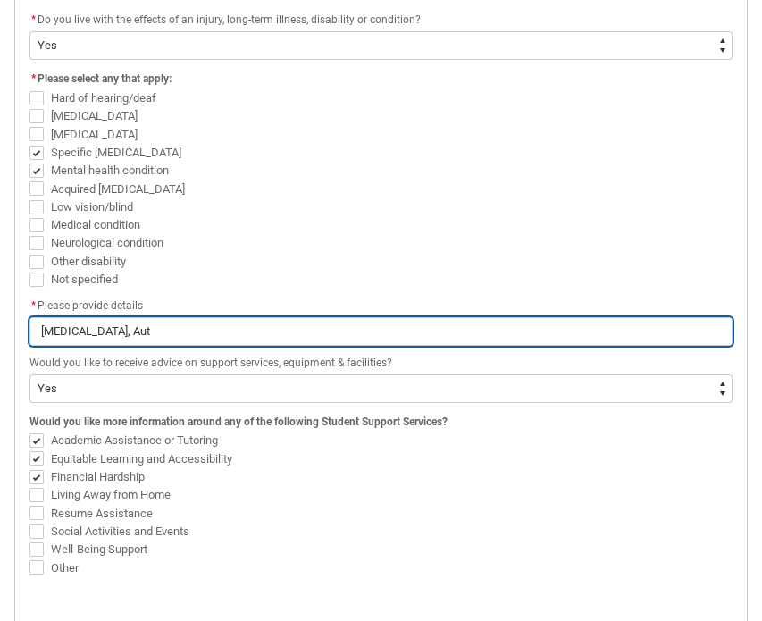
type lightning-primitive-input-simple "[MEDICAL_DATA], [PERSON_NAME]"
type input "[MEDICAL_DATA], [PERSON_NAME]"
type lightning-primitive-input-simple "[MEDICAL_DATA], Autis"
type input "[MEDICAL_DATA], Autis"
type lightning-primitive-input-simple "[MEDICAL_DATA], [MEDICAL_DATA]"
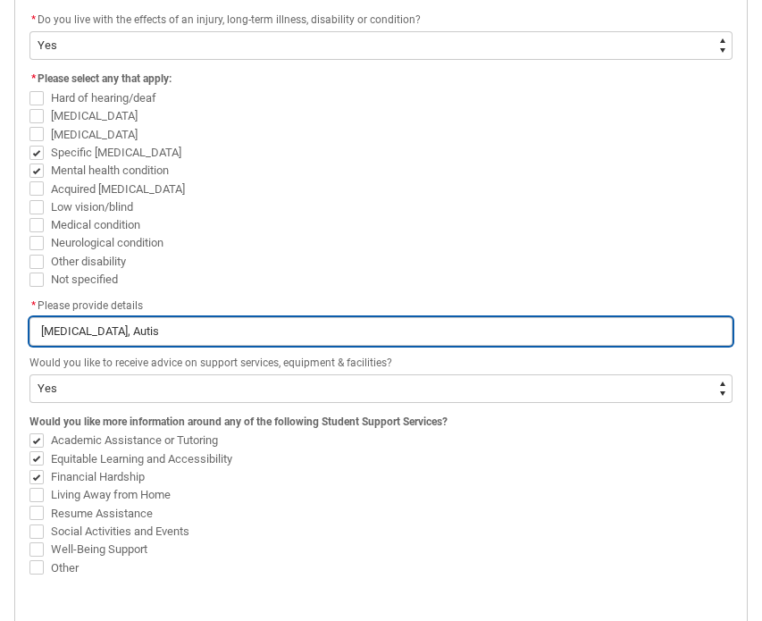
type input "[MEDICAL_DATA], [MEDICAL_DATA]"
type lightning-primitive-input-simple "[MEDICAL_DATA], [MEDICAL_DATA],"
type input "[MEDICAL_DATA], [MEDICAL_DATA],"
type lightning-primitive-input-simple "[MEDICAL_DATA], [MEDICAL_DATA],"
type input "[MEDICAL_DATA], [MEDICAL_DATA],"
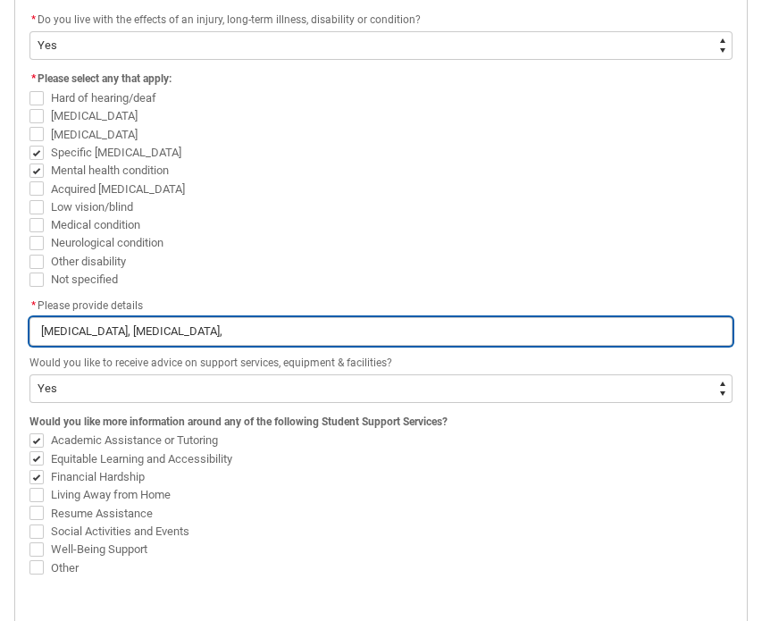
type lightning-primitive-input-simple "[MEDICAL_DATA], [MEDICAL_DATA], A"
type input "[MEDICAL_DATA], [MEDICAL_DATA], A"
type lightning-primitive-input-simple "[MEDICAL_DATA], [MEDICAL_DATA], An"
type input "[MEDICAL_DATA], [MEDICAL_DATA], An"
type lightning-primitive-input-simple "[MEDICAL_DATA], [MEDICAL_DATA], Anx"
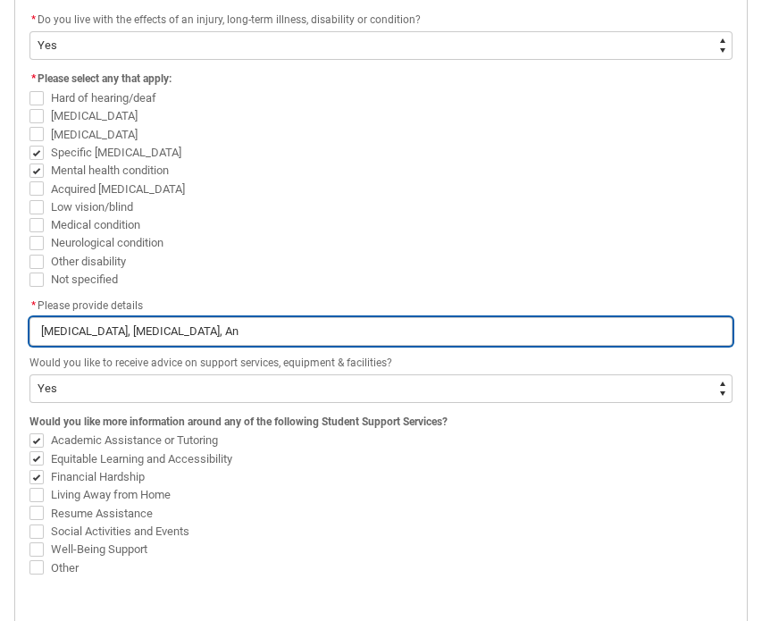
type input "[MEDICAL_DATA], [MEDICAL_DATA], Anx"
type lightning-primitive-input-simple "[MEDICAL_DATA], [MEDICAL_DATA], Anxi"
type input "[MEDICAL_DATA], [MEDICAL_DATA], Anxi"
type lightning-primitive-input-simple "[MEDICAL_DATA], [MEDICAL_DATA], Anxie"
type input "[MEDICAL_DATA], [MEDICAL_DATA], Anxie"
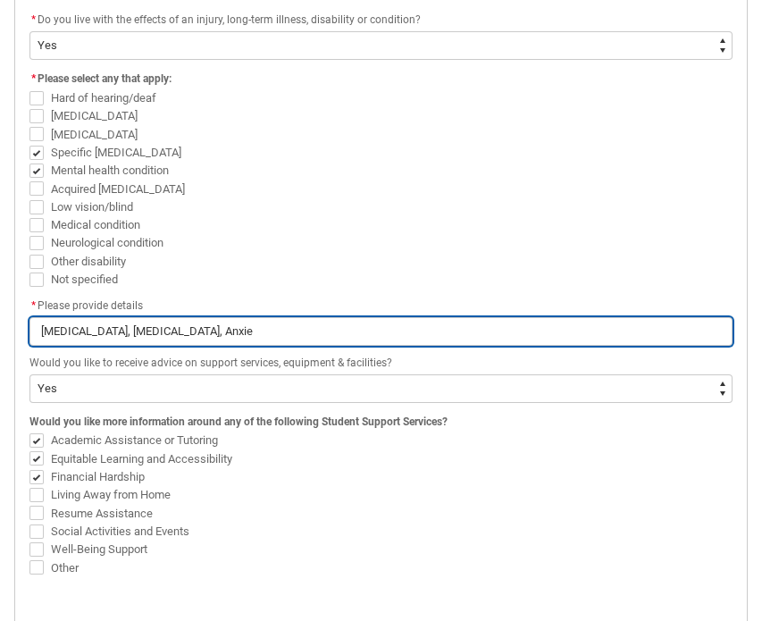
type lightning-primitive-input-simple "[MEDICAL_DATA], [MEDICAL_DATA], Anxiet"
type input "[MEDICAL_DATA], [MEDICAL_DATA], Anxiet"
type lightning-primitive-input-simple "[MEDICAL_DATA], [MEDICAL_DATA], Anxiety"
type input "[MEDICAL_DATA], [MEDICAL_DATA], Anxiety"
type lightning-primitive-input-simple "[MEDICAL_DATA], [MEDICAL_DATA], Anxiety"
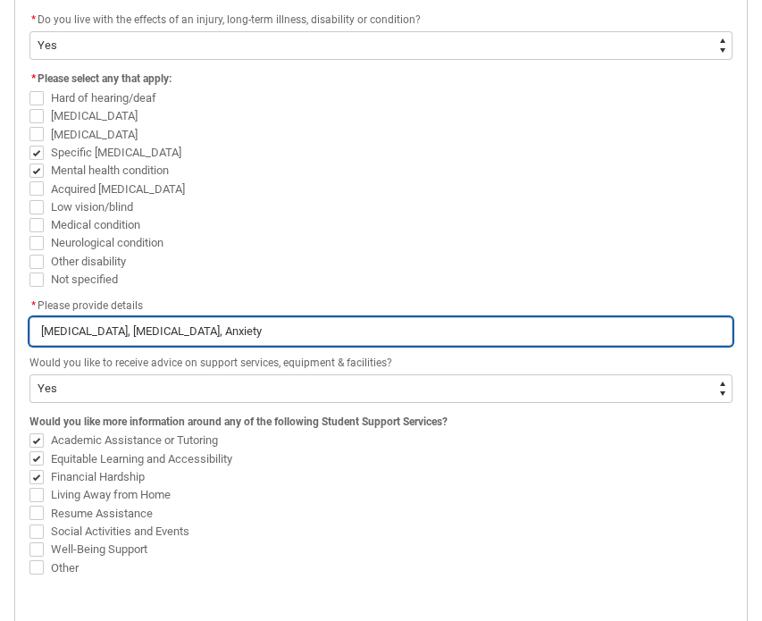
type input "[MEDICAL_DATA], [MEDICAL_DATA], Anxiety"
type lightning-primitive-input-simple "[MEDICAL_DATA], [MEDICAL_DATA], Anxiety"
type input "[MEDICAL_DATA], [MEDICAL_DATA], Anxiety"
type lightning-primitive-input-simple "[MEDICAL_DATA], [MEDICAL_DATA], Anxiety,"
type input "[MEDICAL_DATA], [MEDICAL_DATA], Anxiety,"
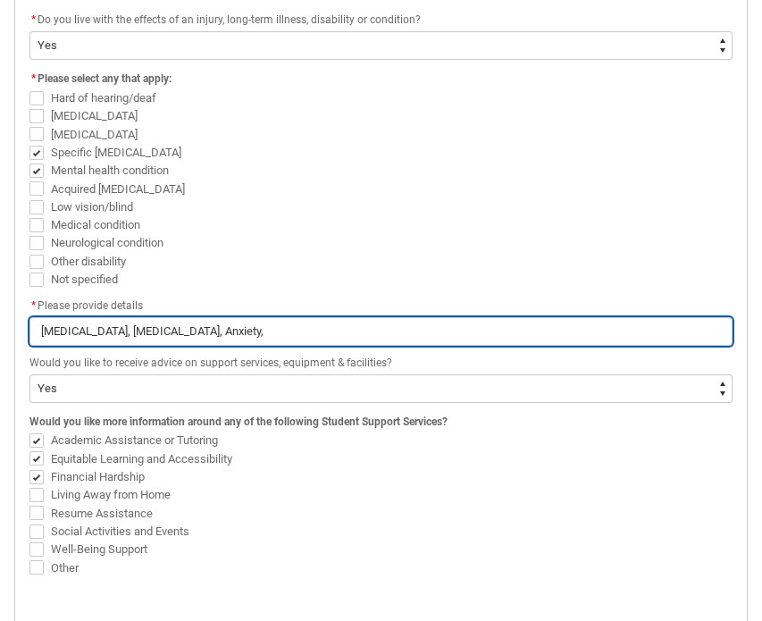
type lightning-primitive-input-simple "[MEDICAL_DATA], [MEDICAL_DATA], Anxiety"
type input "[MEDICAL_DATA], [MEDICAL_DATA], Anxiety"
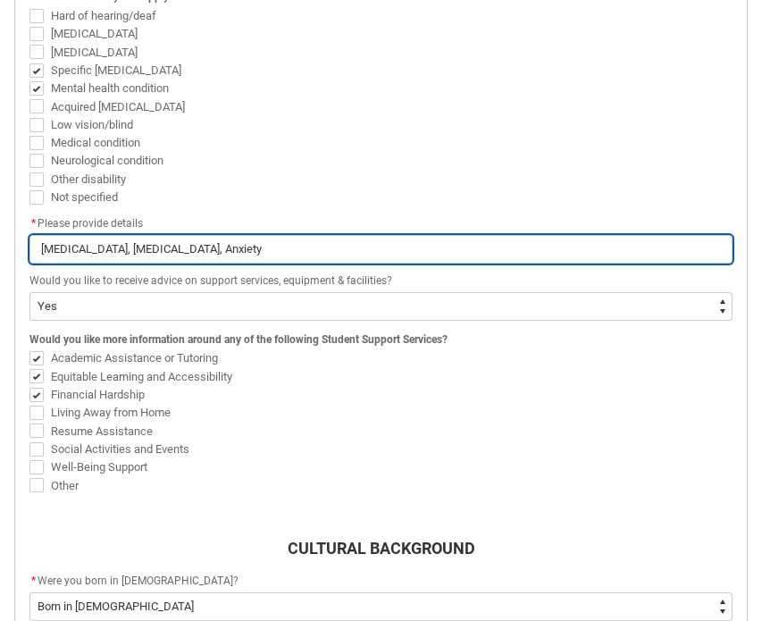
scroll to position [733, 0]
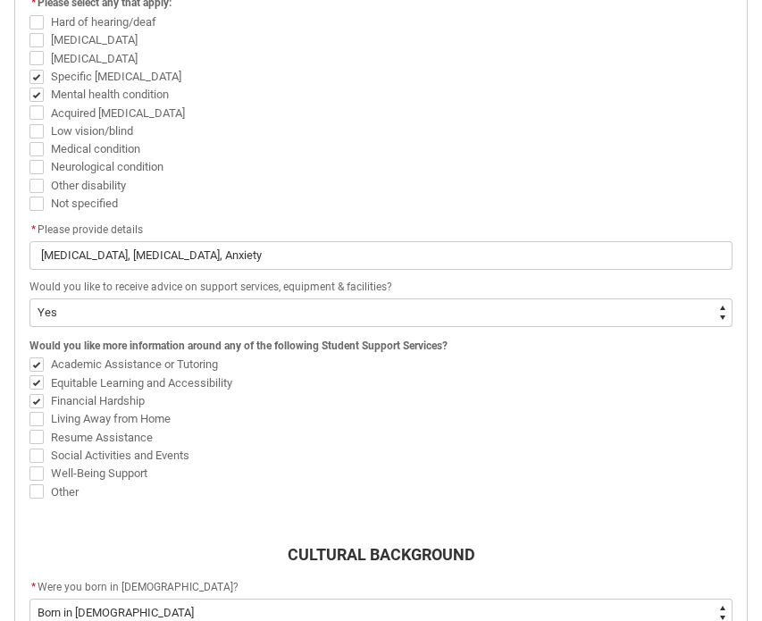
click at [143, 165] on span "Neurological condition" at bounding box center [107, 166] width 113 height 13
click at [29, 158] on input "Neurological condition" at bounding box center [29, 157] width 1 height 1
checkbox input "true"
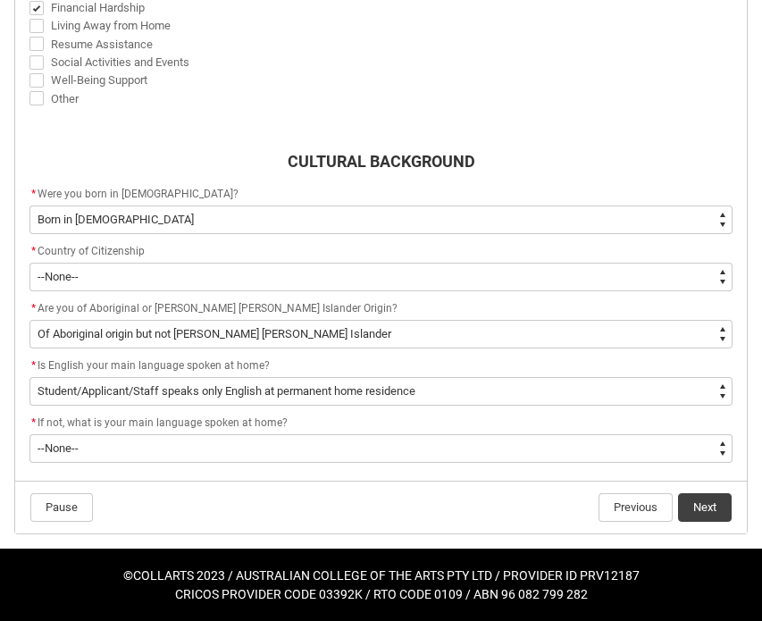
scroll to position [1125, 0]
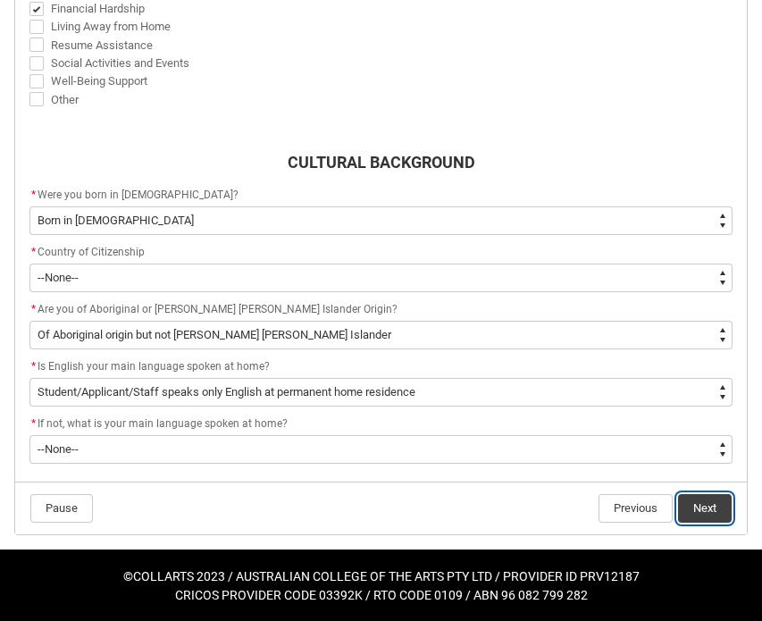
click at [701, 514] on button "Next" at bounding box center [705, 508] width 54 height 29
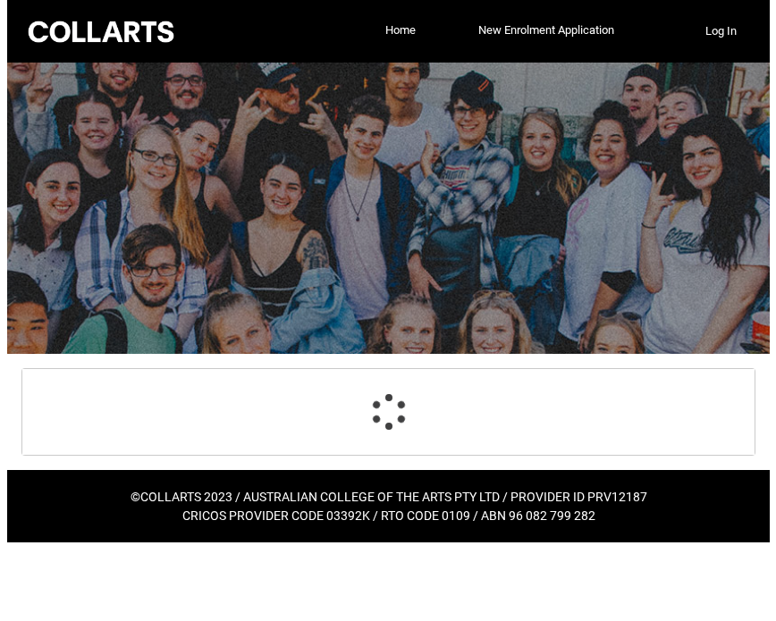
scroll to position [0, 0]
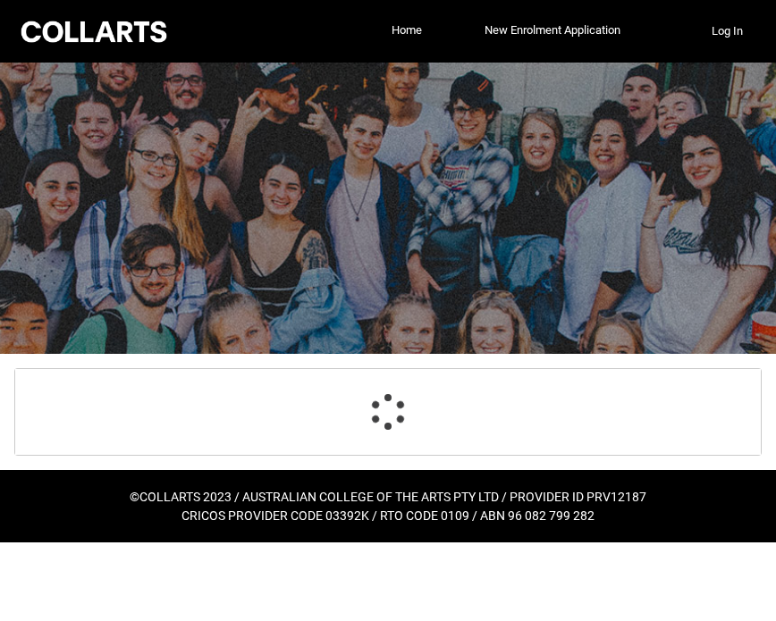
select select "Choice_Yes"
select select "Country_of_Birth_L1.1100"
select select "Citizenship_Options.[DEMOGRAPHIC_DATA]"
select select "aboriginalTorresStraitIslander_Options.3"
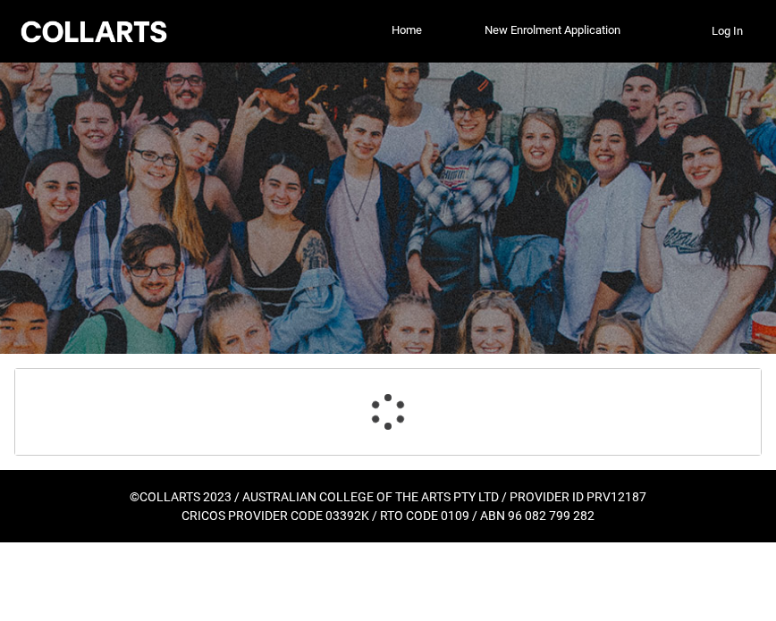
select select "ContactLanguageSpokenAtHome.0001"
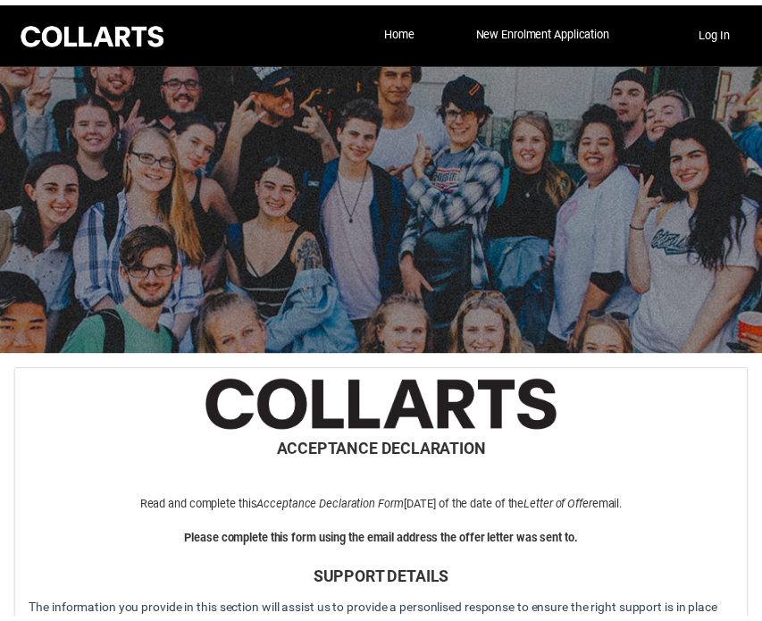
scroll to position [1144, 0]
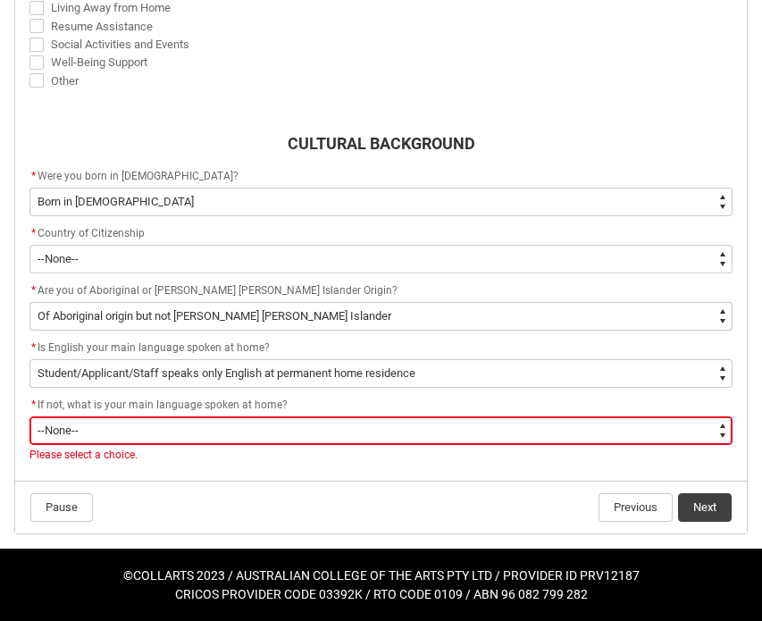
click at [298, 438] on select "--None-- 1101 Gaelic ([GEOGRAPHIC_DATA]) 1102 Irish 1103 Welsh 1199 Celtic, nec…" at bounding box center [380, 430] width 703 height 29
click at [703, 515] on button "Next" at bounding box center [705, 507] width 54 height 29
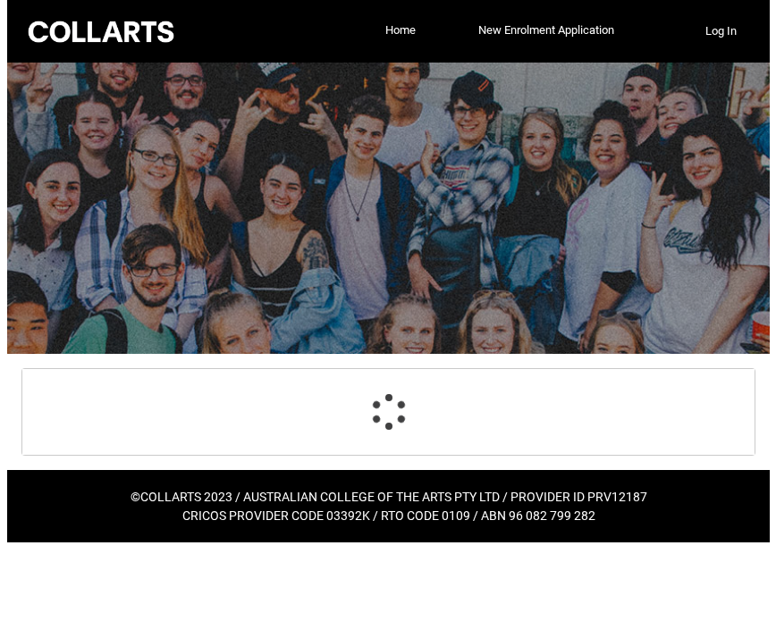
scroll to position [0, 0]
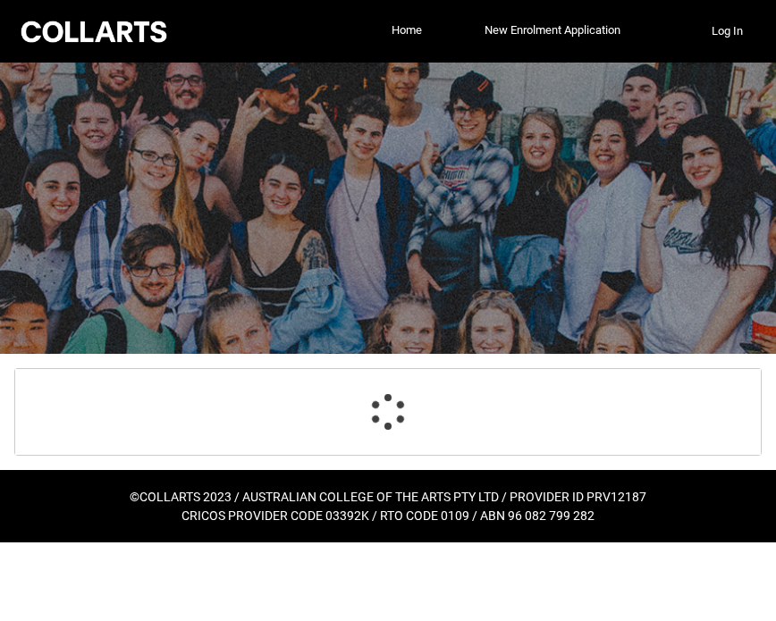
select select "Choice_Yes"
select select "Country_of_Birth_L1.1100"
select select "Citizenship_Options.[DEMOGRAPHIC_DATA]"
select select "aboriginalTorresStraitIslander_Options.3"
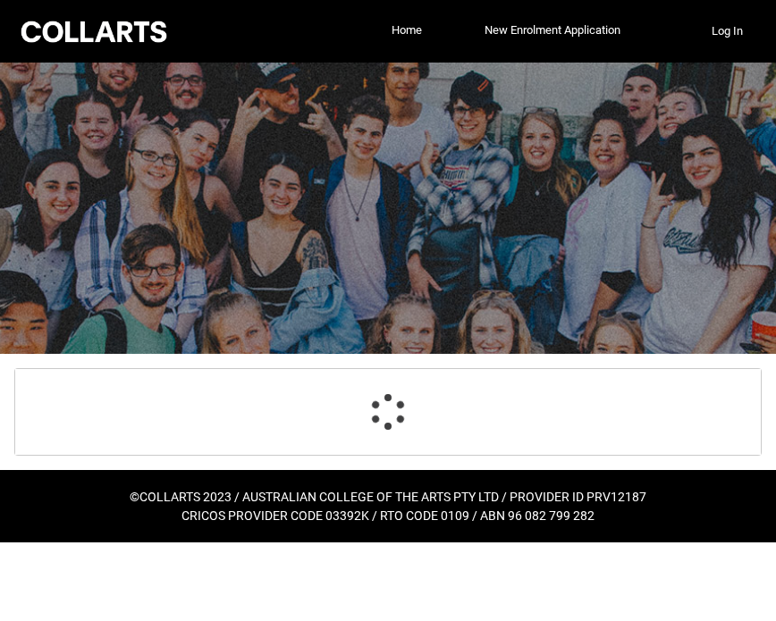
select select "ContactLanguageSpokenAtHome.0001"
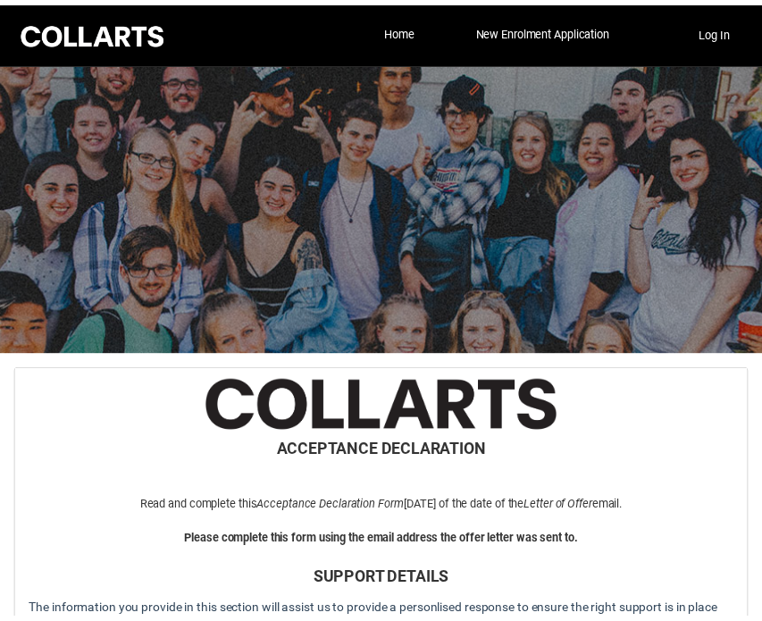
scroll to position [1144, 0]
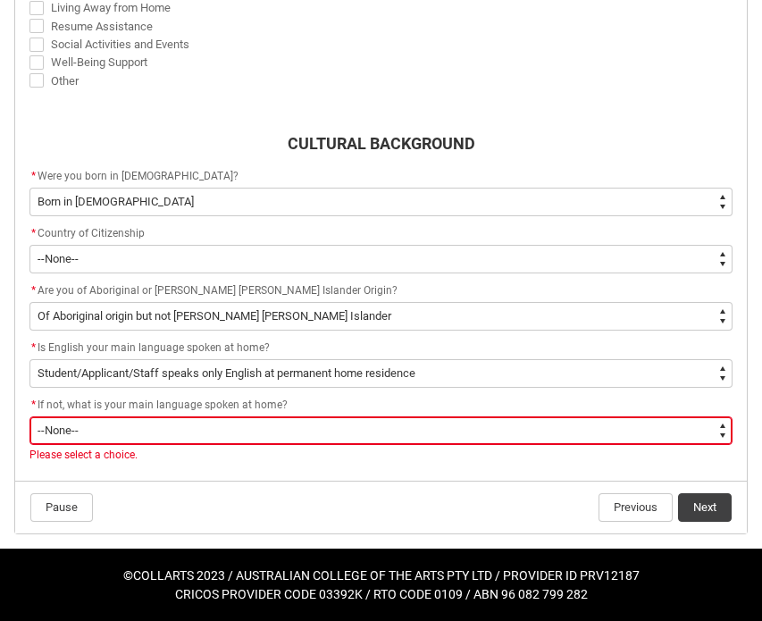
click at [227, 425] on select "--None-- 1101 Gaelic ([GEOGRAPHIC_DATA]) 1102 Irish 1103 Welsh 1199 Celtic, nec…" at bounding box center [380, 430] width 703 height 29
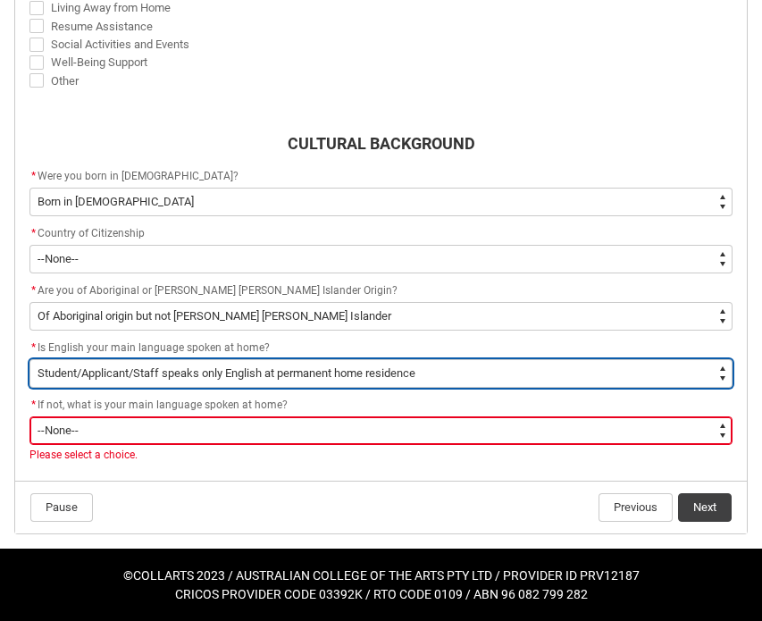
click at [242, 379] on select "--None-- Student/Applicant/Staff speaks only English at permanent home residenc…" at bounding box center [380, 373] width 703 height 29
type lightning-select "FlowImplicit__DefaultTextChoiceName"
select select "FlowImplicit__DefaultTextChoiceName"
click at [146, 359] on select "--None-- Student/Applicant/Staff speaks only English at permanent home residenc…" at bounding box center [380, 373] width 703 height 29
type lightning-select "ContactLanguageSpokenAtHome.0001"
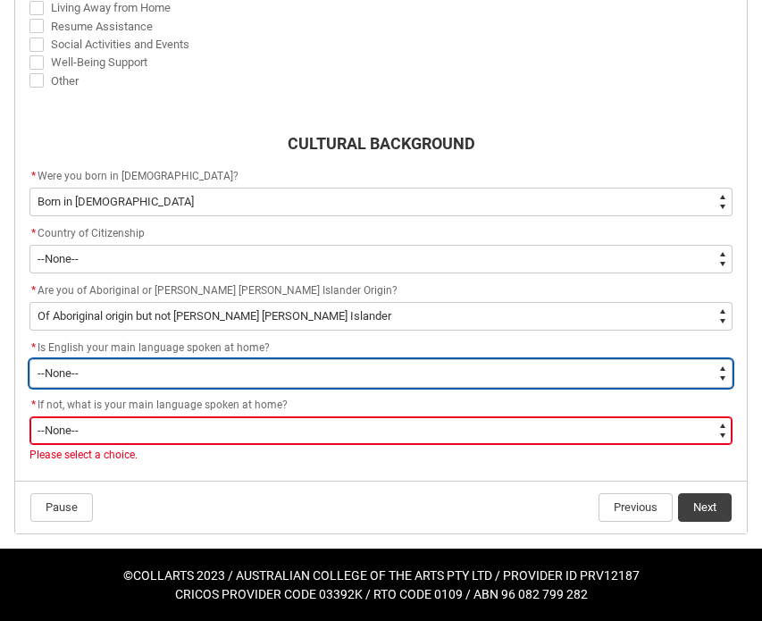
select select "ContactLanguageSpokenAtHome.0001"
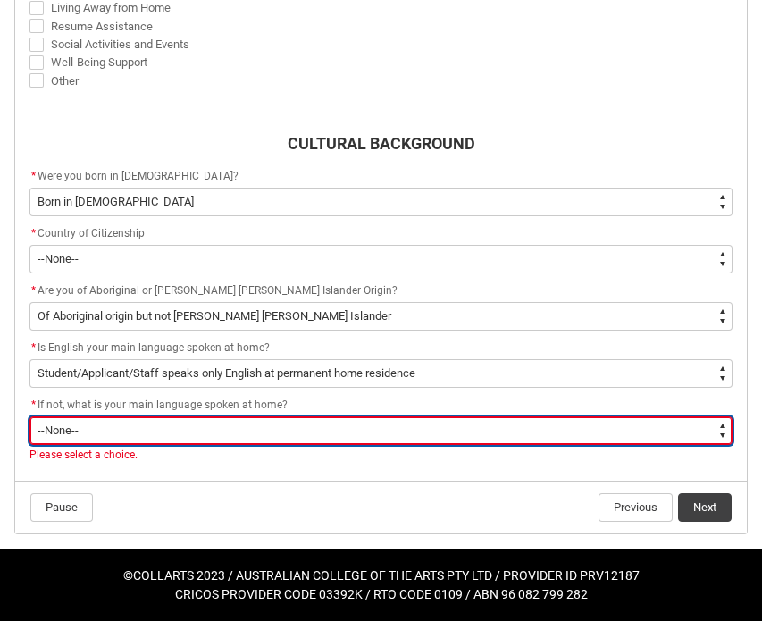
click at [166, 422] on select "--None-- 1101 Gaelic ([GEOGRAPHIC_DATA]) 1102 Irish 1103 Welsh 1199 Celtic, nec…" at bounding box center [380, 430] width 703 height 29
type lightning-select "L3PicklistChoice.1201"
select select "L3PicklistChoice.1201"
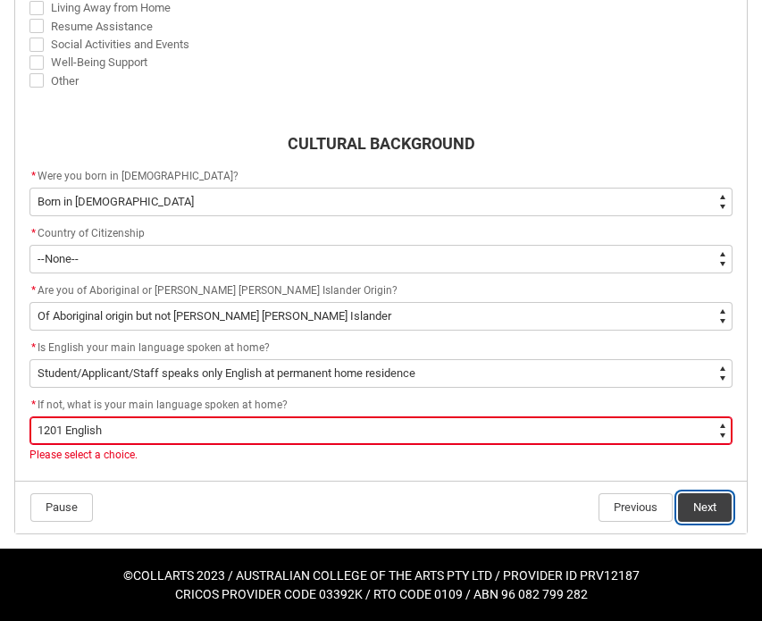
click at [709, 505] on button "Next" at bounding box center [705, 507] width 54 height 29
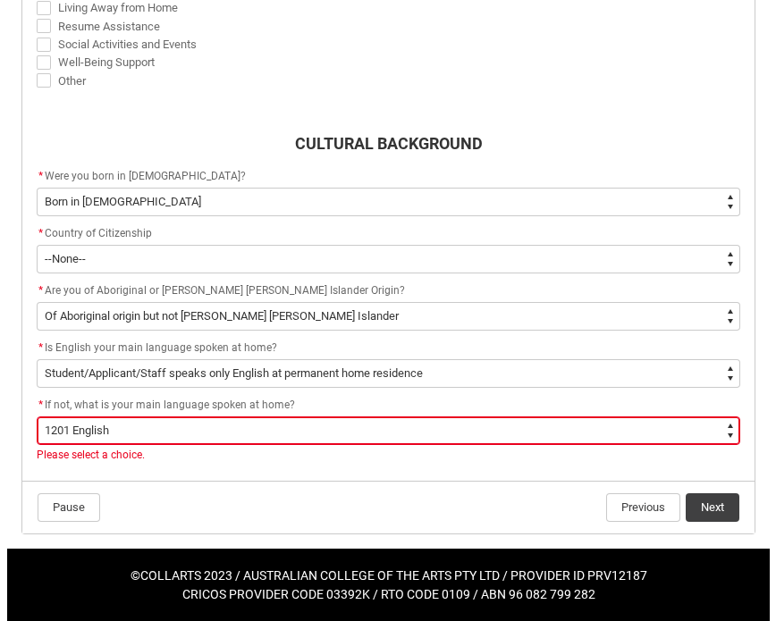
scroll to position [0, 0]
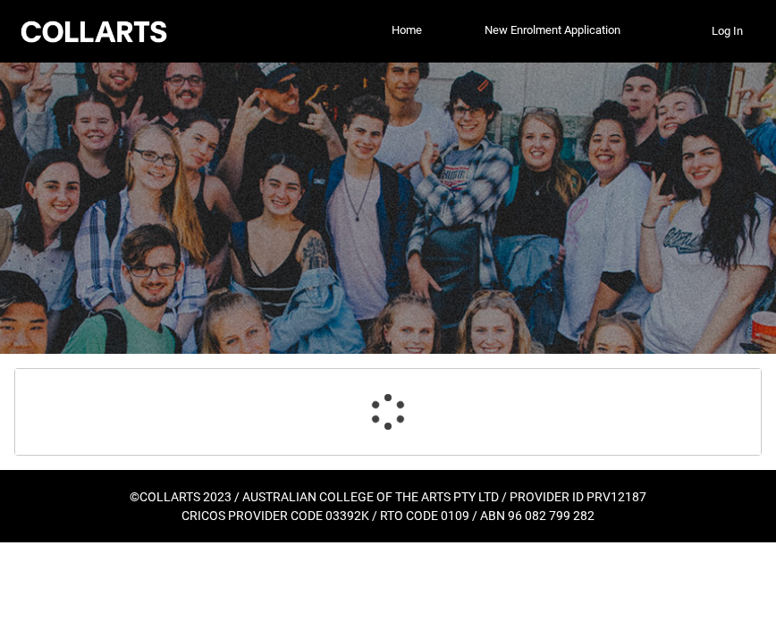
select select "ParentEducationLevel_Options.21"
select select "ParentEducationLevel2_Options.21"
select select "HeardCollarts_Options.Word of mouth"
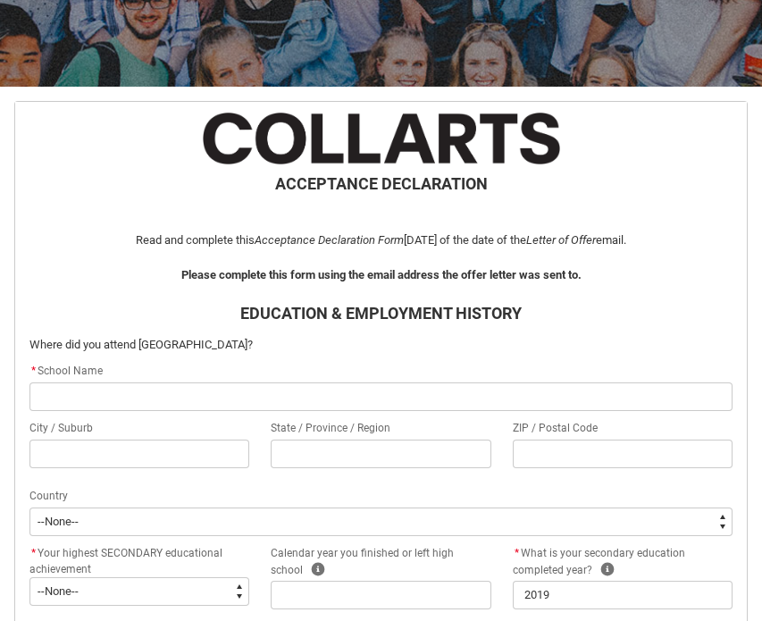
scroll to position [269, 0]
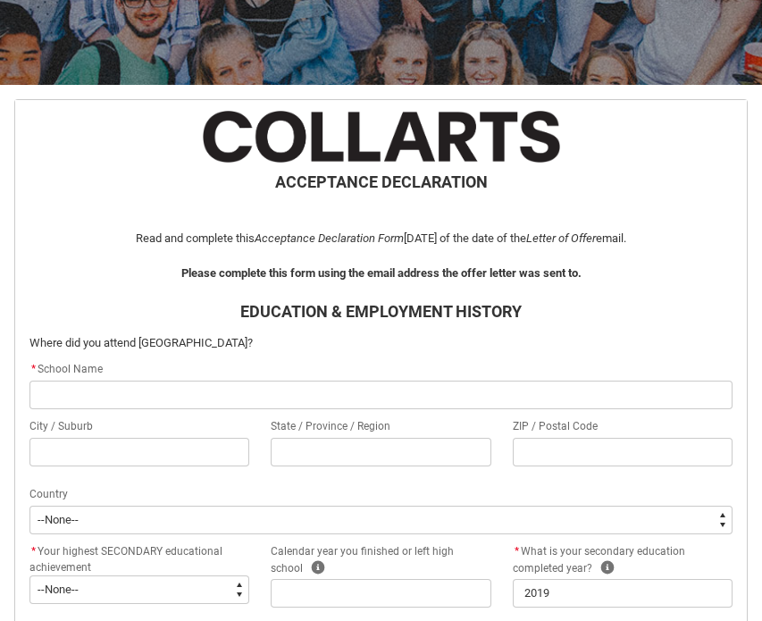
click at [239, 386] on input "REDU_Acceptance_Declaration flow" at bounding box center [380, 395] width 703 height 29
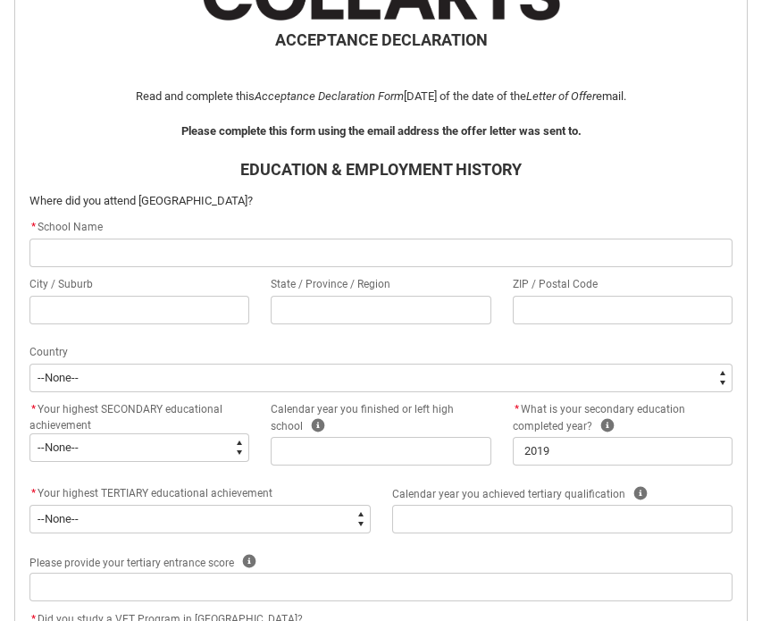
scroll to position [436, 0]
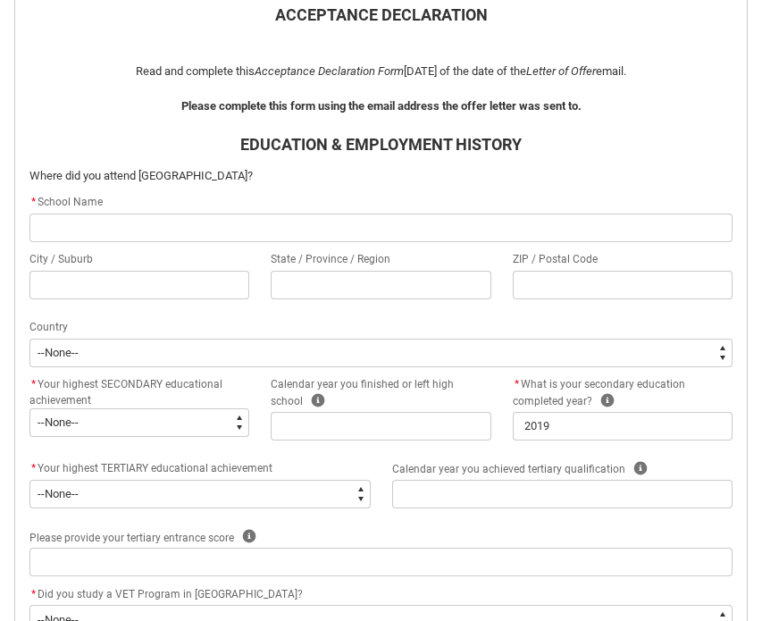
type lightning-primitive-input-simple "T"
type input "T"
type lightning-primitive-input-simple "Te"
type input "Te"
type lightning-primitive-input-simple "Tem"
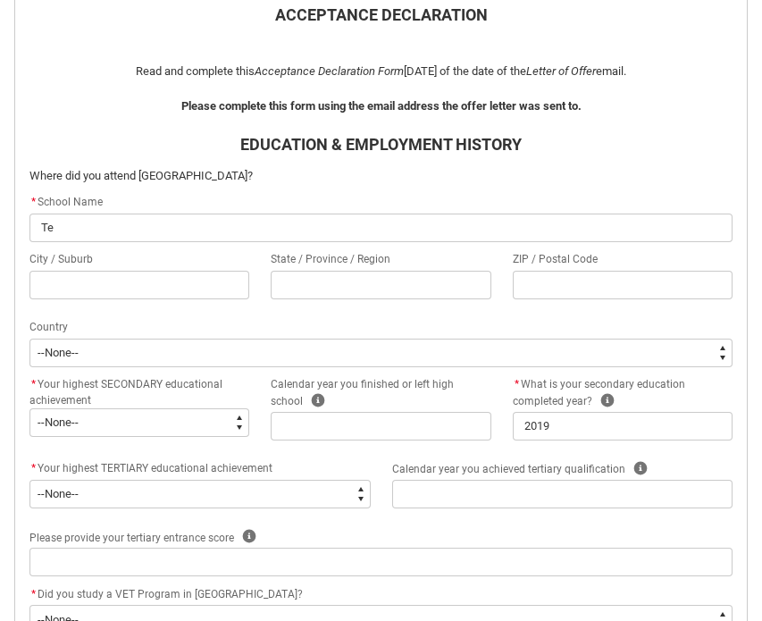
type input "Tem"
type lightning-primitive-input-simple "Temp"
type input "Temp"
type lightning-primitive-input-simple "Templ"
type input "Templ"
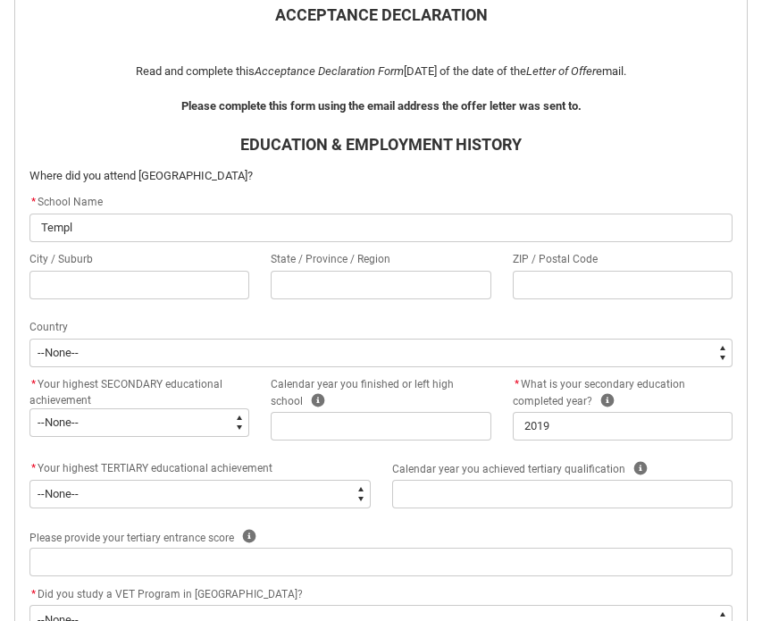
type lightning-primitive-input-simple "[DEMOGRAPHIC_DATA]"
type input "[DEMOGRAPHIC_DATA]"
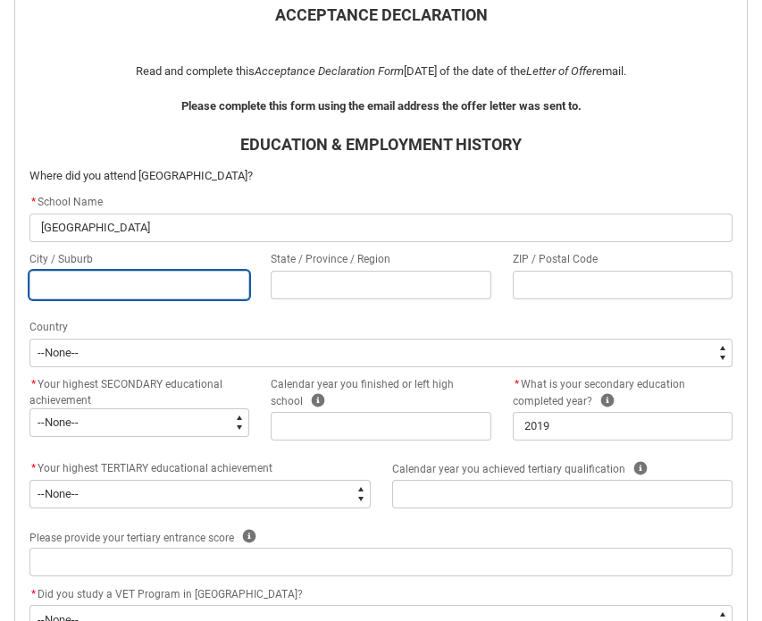
click at [106, 292] on input "REDU_Acceptance_Declaration flow" at bounding box center [139, 285] width 220 height 29
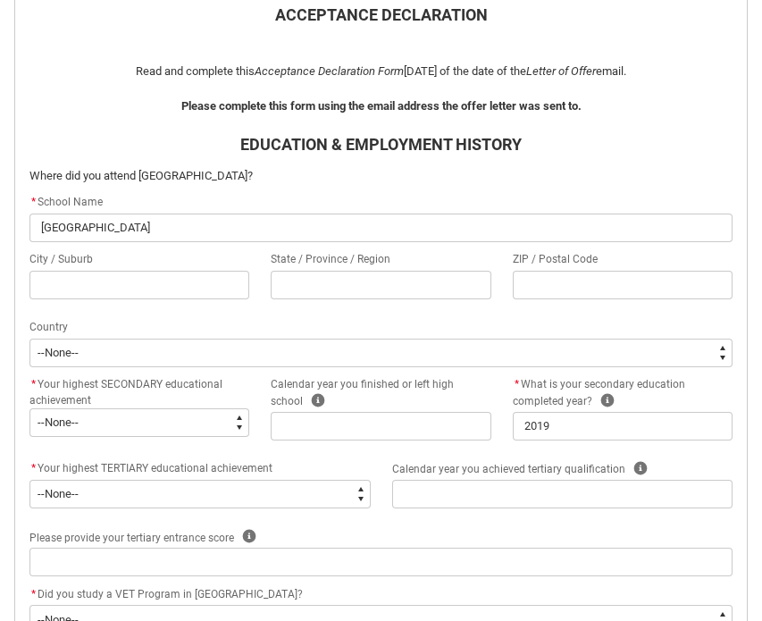
click at [273, 325] on div "Country" at bounding box center [380, 327] width 703 height 21
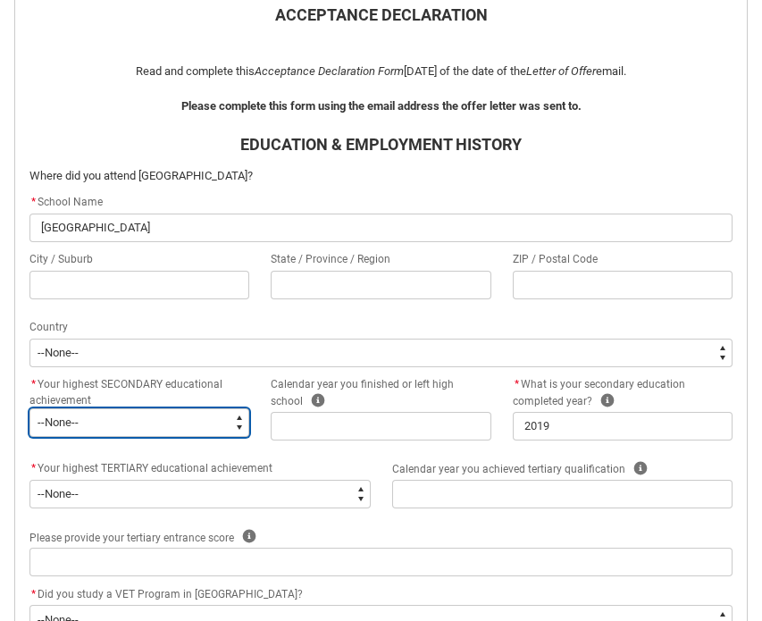
click at [185, 431] on select "--None-- Did not go to school Year 8 or below Year 9 or equivalent Completed Ye…" at bounding box center [139, 422] width 220 height 29
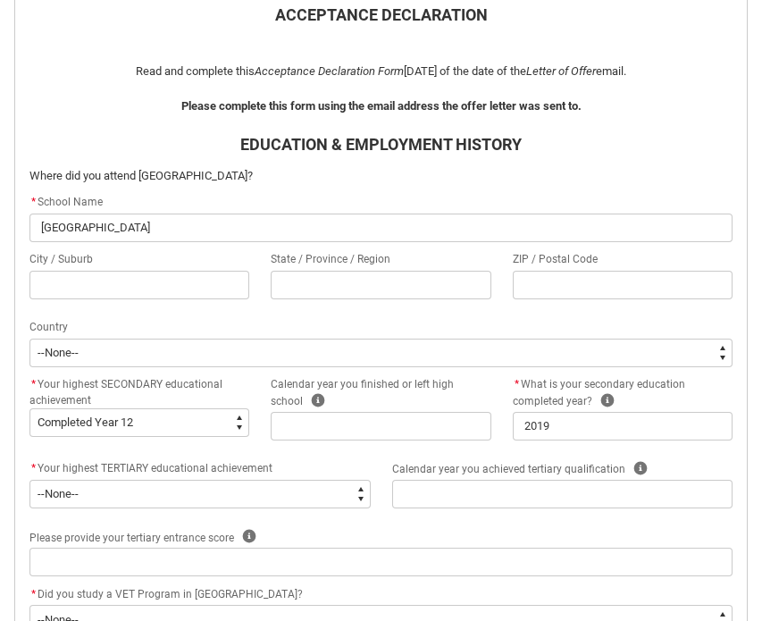
click at [472, 455] on div "* Your highest SECONDARY educational achievement * --None-- Did not go to schoo…" at bounding box center [381, 416] width 725 height 84
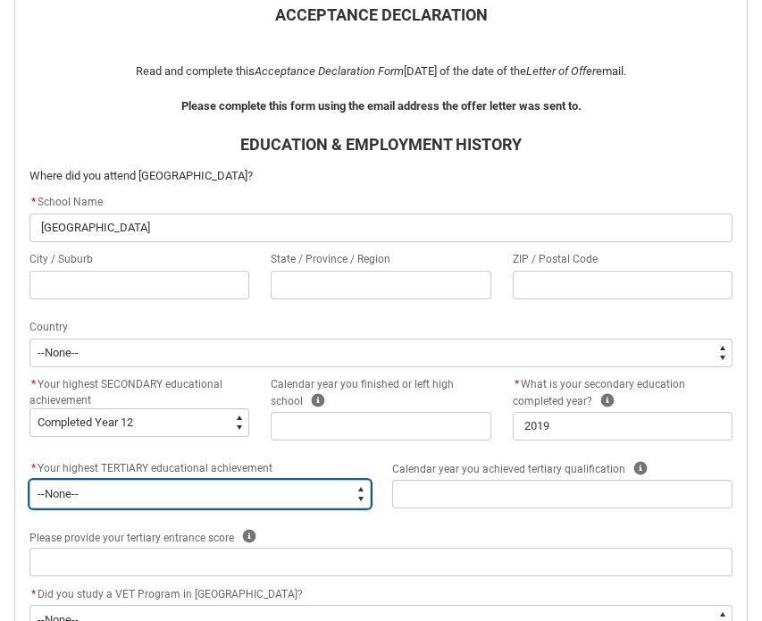
click at [280, 491] on select "--None-- A Complete Final Year of Secondary Education at School A Complete VET …" at bounding box center [199, 494] width 341 height 29
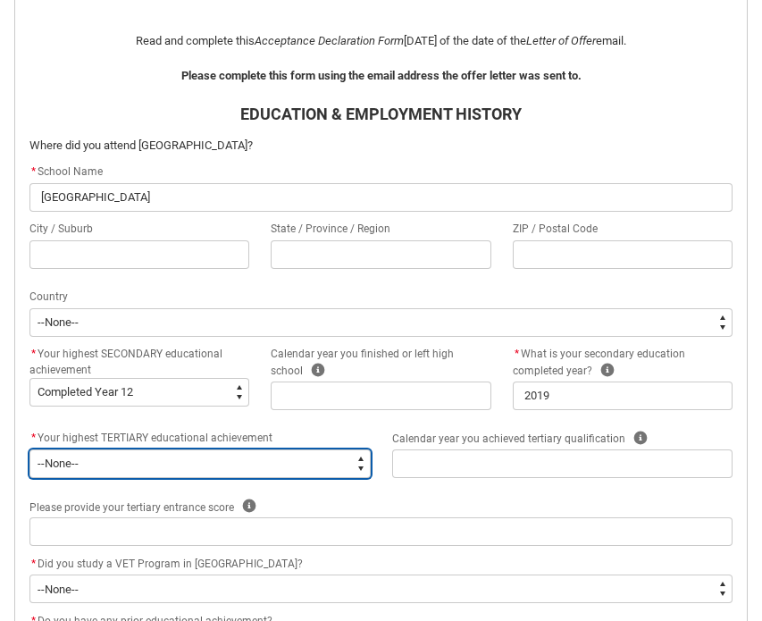
scroll to position [474, 0]
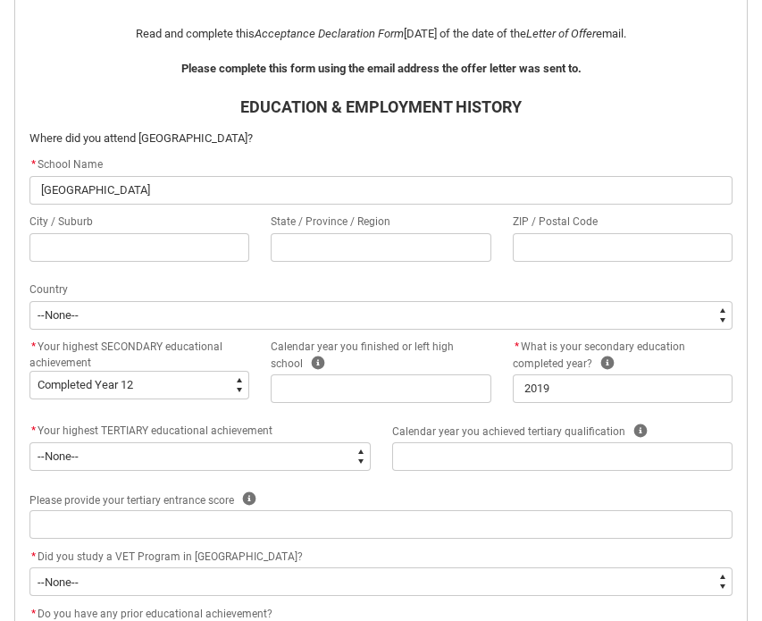
click at [384, 504] on div "Please provide your tertiary entrance score Help" at bounding box center [380, 499] width 703 height 21
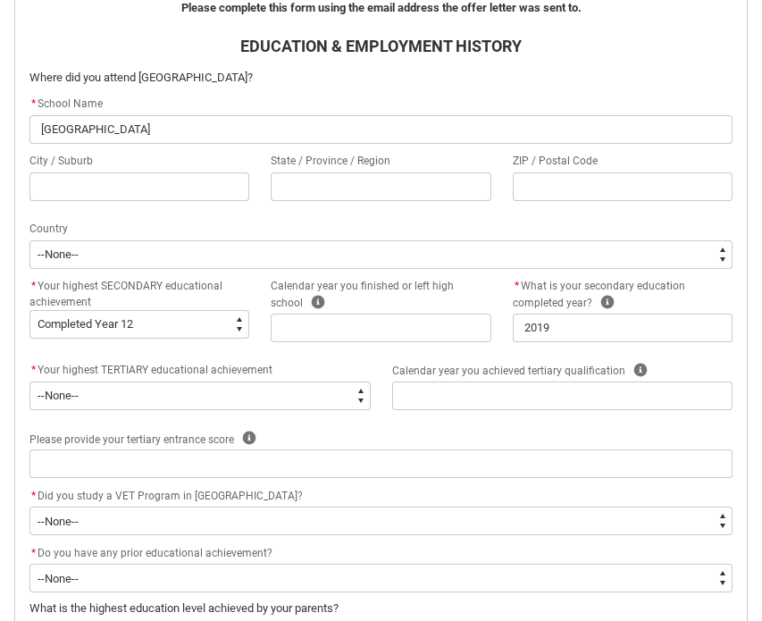
scroll to position [529, 0]
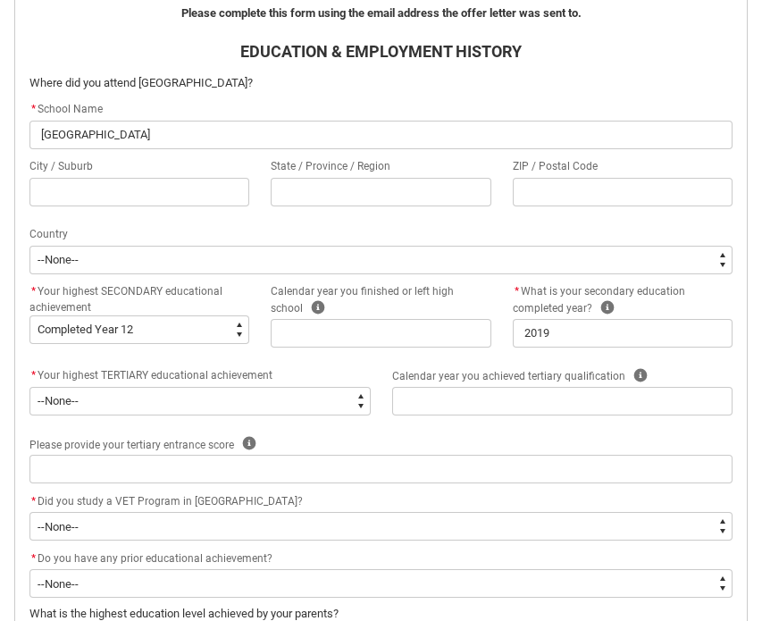
click at [382, 509] on div "* Did you study a VET Program in [GEOGRAPHIC_DATA]?" at bounding box center [380, 501] width 703 height 21
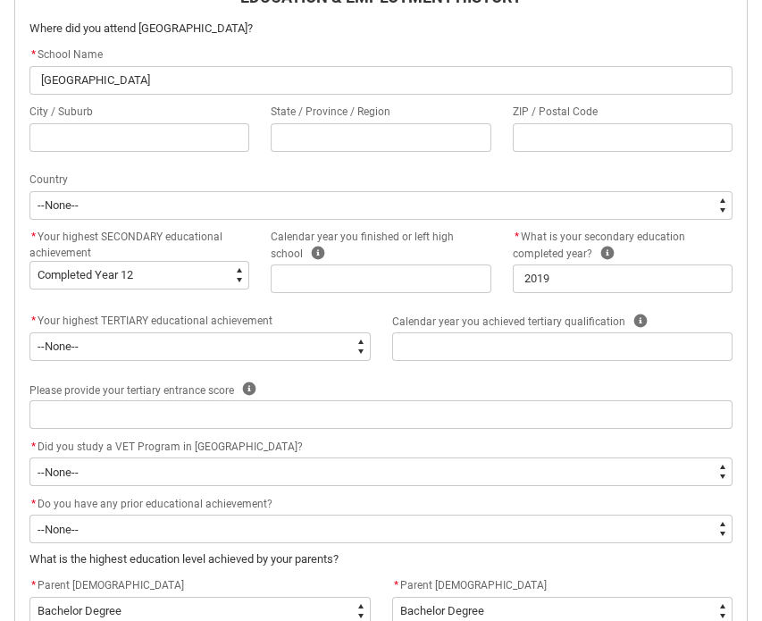
scroll to position [586, 0]
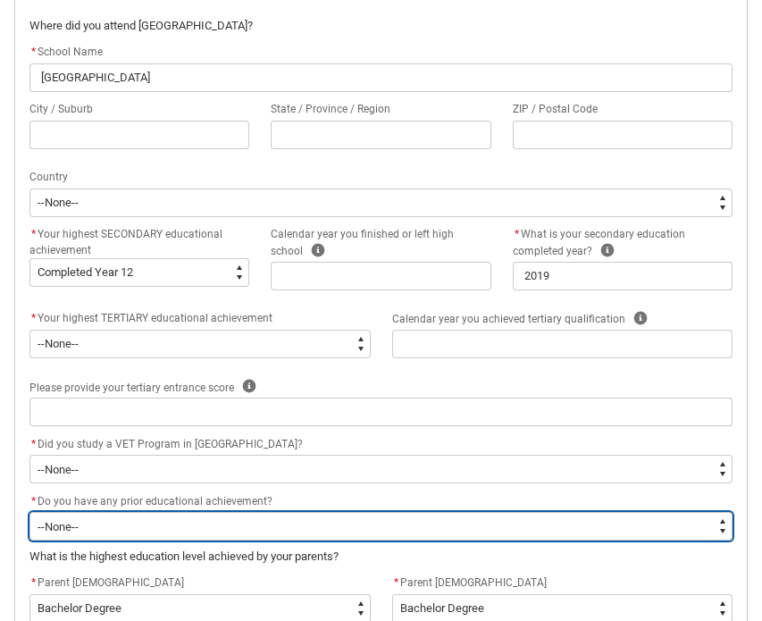
click at [382, 518] on select "--None-- Yes No" at bounding box center [380, 526] width 703 height 29
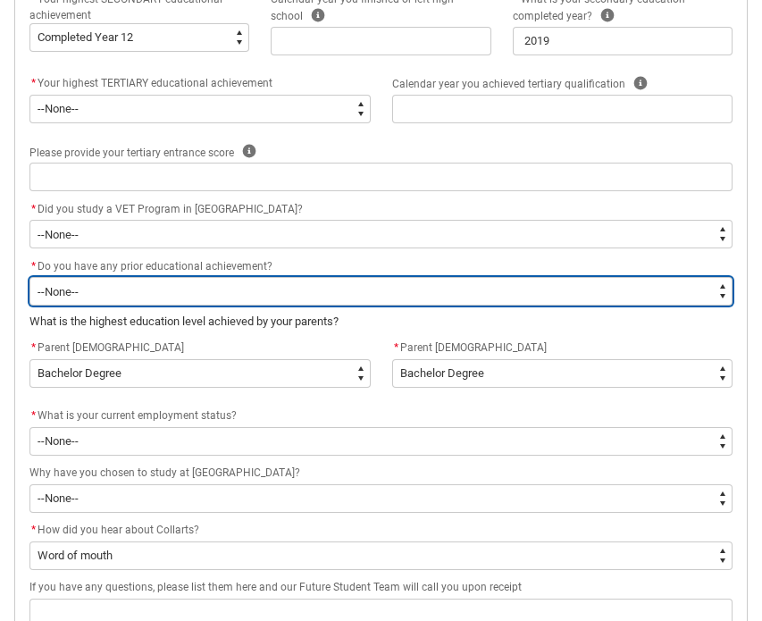
scroll to position [834, 0]
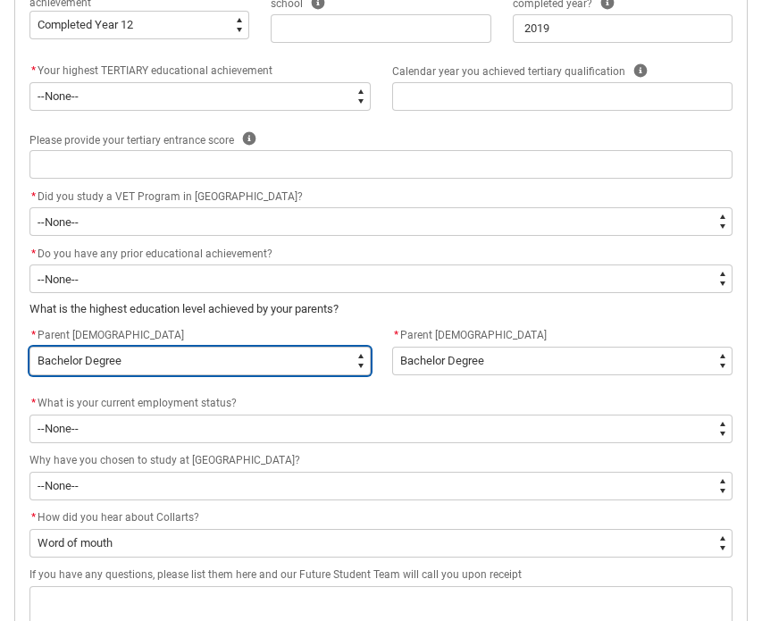
click at [323, 348] on select "--None-- Postgraduate qualification (e.g. Postgraduate Diploma, Master's, PhD) …" at bounding box center [199, 361] width 341 height 29
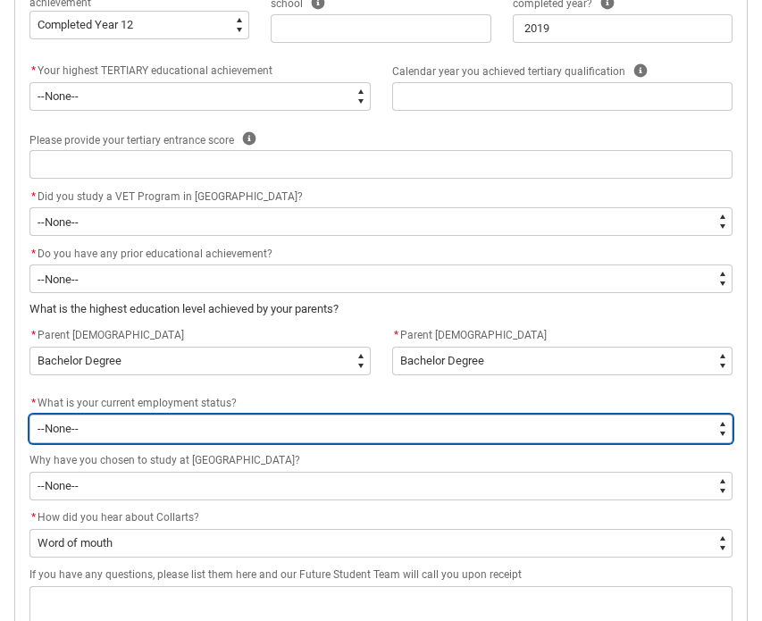
click at [315, 427] on select "--None-- [DEMOGRAPHIC_DATA] [DEMOGRAPHIC_DATA] [DEMOGRAPHIC_DATA] - not employi…" at bounding box center [380, 429] width 703 height 29
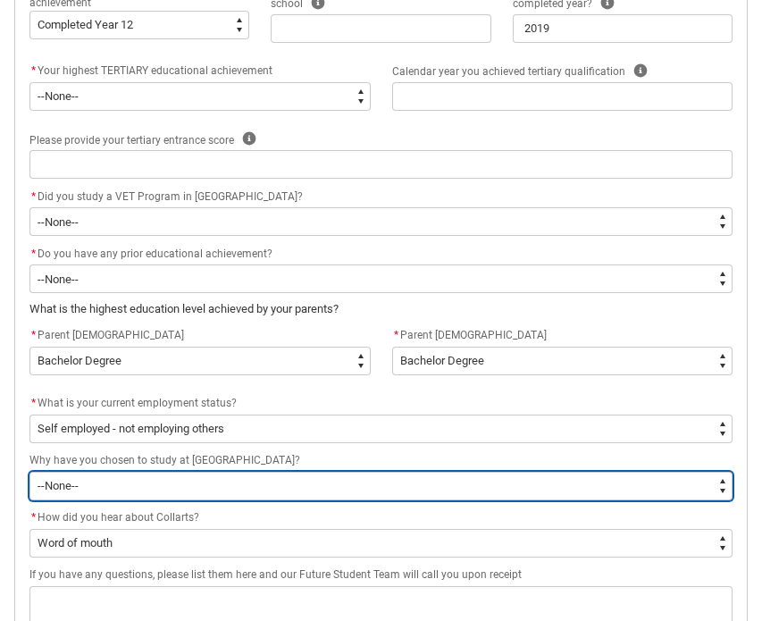
click at [268, 482] on select "--None-- To get a job To develop my existing business To start my own business …" at bounding box center [380, 486] width 703 height 29
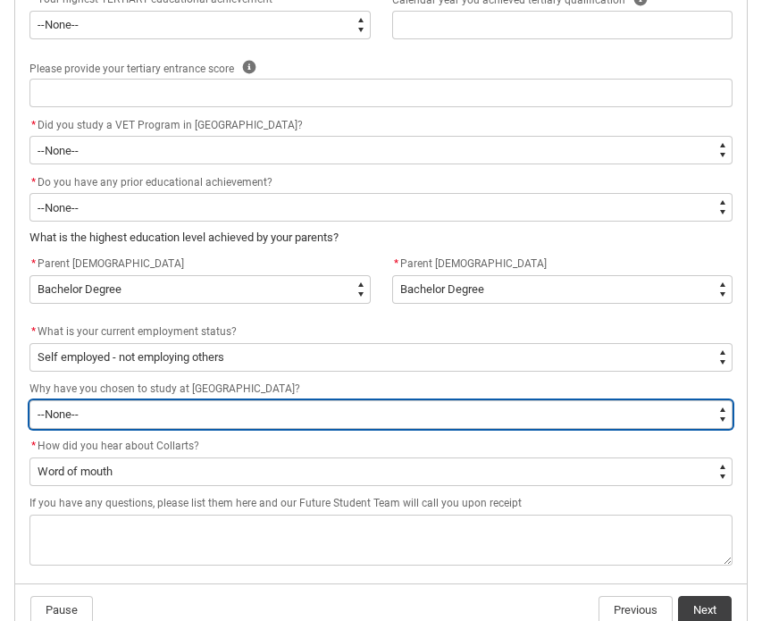
scroll to position [919, 0]
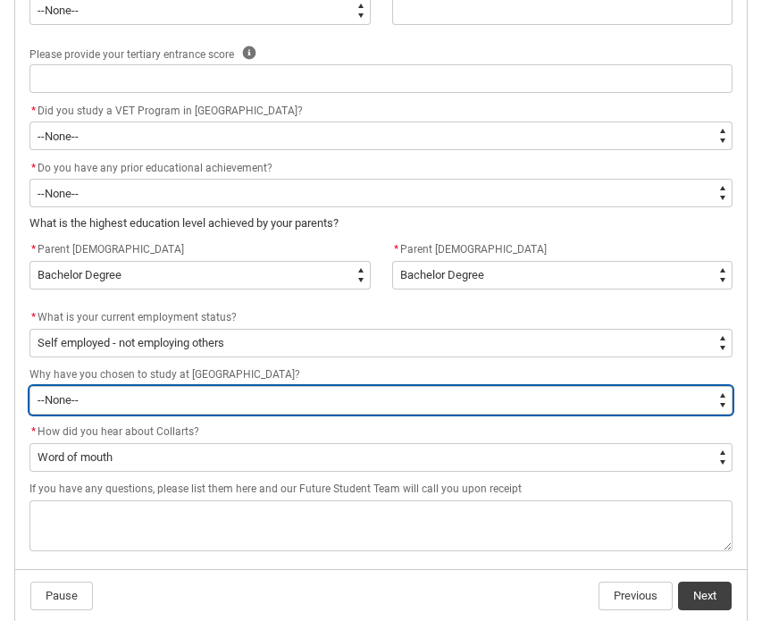
click at [281, 411] on select "--None-- To get a job To develop my existing business To start my own business …" at bounding box center [380, 400] width 703 height 29
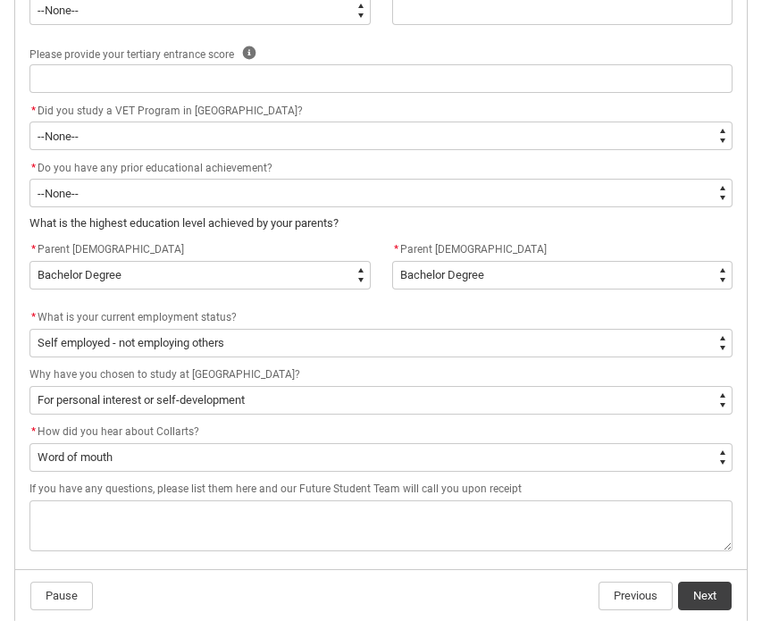
click at [282, 493] on span "If you have any questions, please list them here and our Future Student Team wi…" at bounding box center [275, 489] width 492 height 13
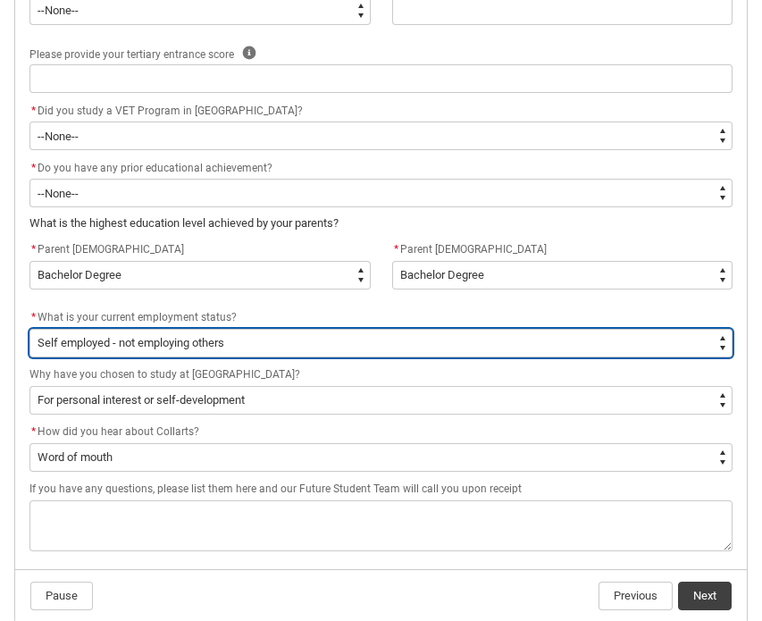
click at [284, 348] on select "--None-- [DEMOGRAPHIC_DATA] [DEMOGRAPHIC_DATA] [DEMOGRAPHIC_DATA] - not employi…" at bounding box center [380, 343] width 703 height 29
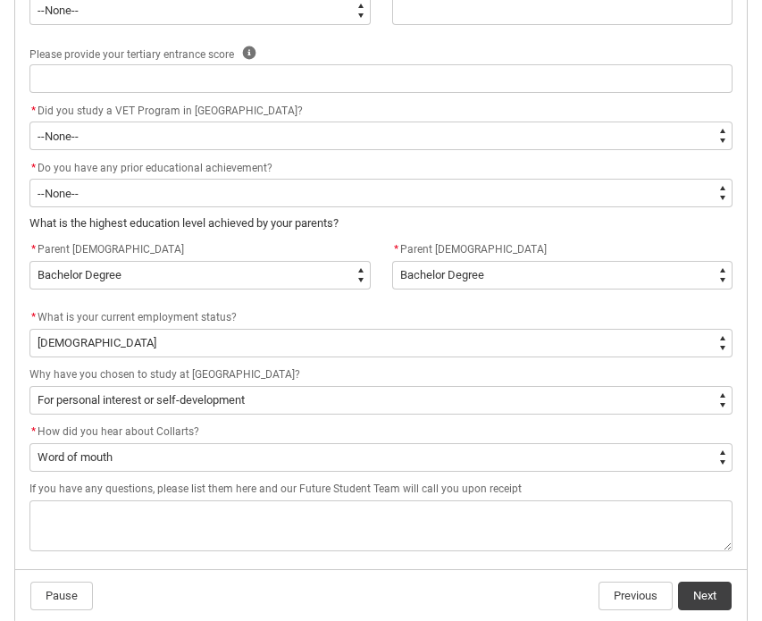
click at [315, 307] on div "* What is your current employment status?" at bounding box center [380, 317] width 703 height 21
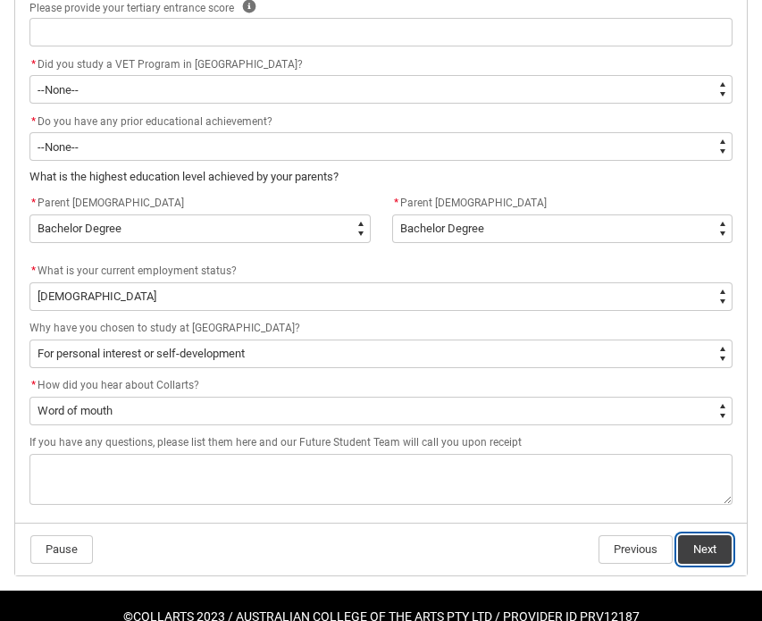
click at [700, 551] on button "Next" at bounding box center [705, 549] width 54 height 29
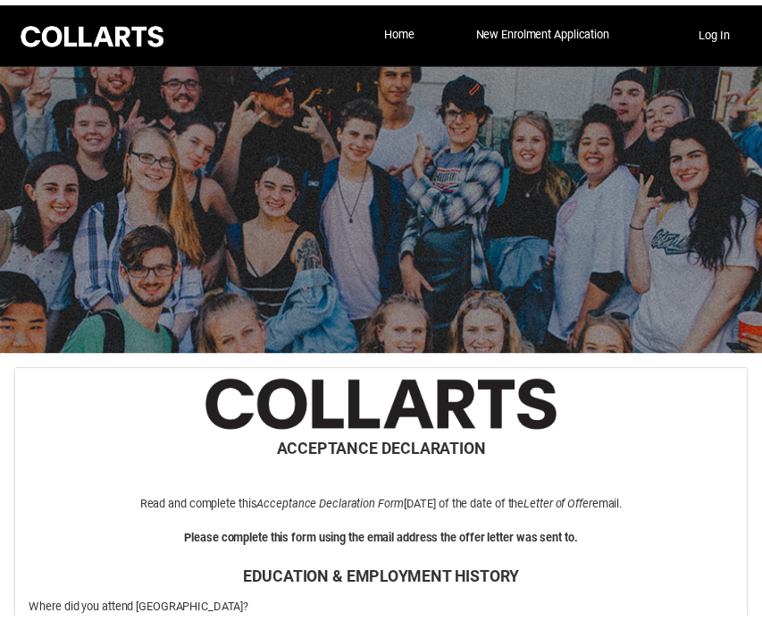
scroll to position [619, 0]
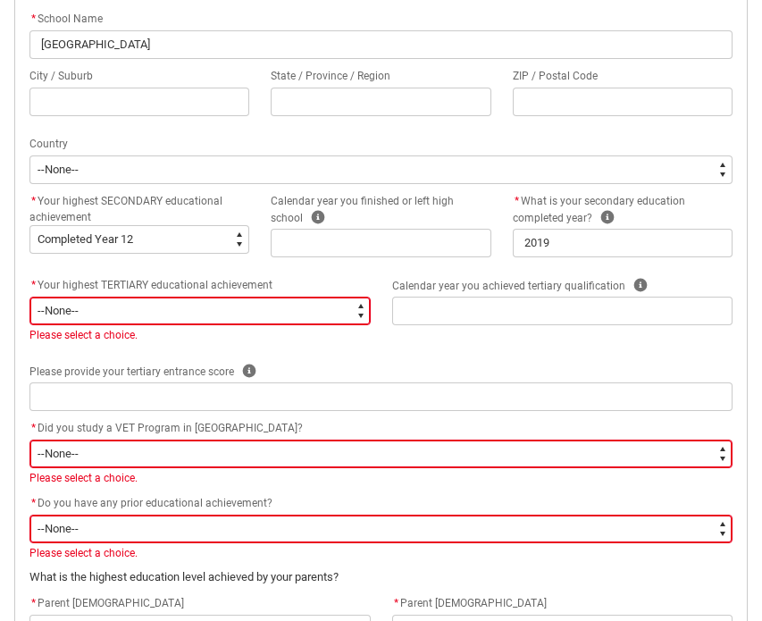
click at [241, 310] on select "--None-- A Complete Final Year of Secondary Education at School A Complete VET …" at bounding box center [199, 311] width 341 height 29
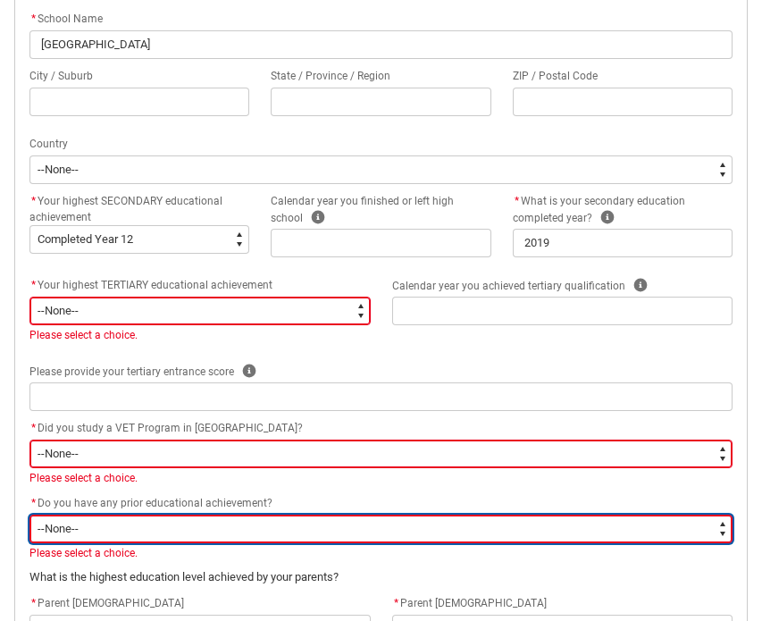
click at [195, 528] on select "--None-- Yes No" at bounding box center [380, 529] width 703 height 29
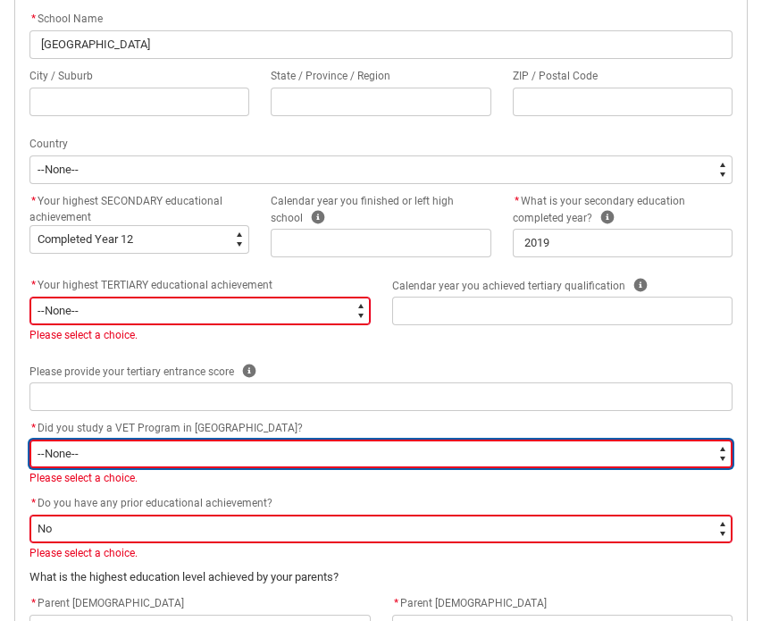
click at [222, 466] on select "--None-- Yes No" at bounding box center [380, 454] width 703 height 29
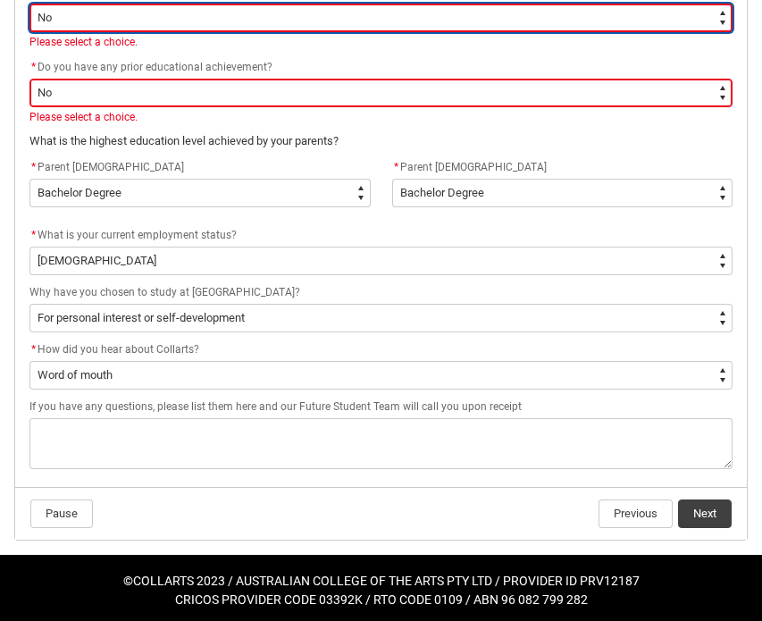
scroll to position [1061, 0]
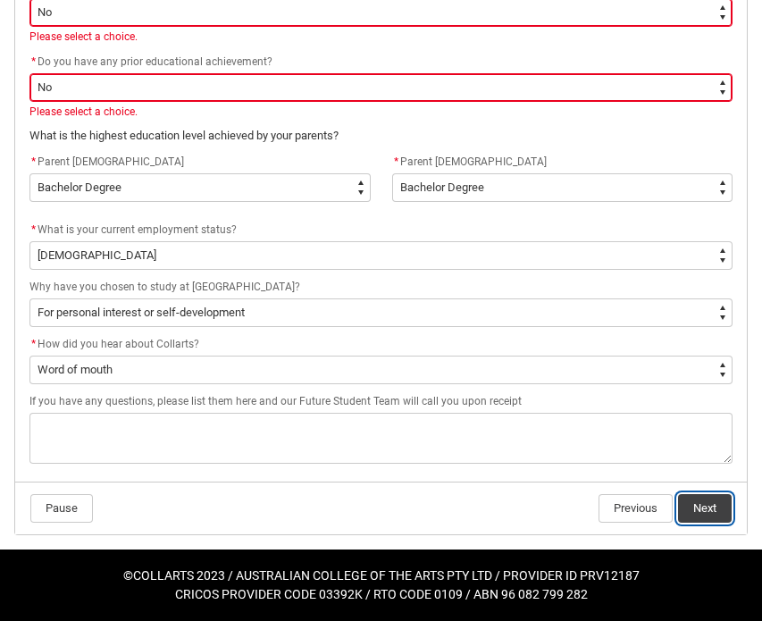
click at [713, 508] on button "Next" at bounding box center [705, 508] width 54 height 29
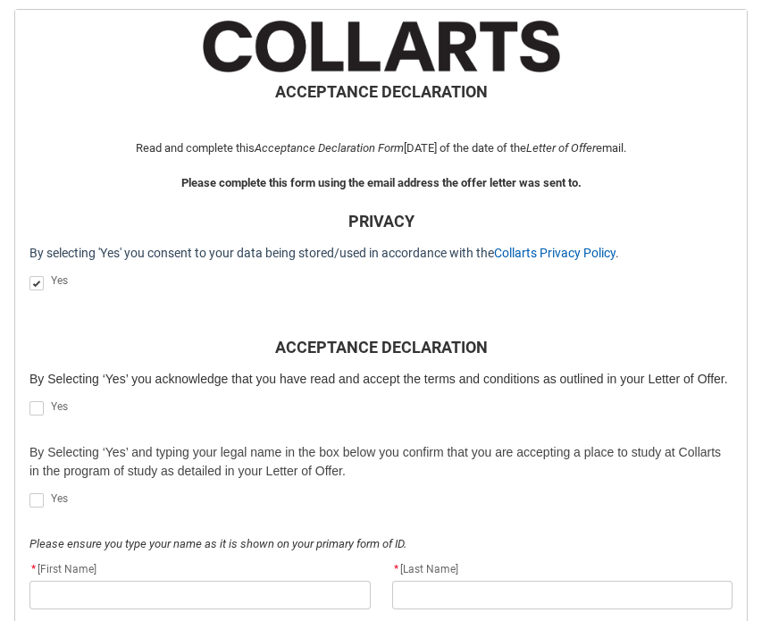
scroll to position [358, 0]
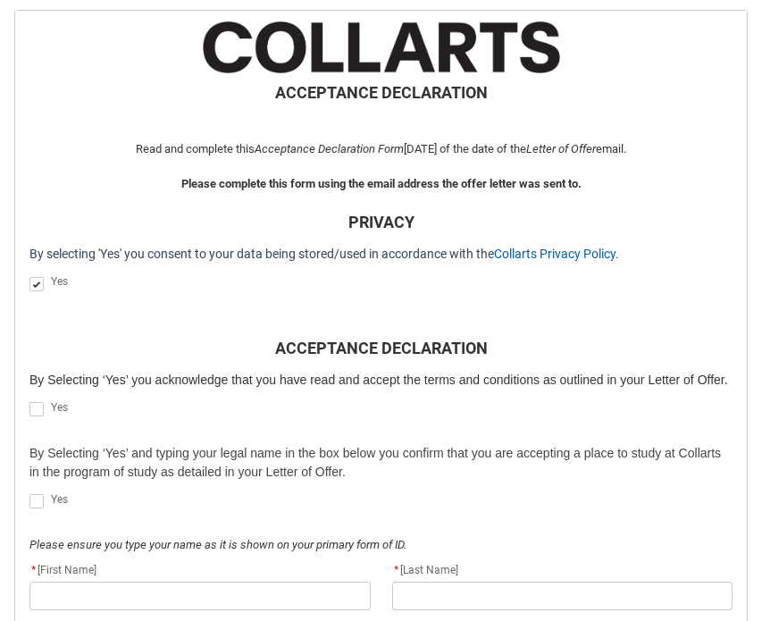
click at [38, 405] on span "REDU_Acceptance_Declaration flow" at bounding box center [36, 409] width 14 height 14
click at [29, 400] on input "REDU_Acceptance_Declaration flow" at bounding box center [29, 399] width 1 height 1
click at [46, 500] on label "REDU_Acceptance_Declaration flow" at bounding box center [39, 500] width 21 height 13
click at [29, 492] on input "REDU_Acceptance_Declaration flow" at bounding box center [29, 491] width 1 height 1
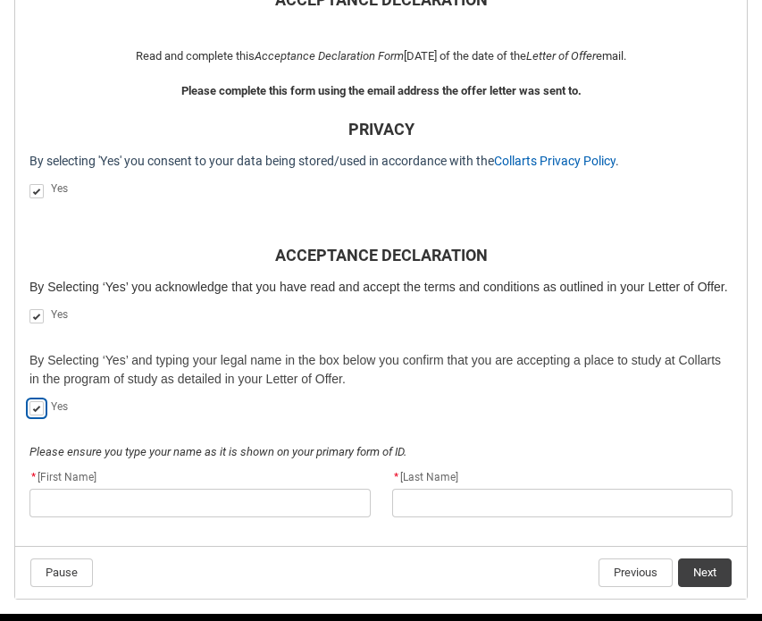
scroll to position [457, 0]
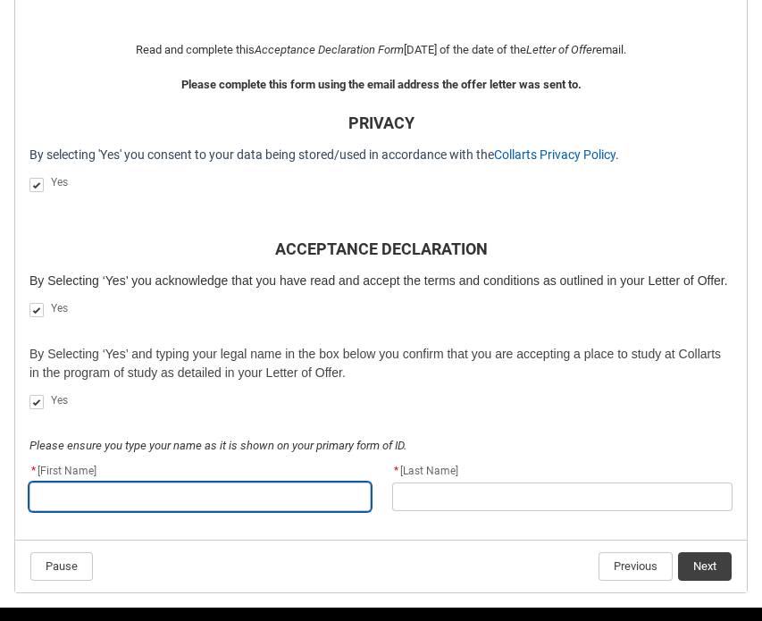
click at [121, 497] on input "REDU_Acceptance_Declaration flow" at bounding box center [199, 497] width 341 height 29
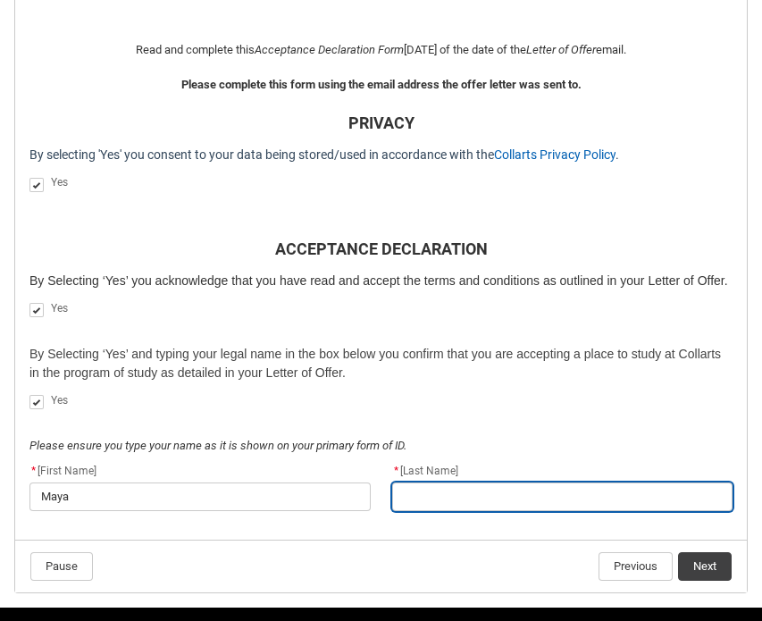
click at [525, 499] on input "REDU_Acceptance_Declaration flow" at bounding box center [562, 497] width 341 height 29
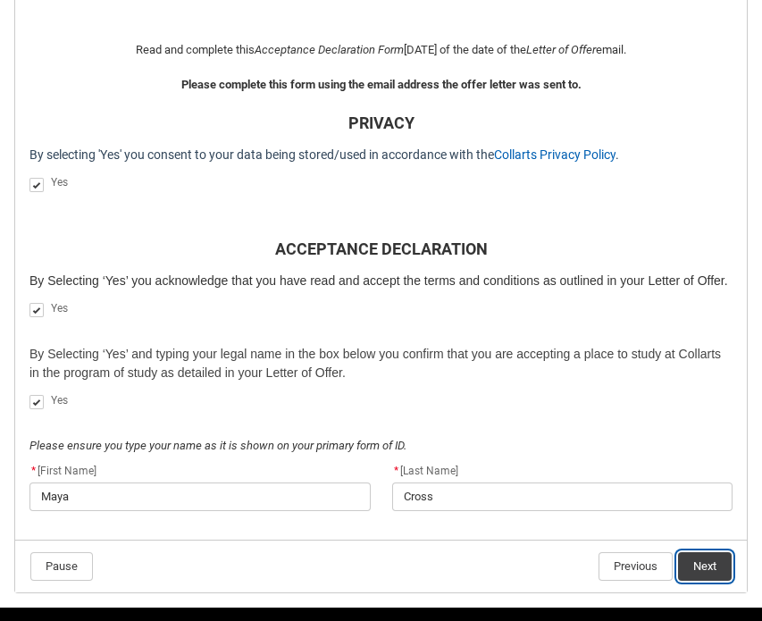
click at [701, 562] on button "Next" at bounding box center [705, 566] width 54 height 29
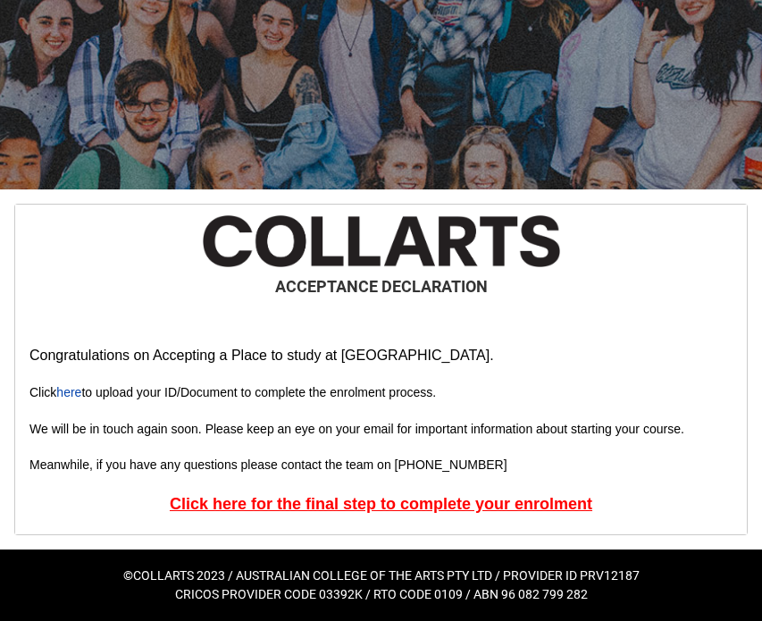
scroll to position [164, 0]
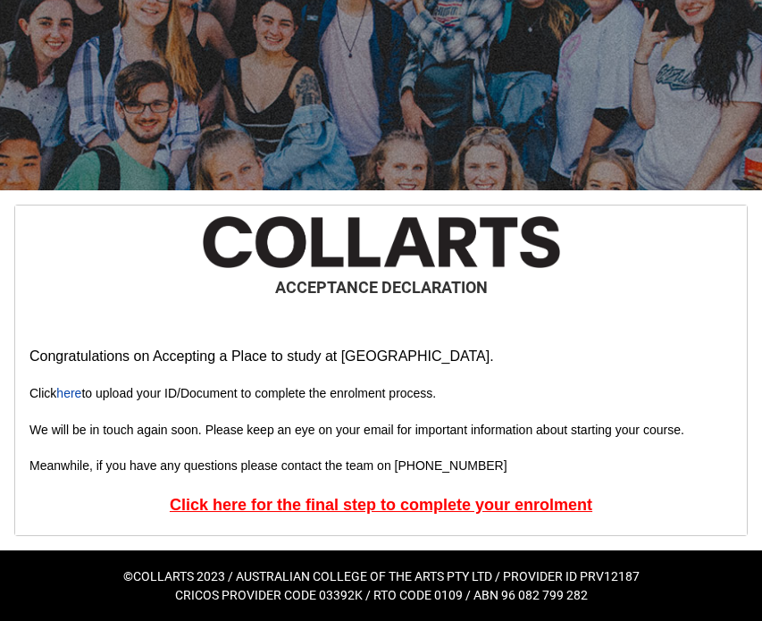
click at [469, 509] on u "Click here for the final step to complete your enrolment" at bounding box center [381, 505] width 423 height 18
